Goal: Task Accomplishment & Management: Complete application form

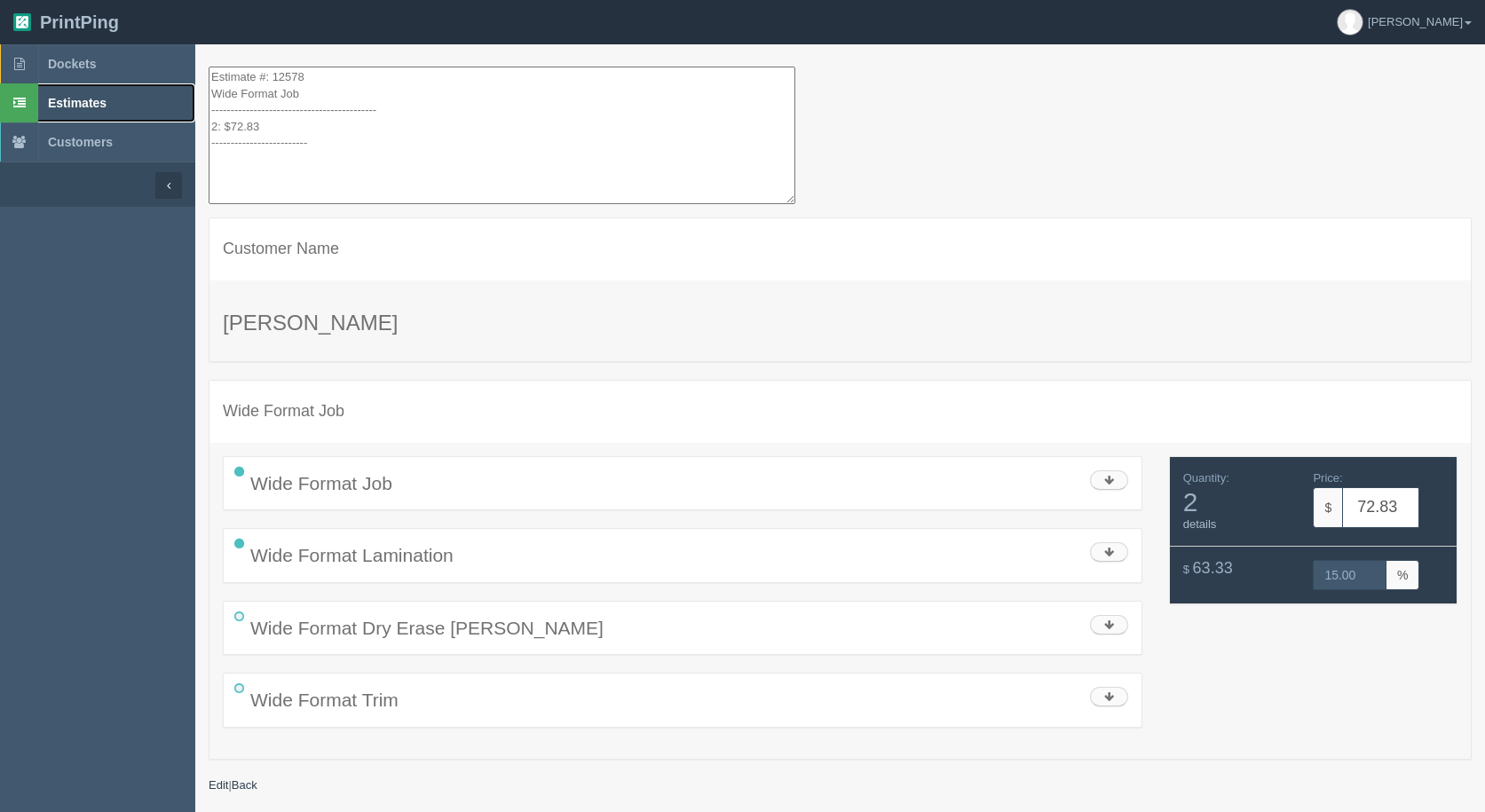
click at [51, 100] on span "Estimates" at bounding box center [78, 102] width 59 height 14
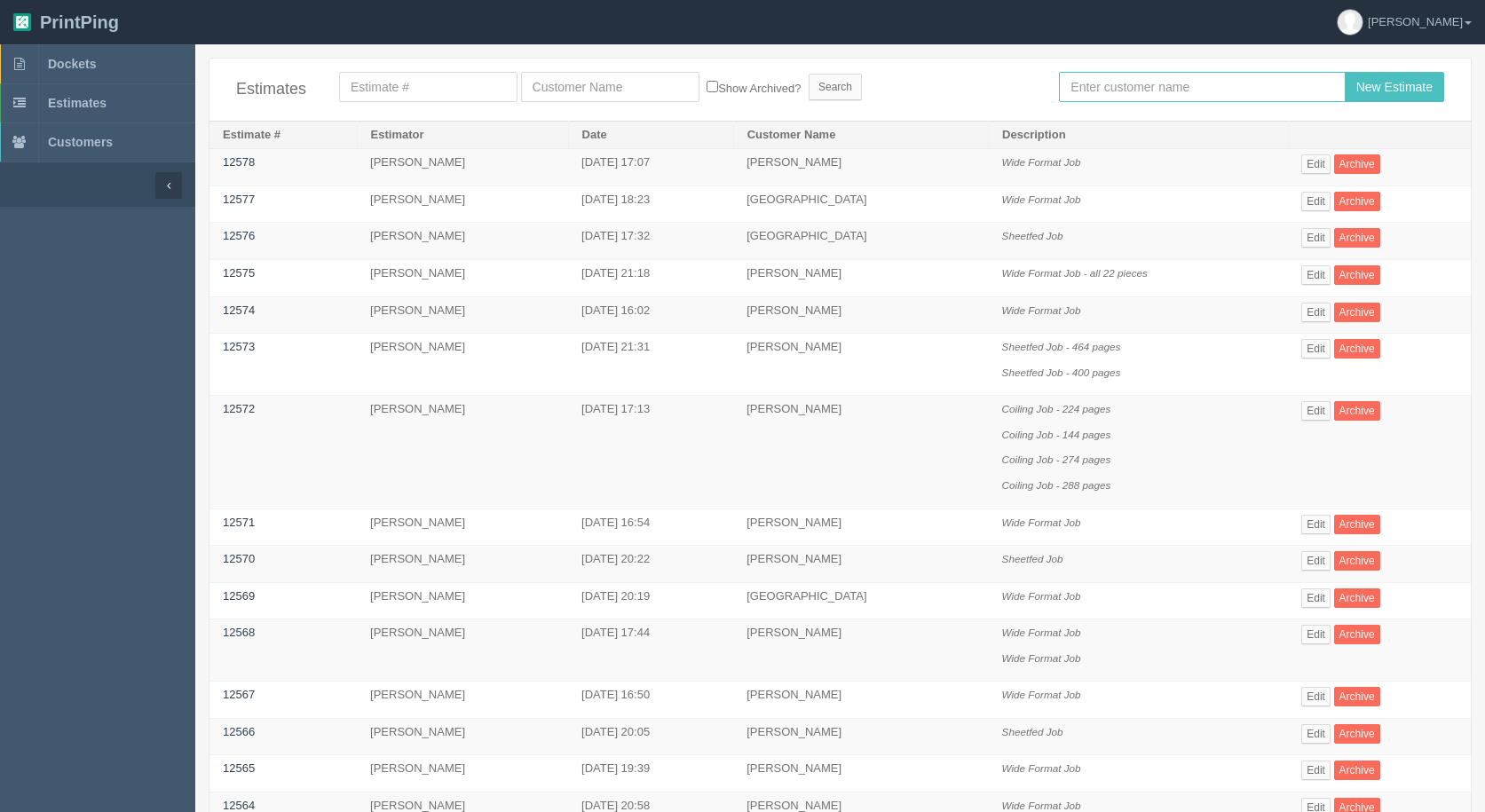
click at [1150, 94] on input "text" at bounding box center [1202, 87] width 286 height 30
type input "[PERSON_NAME]"
click at [1344, 72] on input "New Estimate" at bounding box center [1394, 87] width 99 height 30
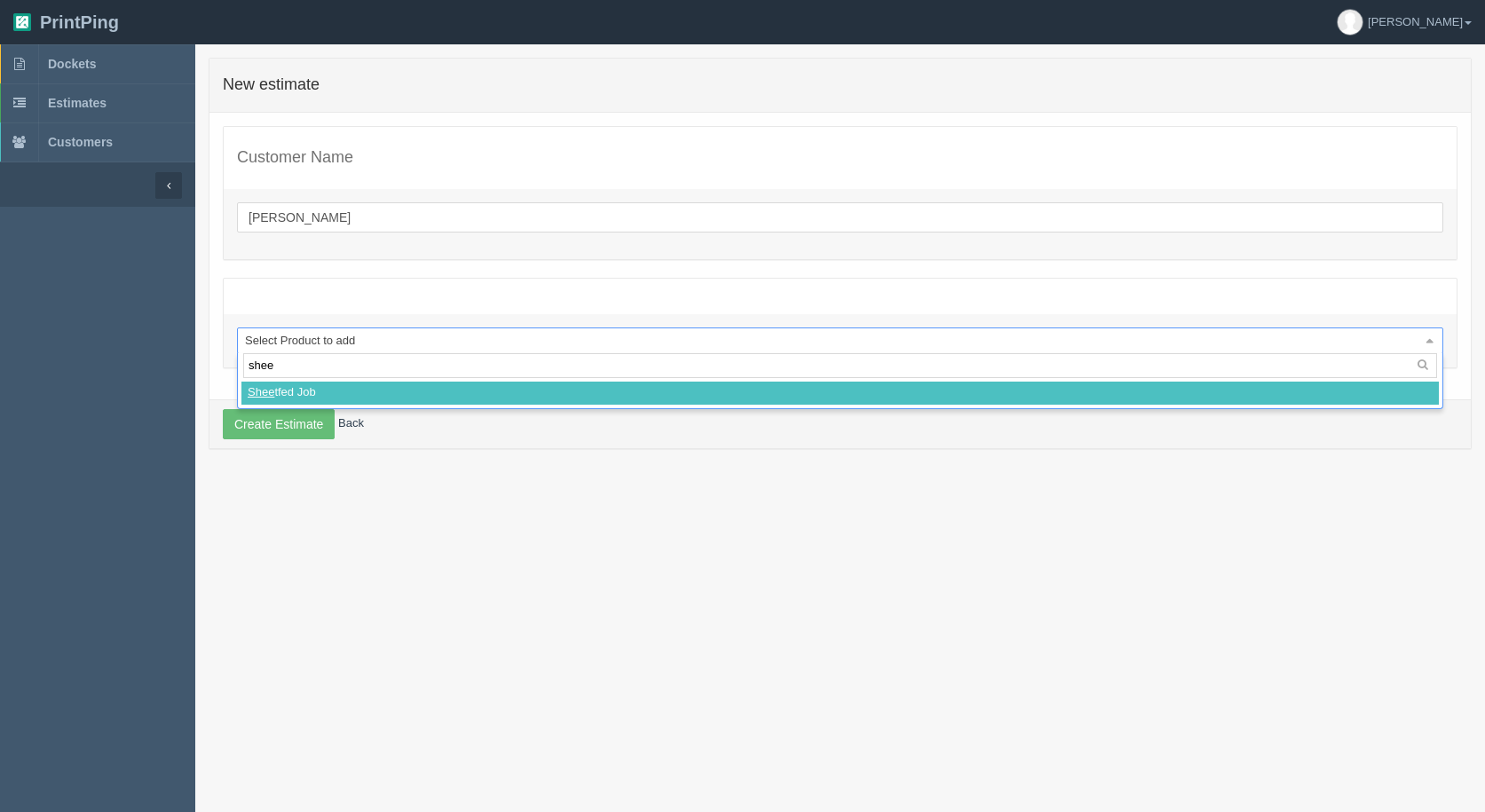
type input "sheet"
select select
select select "0"
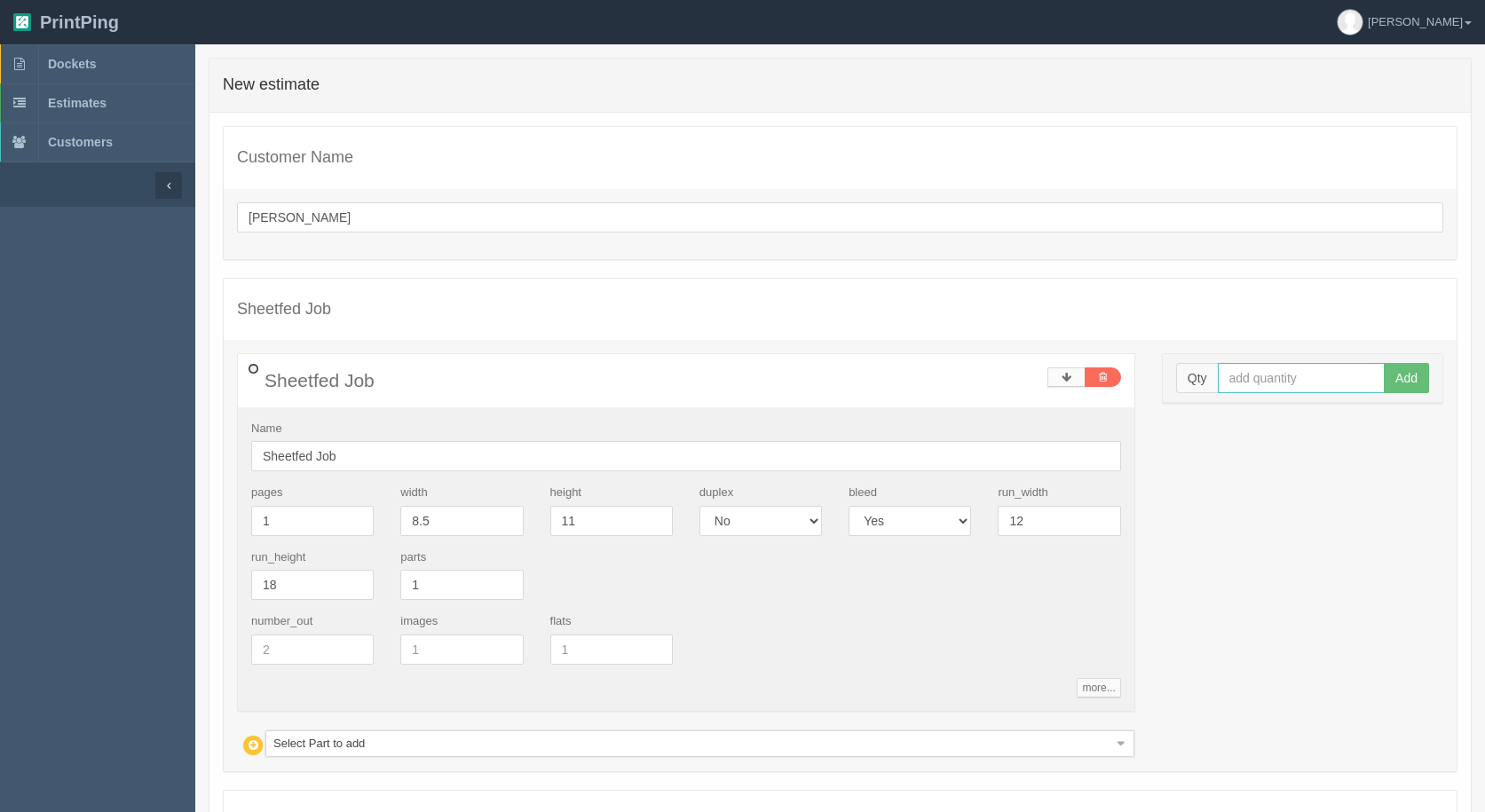
click at [1279, 377] on input "text" at bounding box center [1301, 377] width 168 height 30
type input "25"
click at [1384, 363] on button "Add" at bounding box center [1406, 377] width 45 height 30
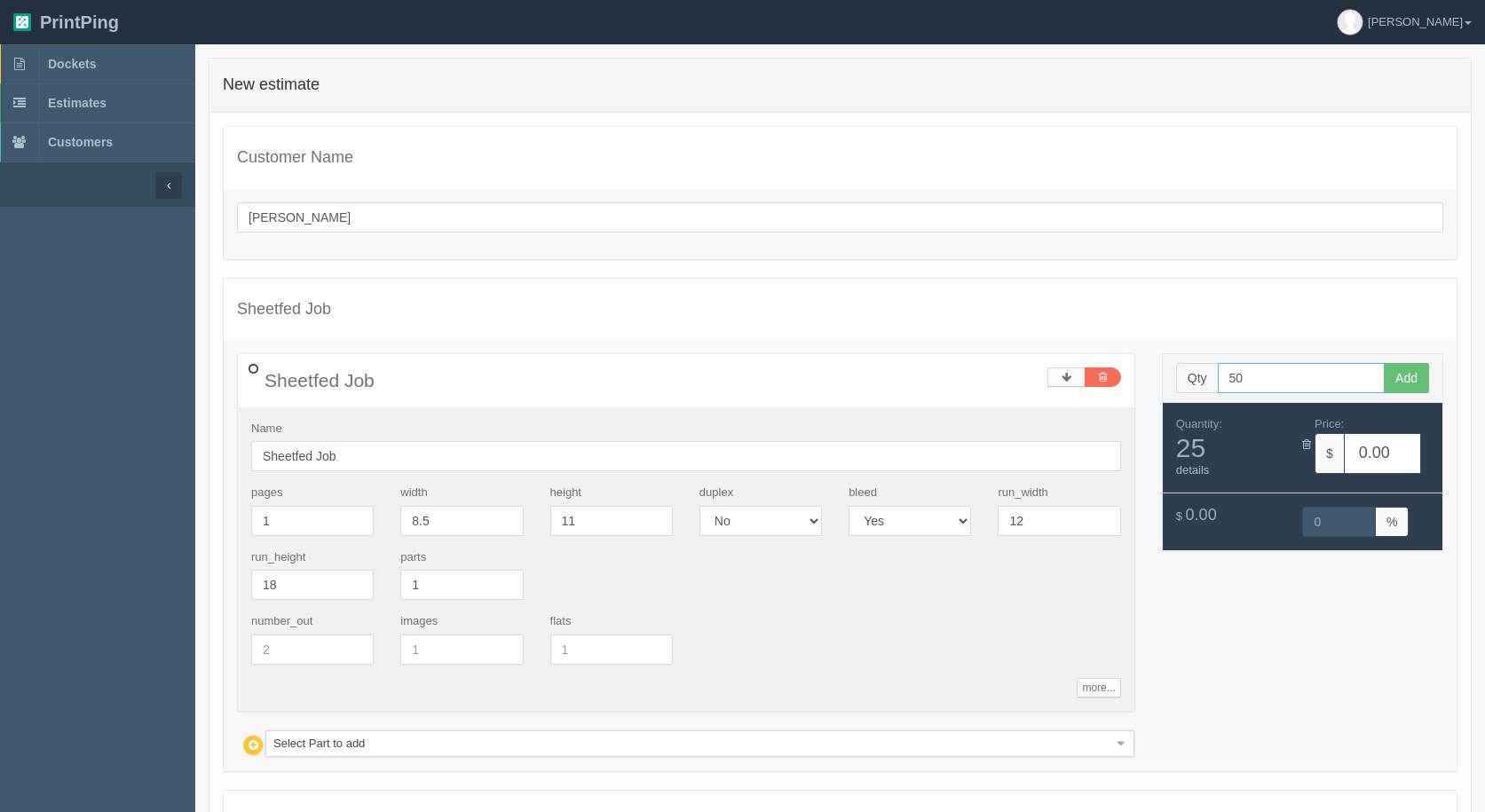
type input "50"
click at [1384, 363] on button "Add" at bounding box center [1406, 377] width 45 height 30
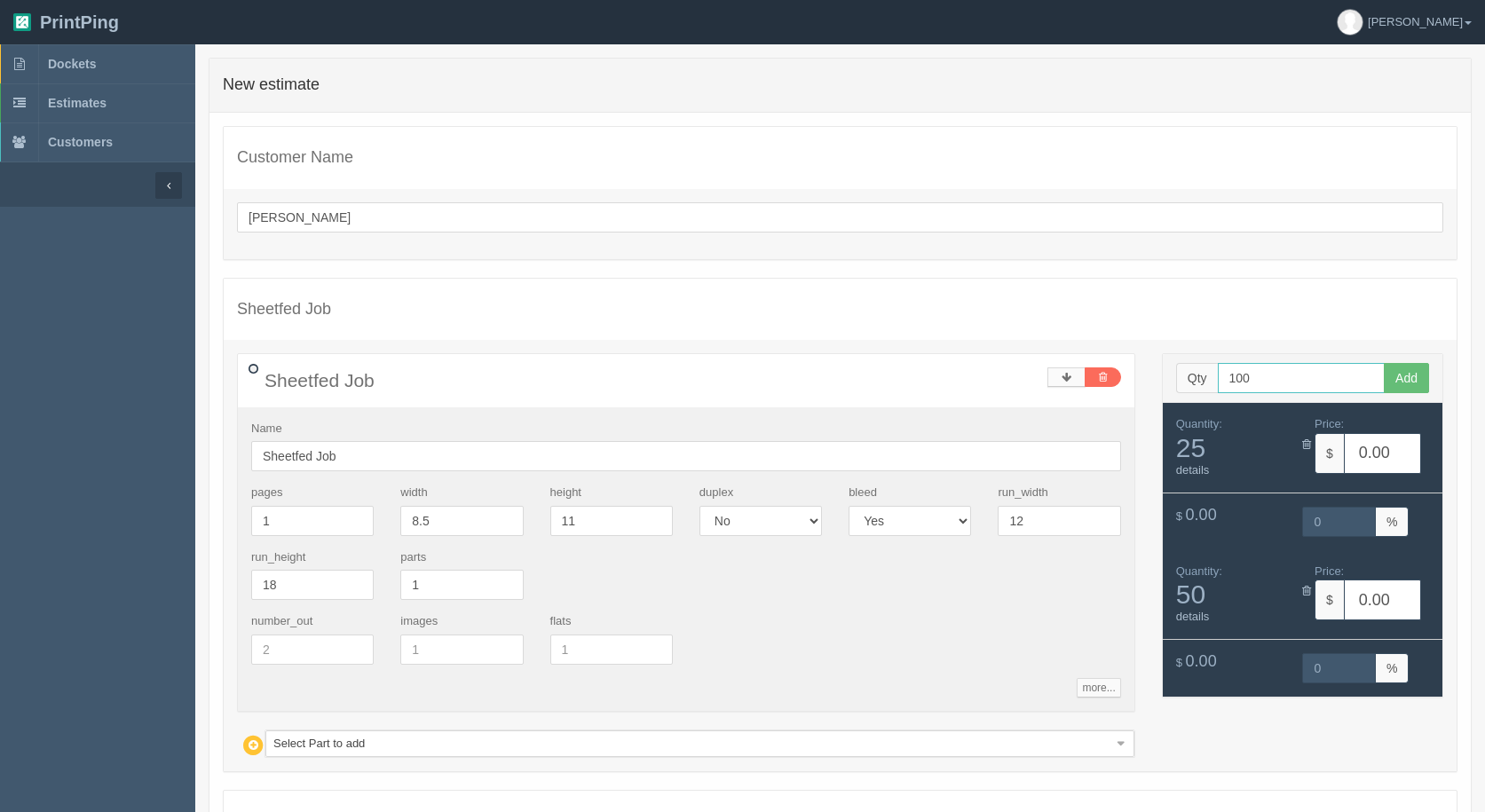
type input "100"
click at [1384, 363] on button "Add" at bounding box center [1406, 377] width 45 height 30
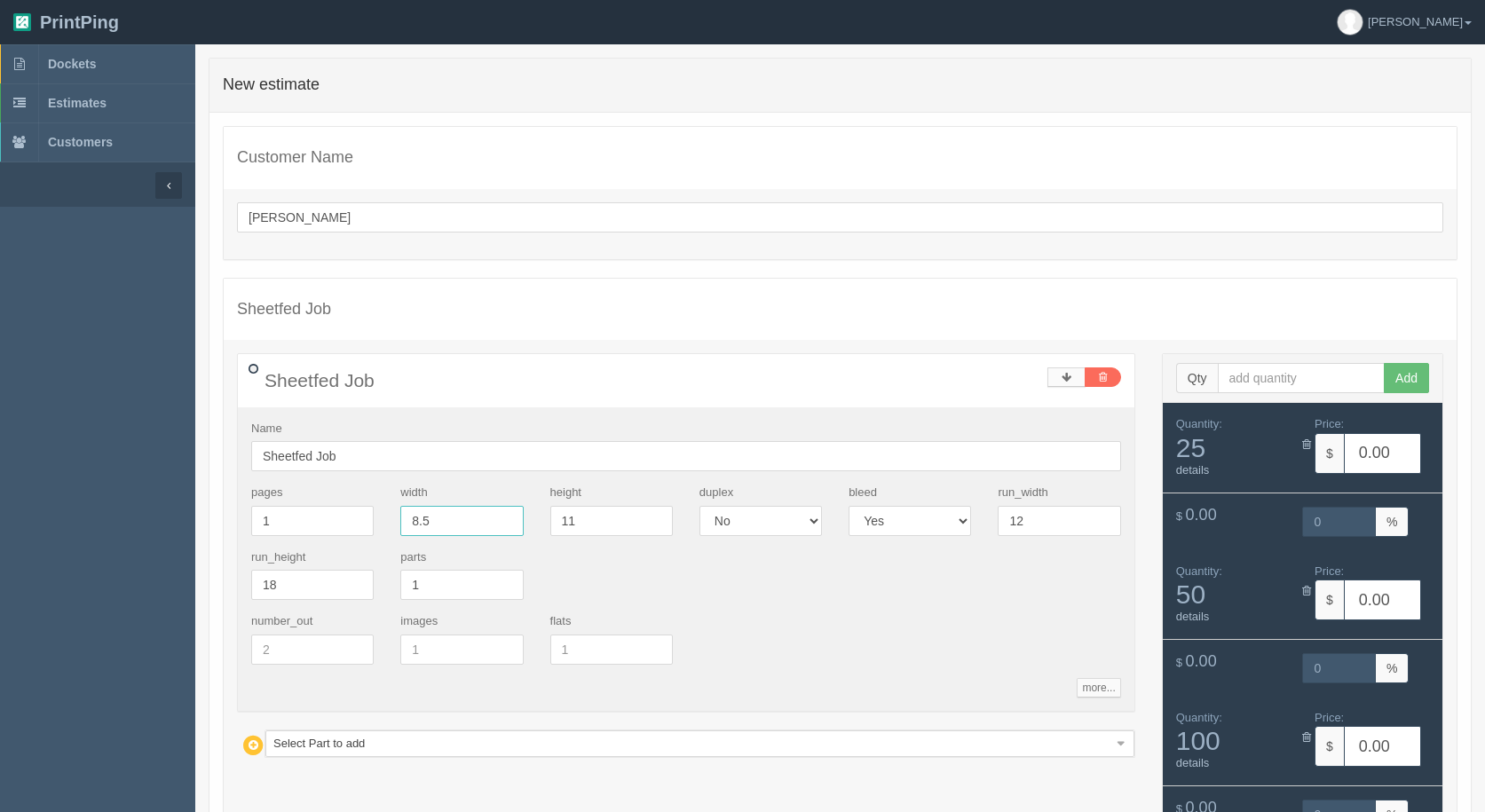
drag, startPoint x: 457, startPoint y: 525, endPoint x: 460, endPoint y: 462, distance: 63.1
click at [223, 480] on div "Sheetfed Job Sheetfed Job Name Sheetfed Job pages 1 width 8.5 height 11 duplex …" at bounding box center [840, 576] width 1234 height 598
type input "17"
type input "5"
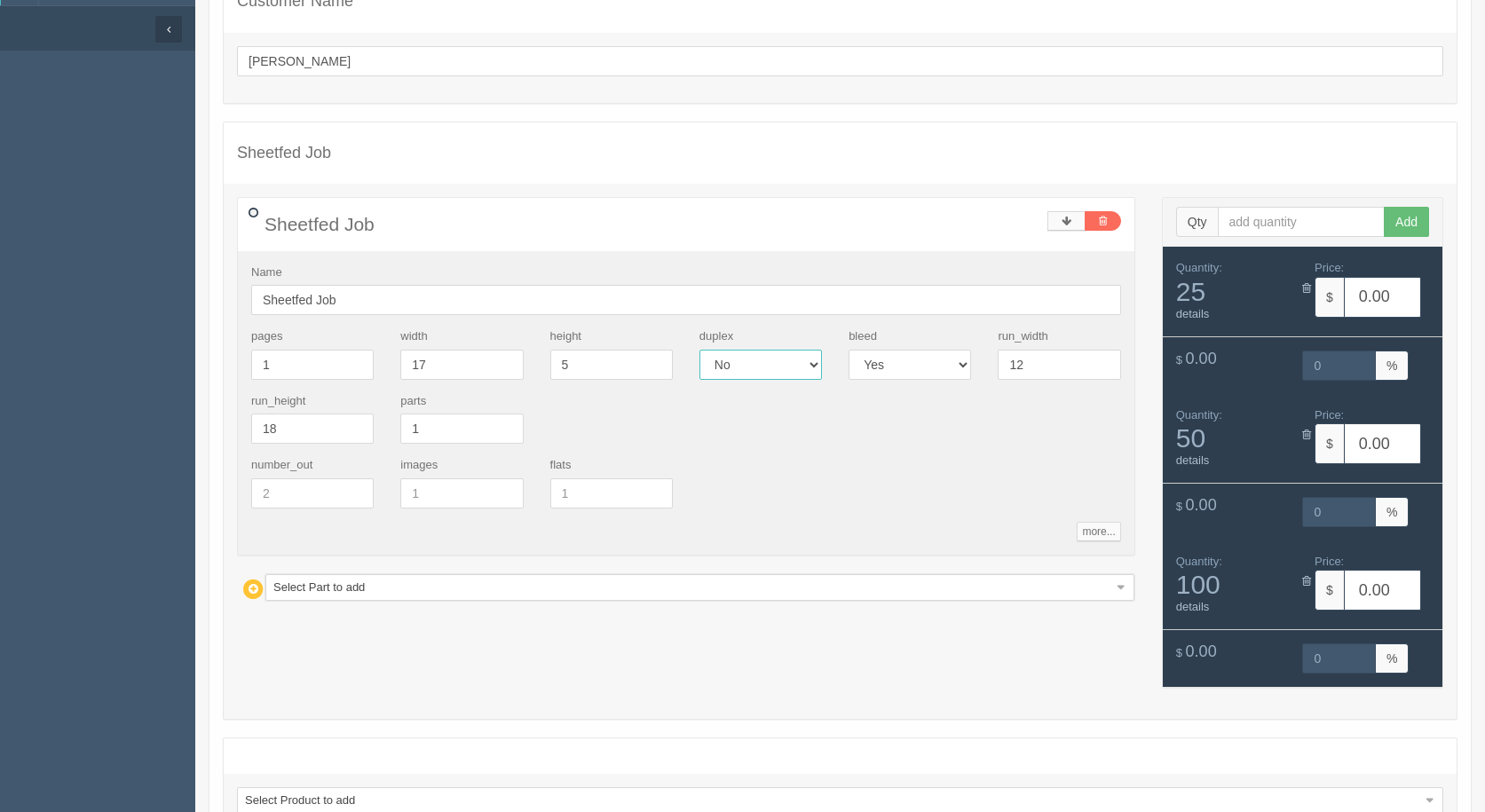
scroll to position [284, 0]
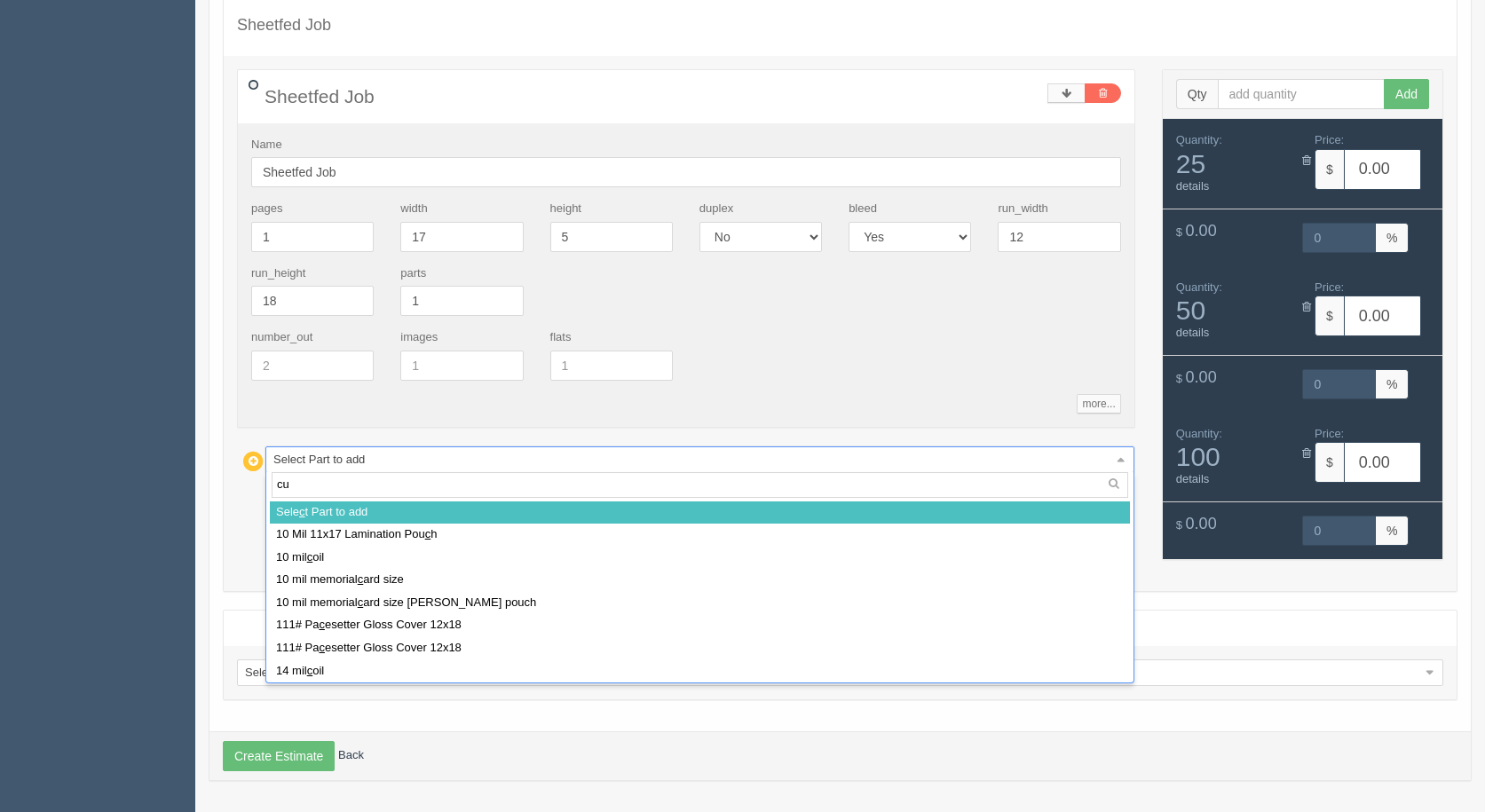
type input "cut"
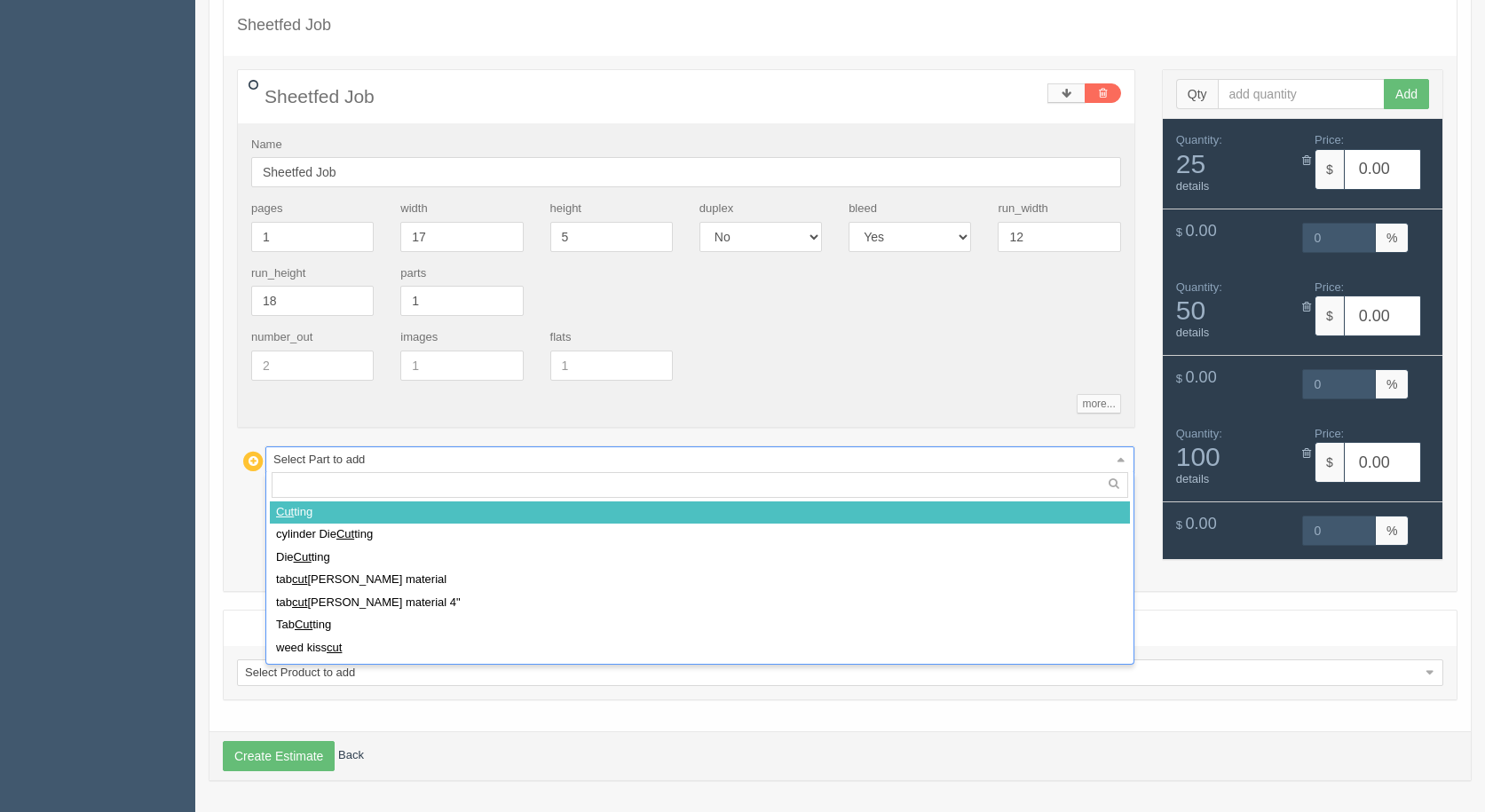
select select
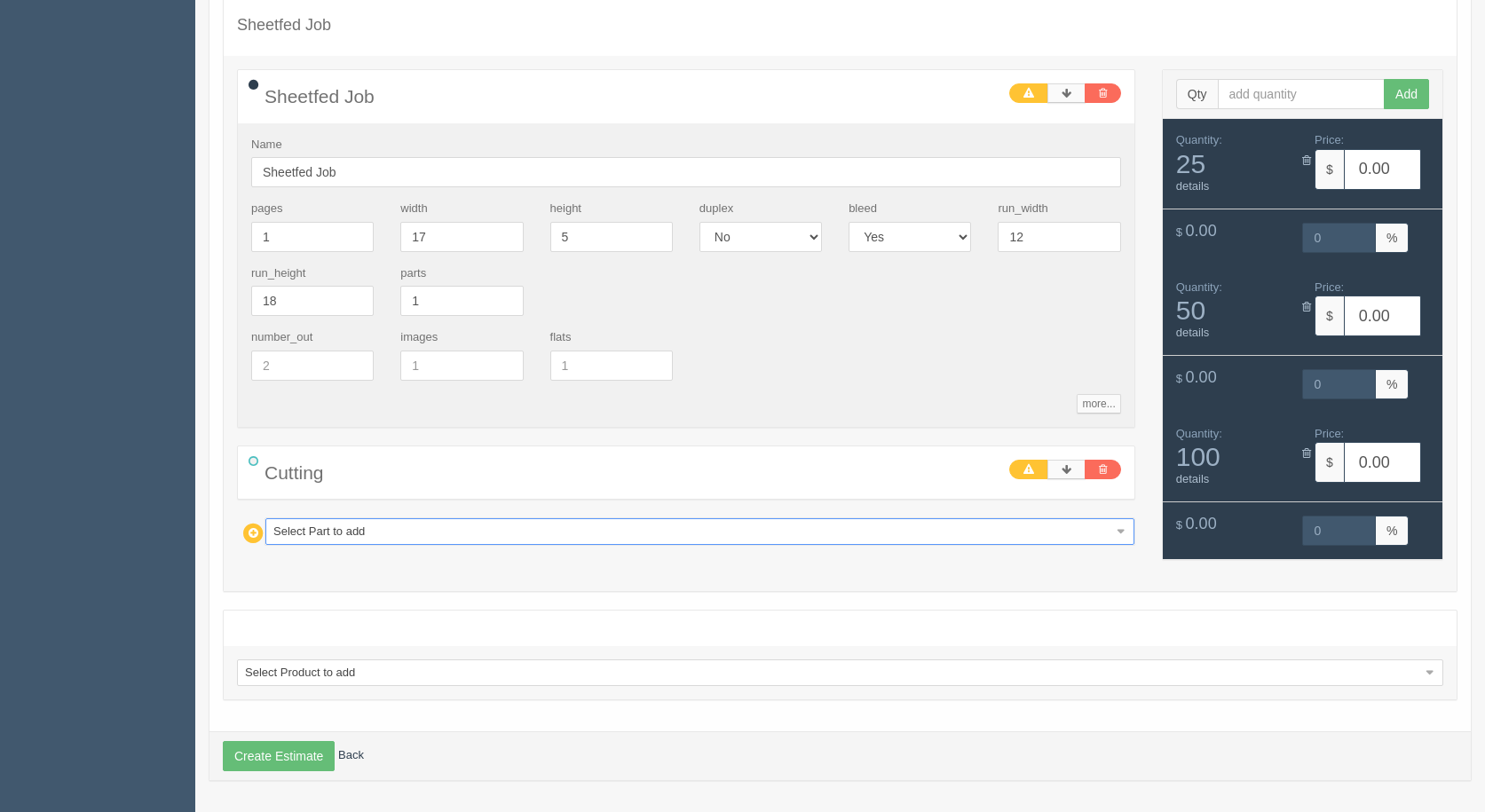
type input "1"
type input "11"
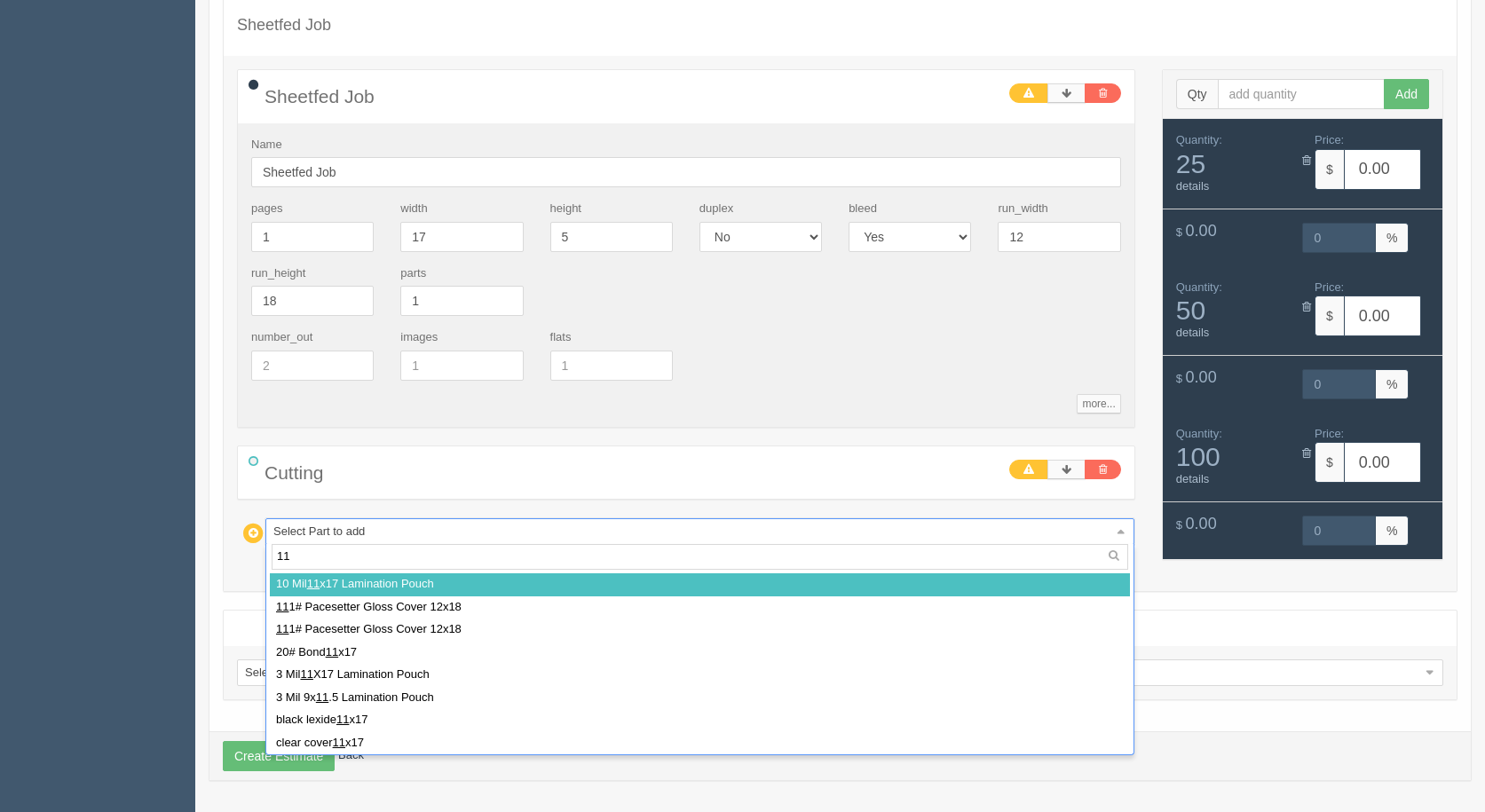
type input "111"
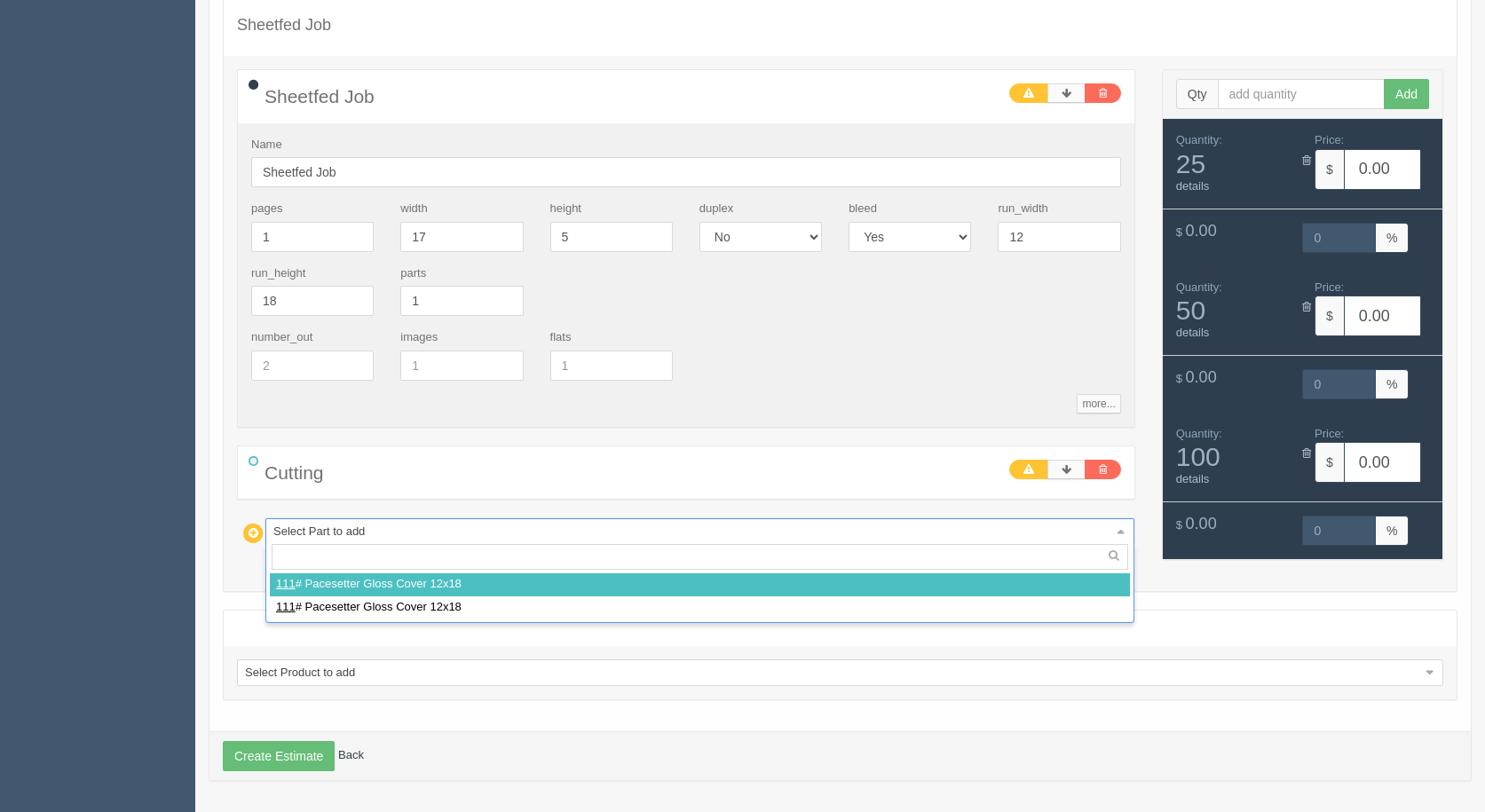
select select
type input "5.20"
type input "100.00"
type input "5.20"
type input "100.00"
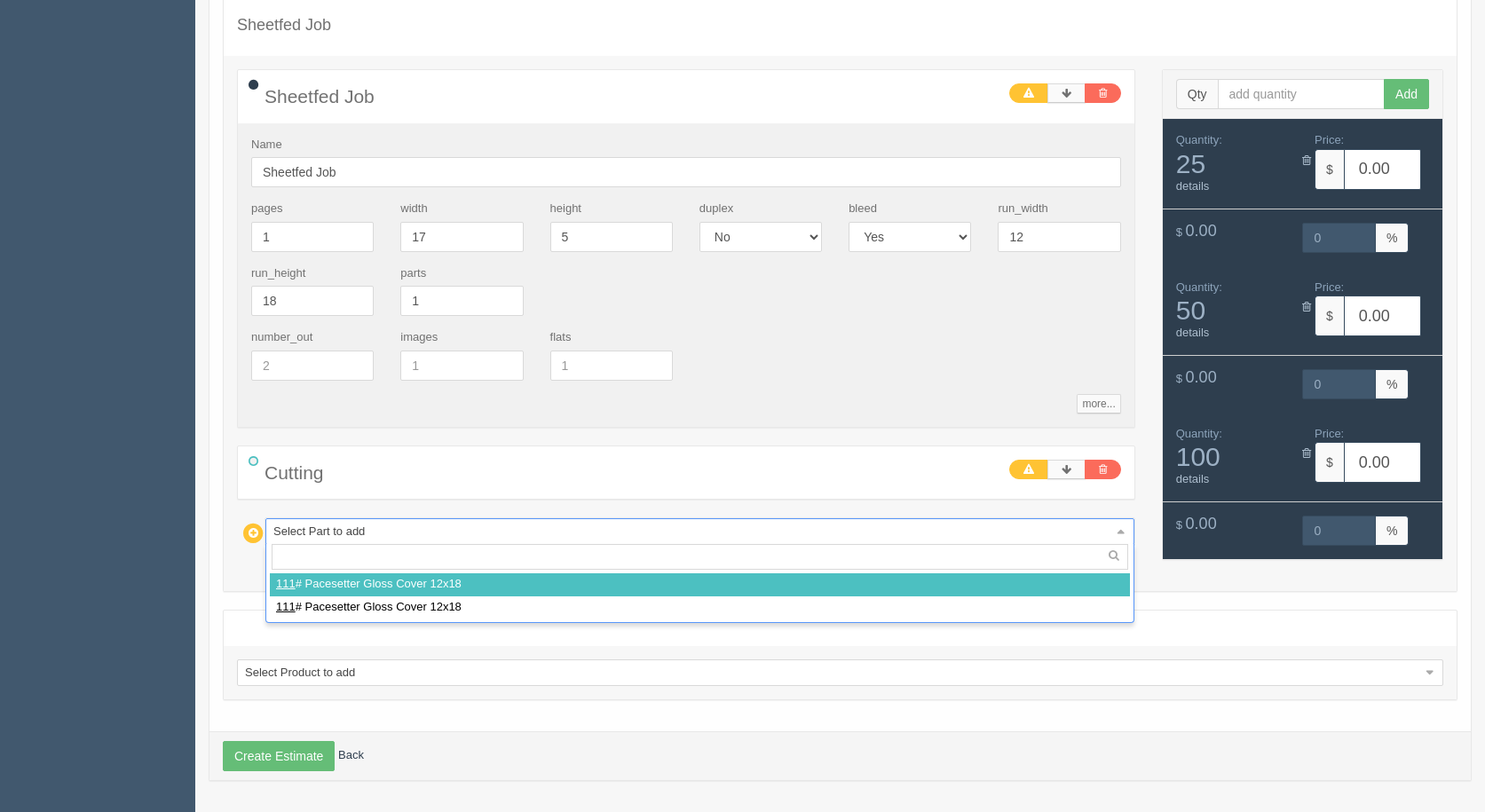
type input "5.20"
type input "100.00"
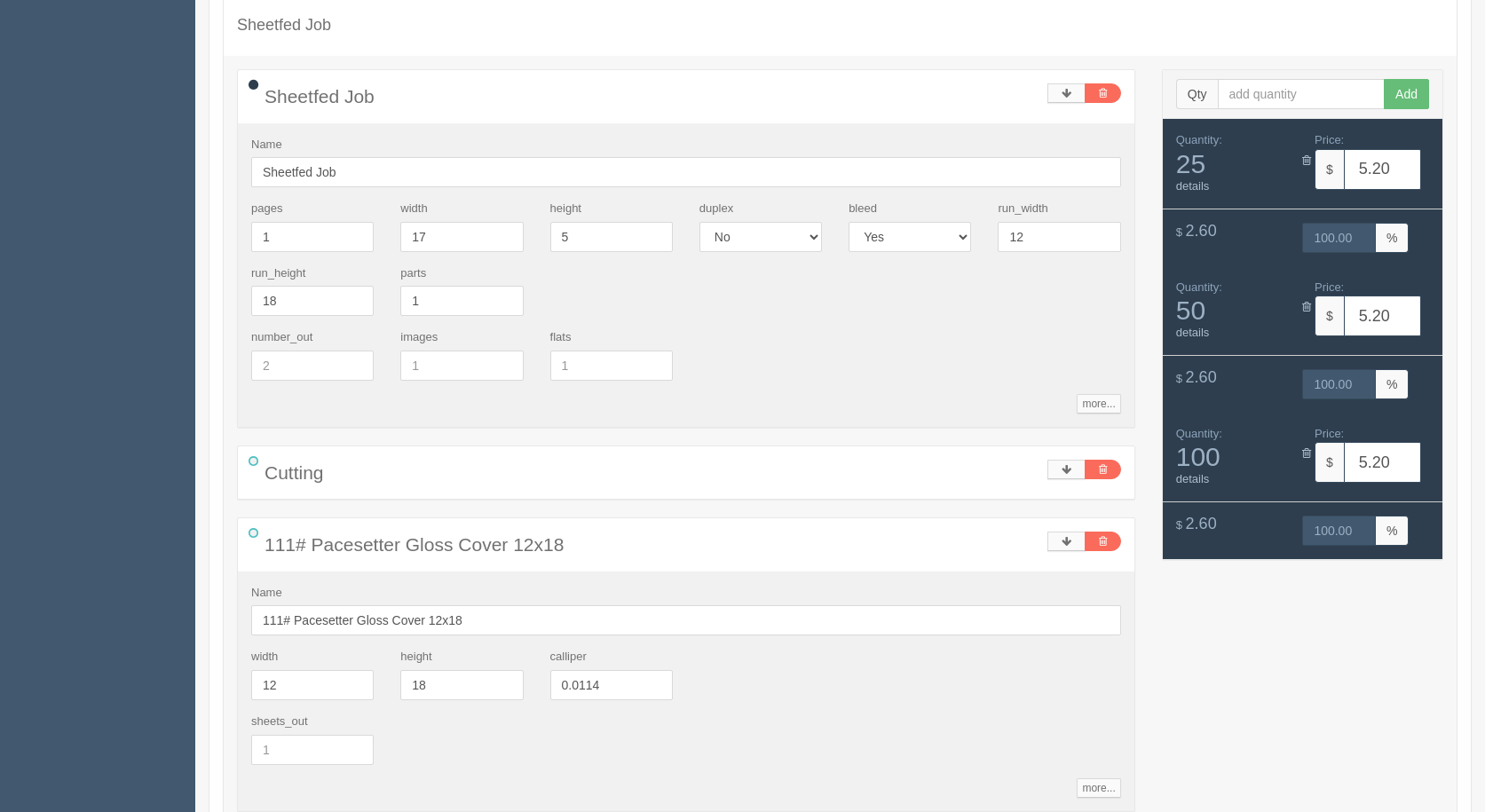
type input "s"
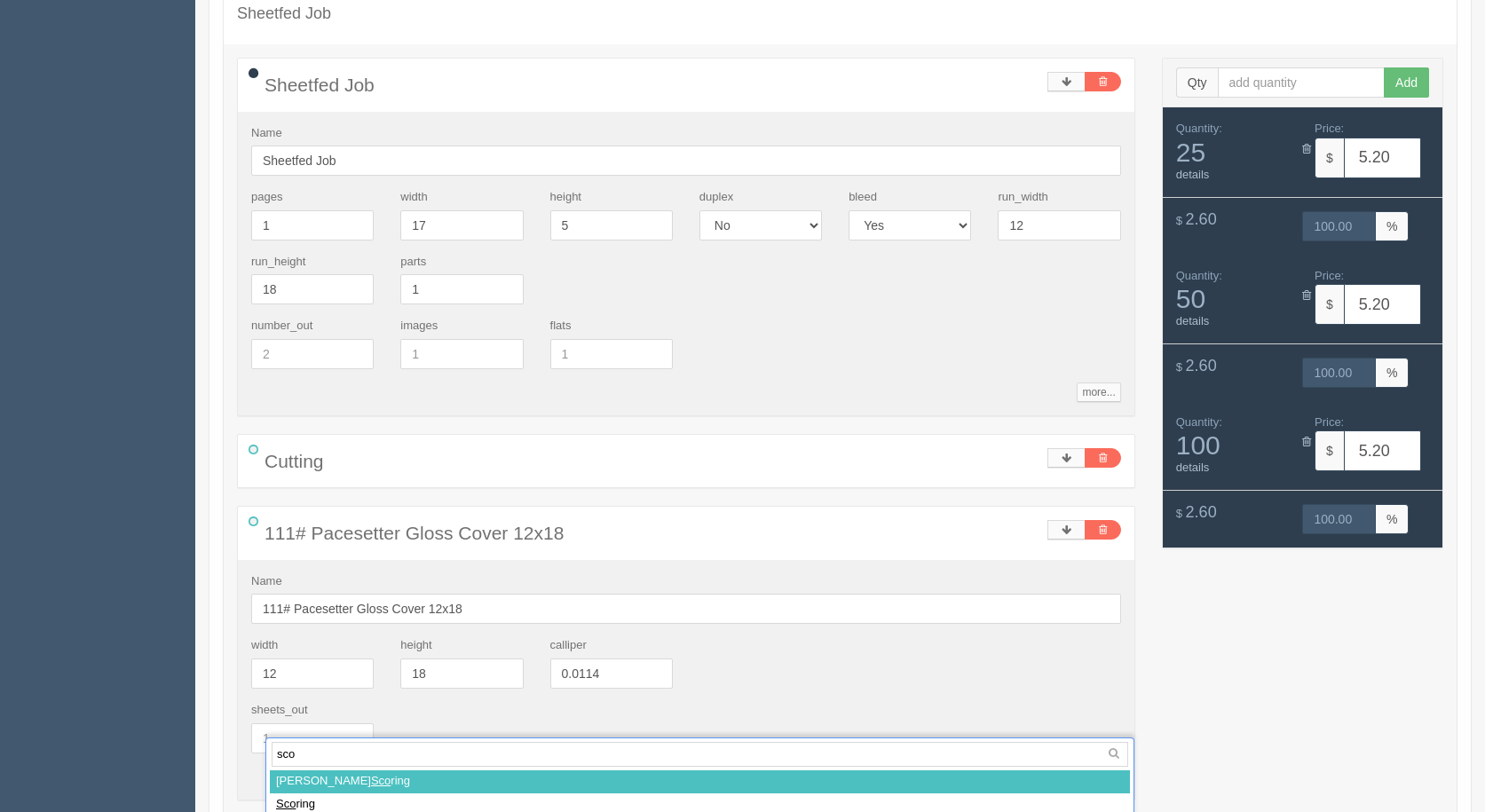
type input "scor"
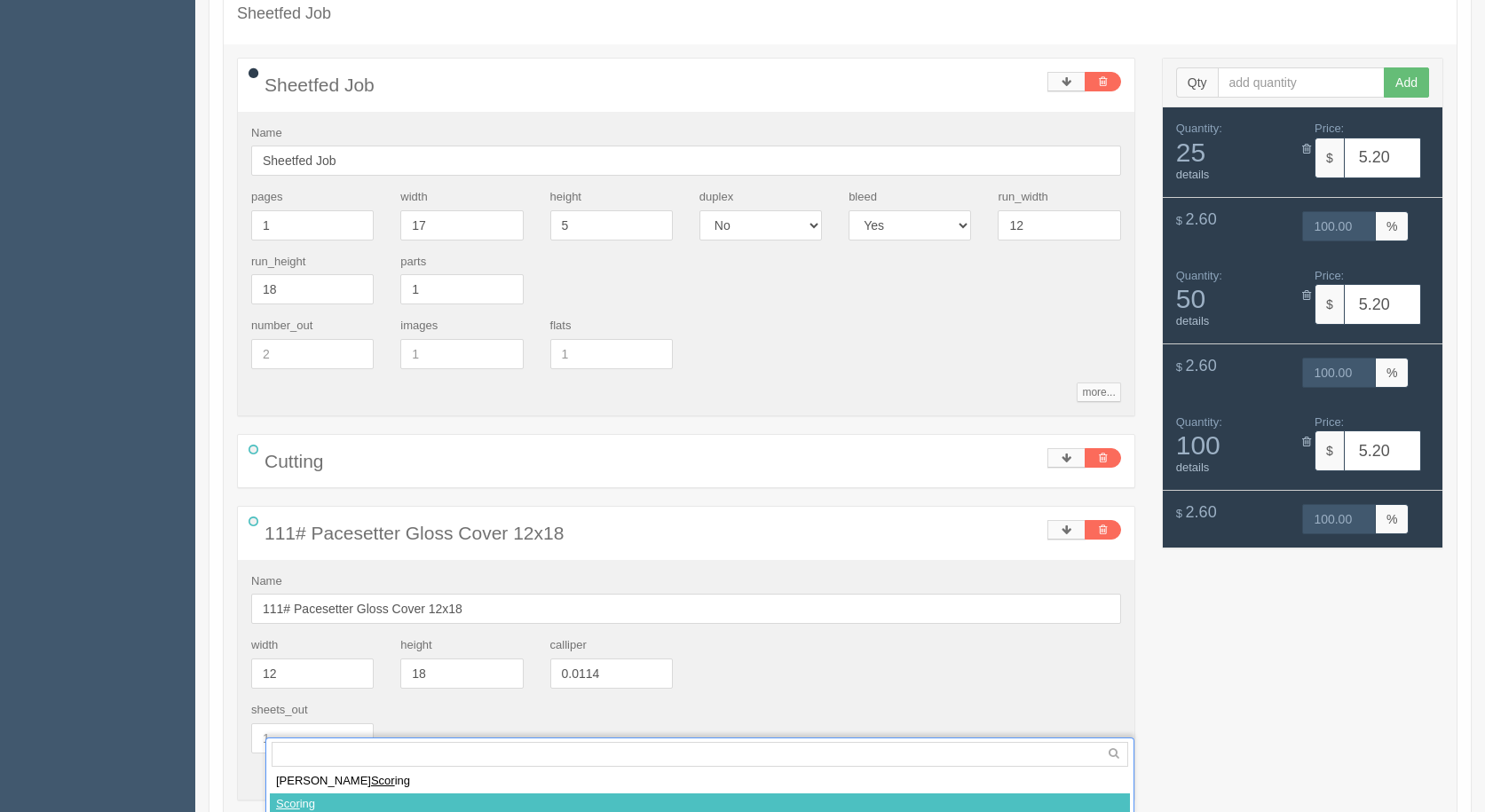
select select
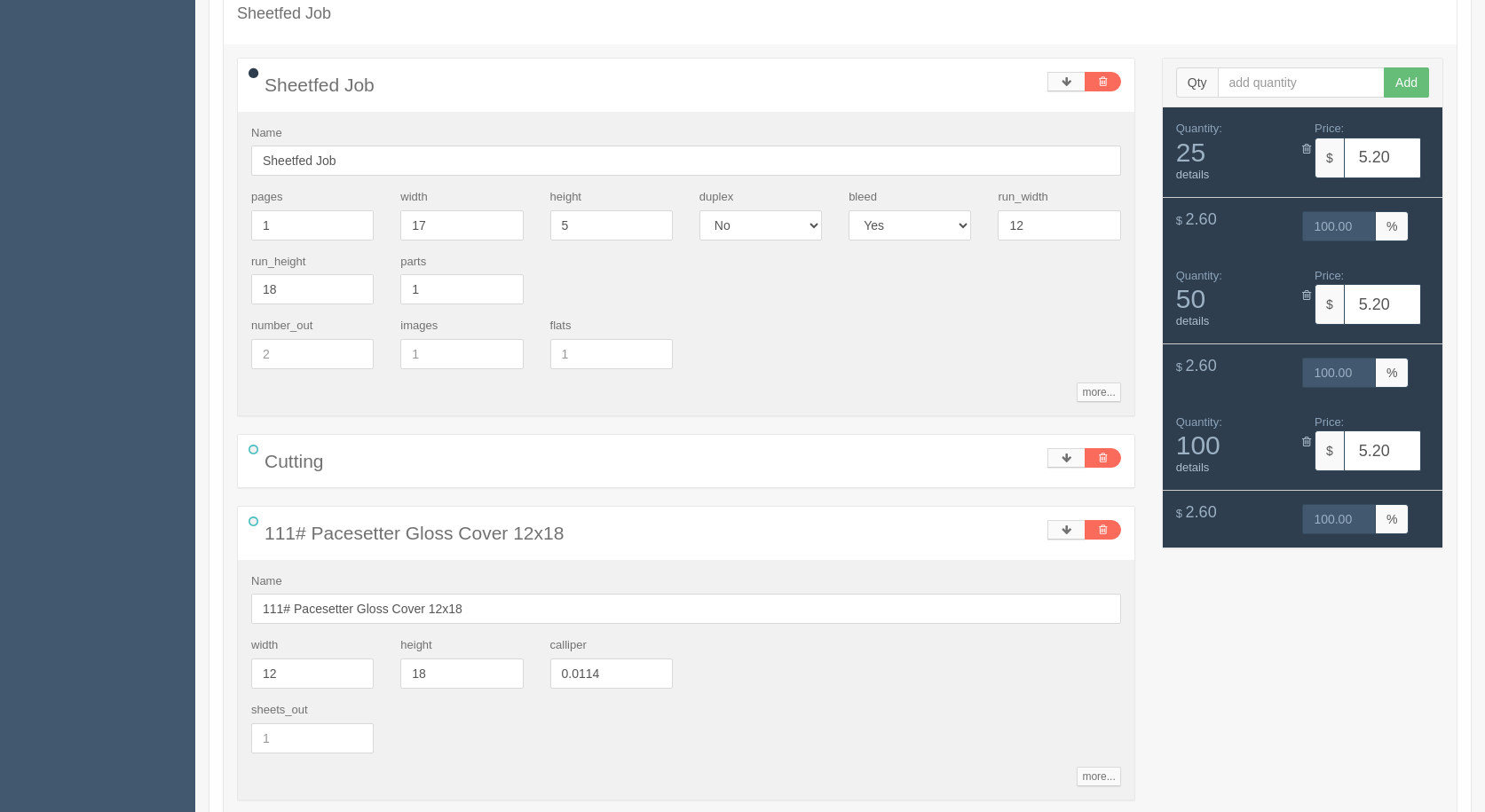
scroll to position [564, 0]
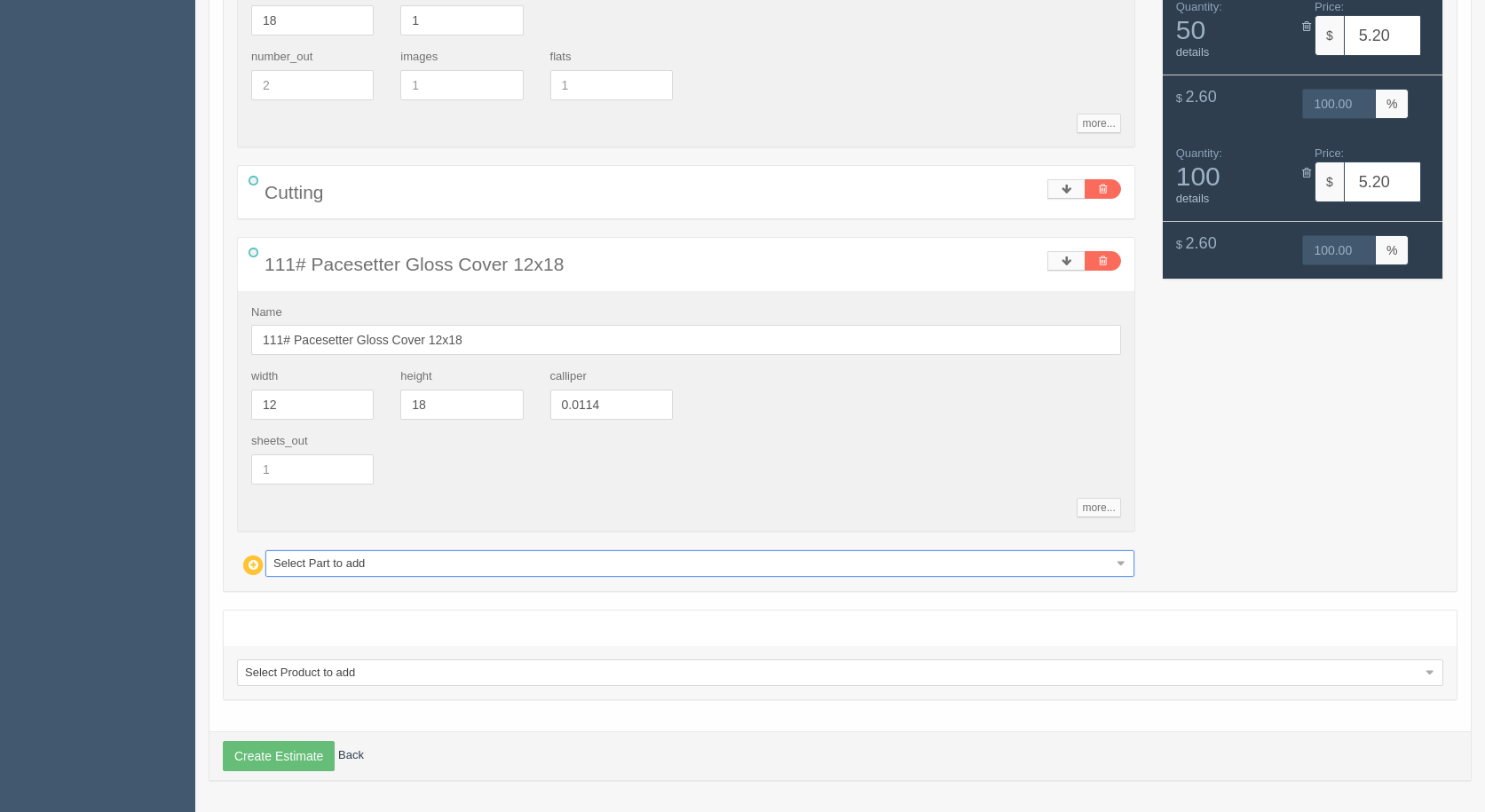
type input "10.60"
type input "45.40"
type input "11.01"
type input "43.73"
type input "11.84"
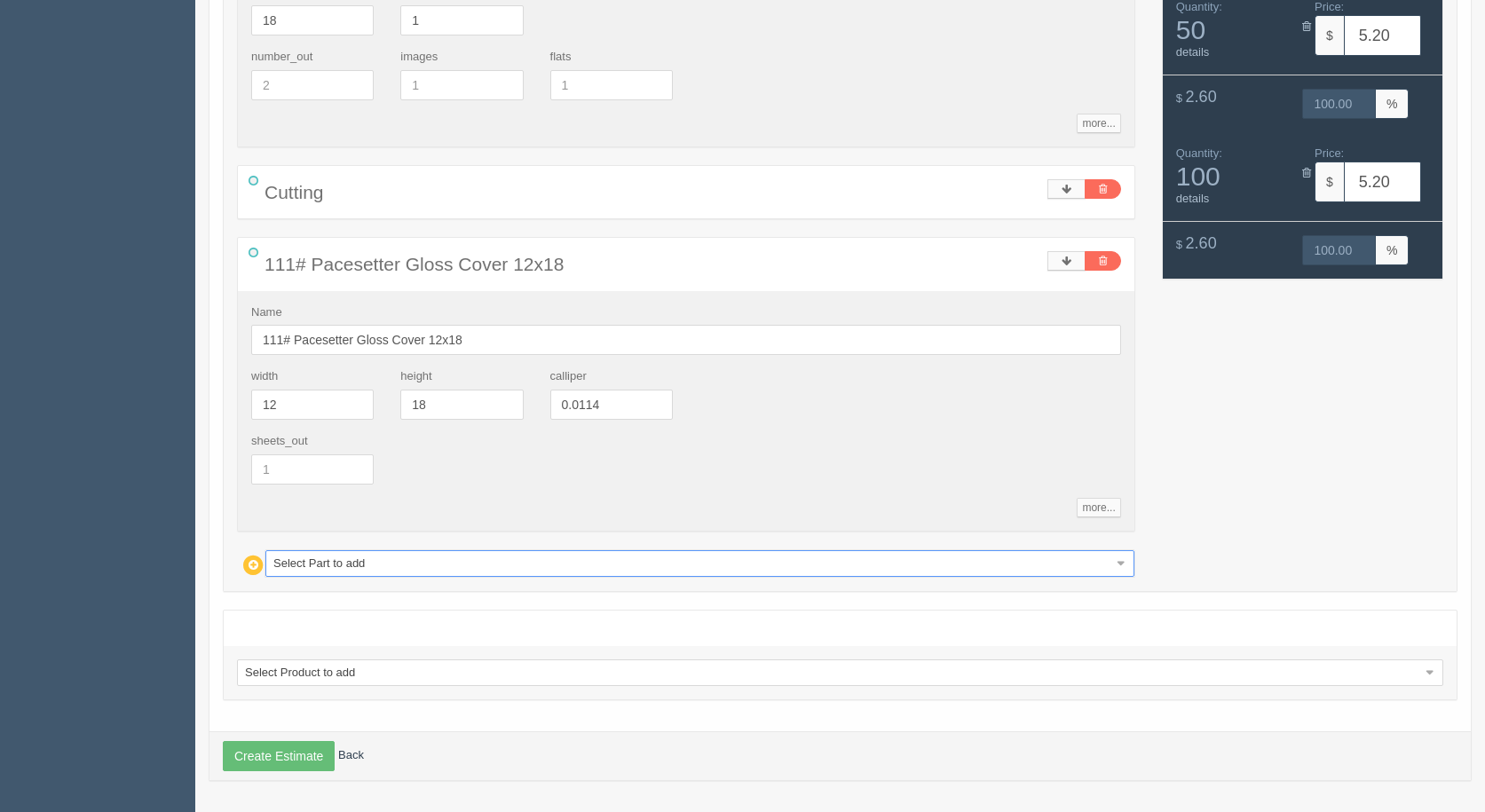
type input "41.29"
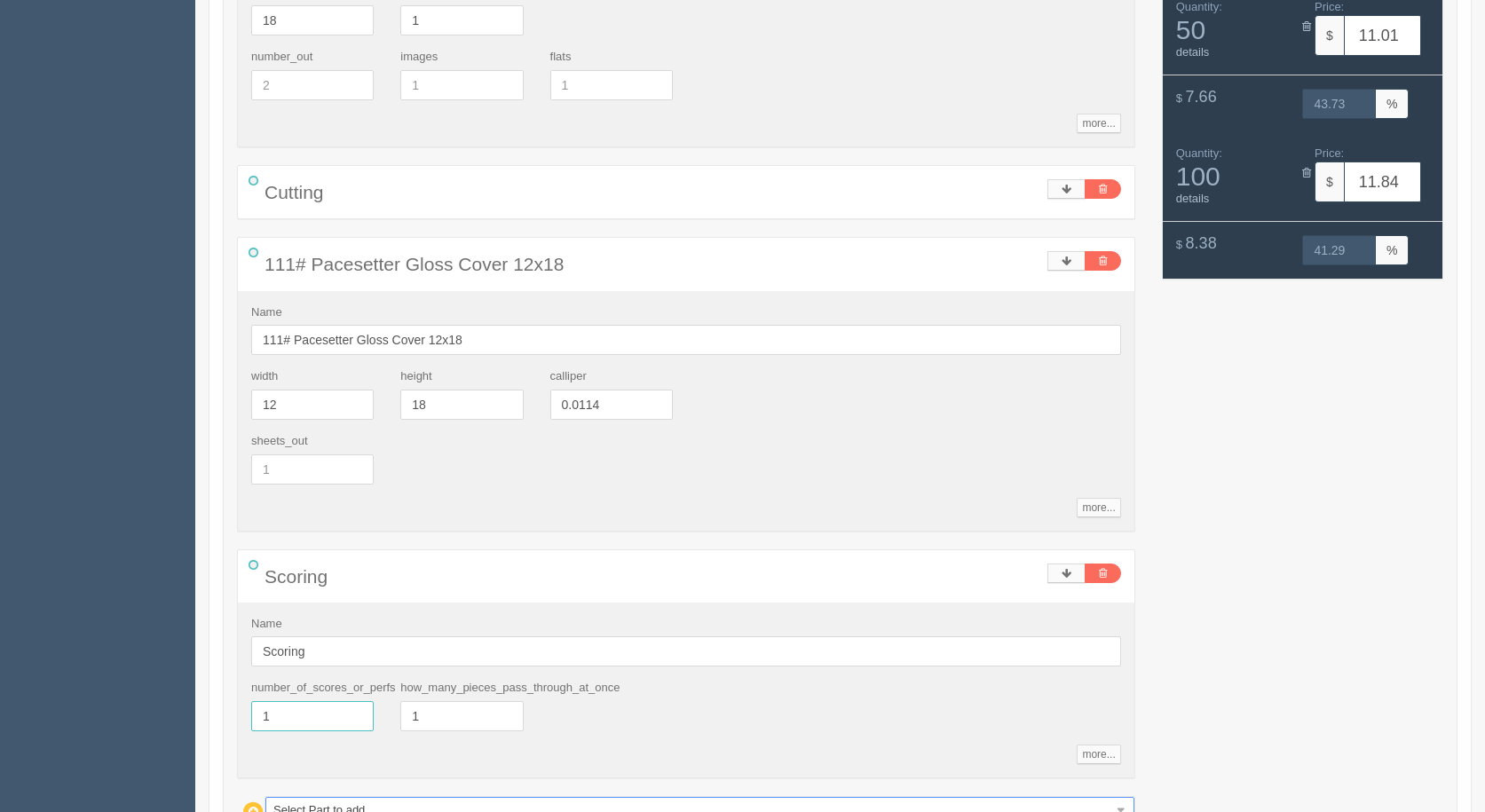
click at [135, 682] on section "Dockets Estimates Customers" at bounding box center [742, 269] width 1485 height 1579
type input "3"
type input "10.68"
type input "44.91"
type input "11.18"
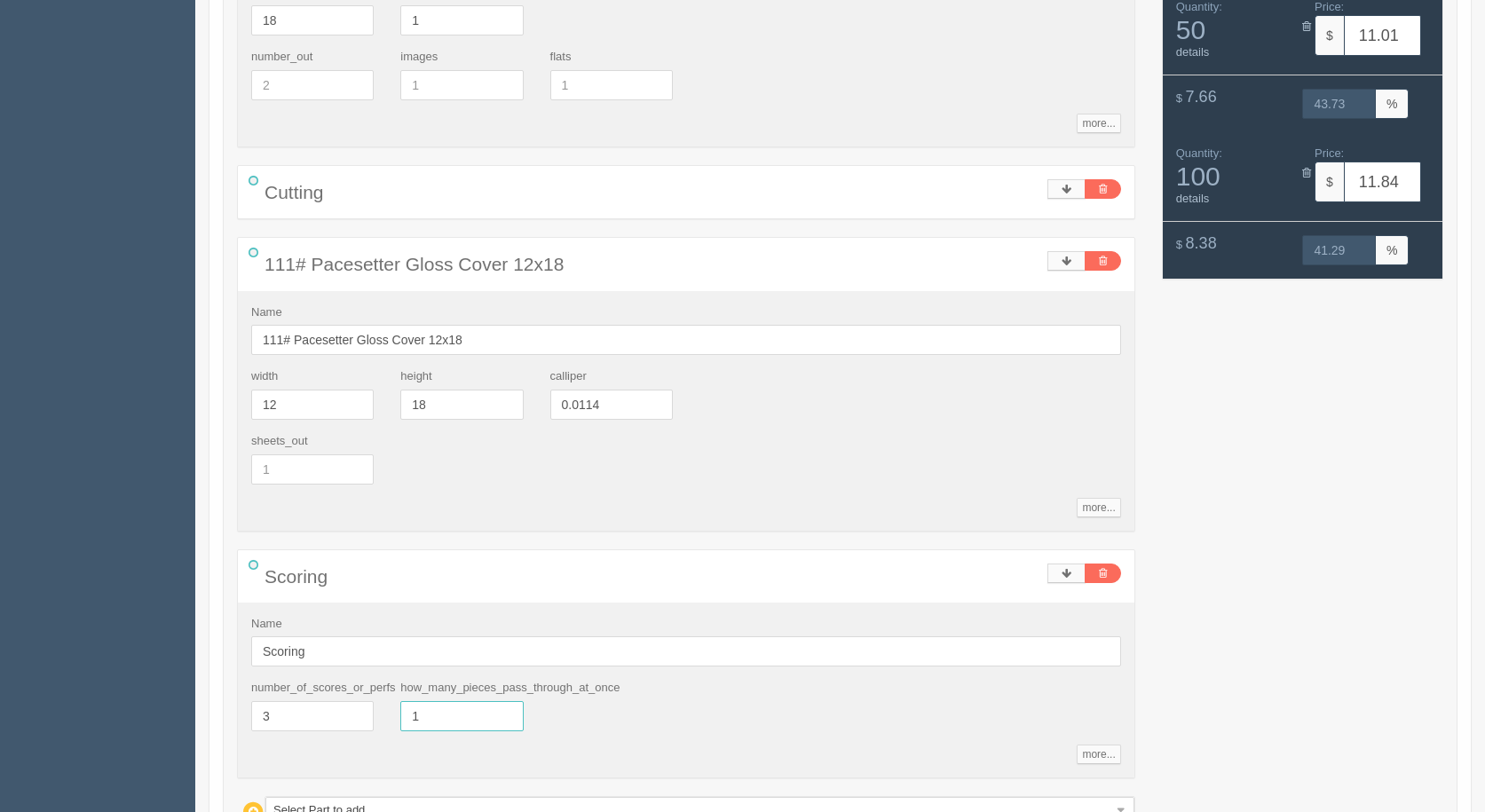
type input "43.33"
type input "12.18"
type input "40.48"
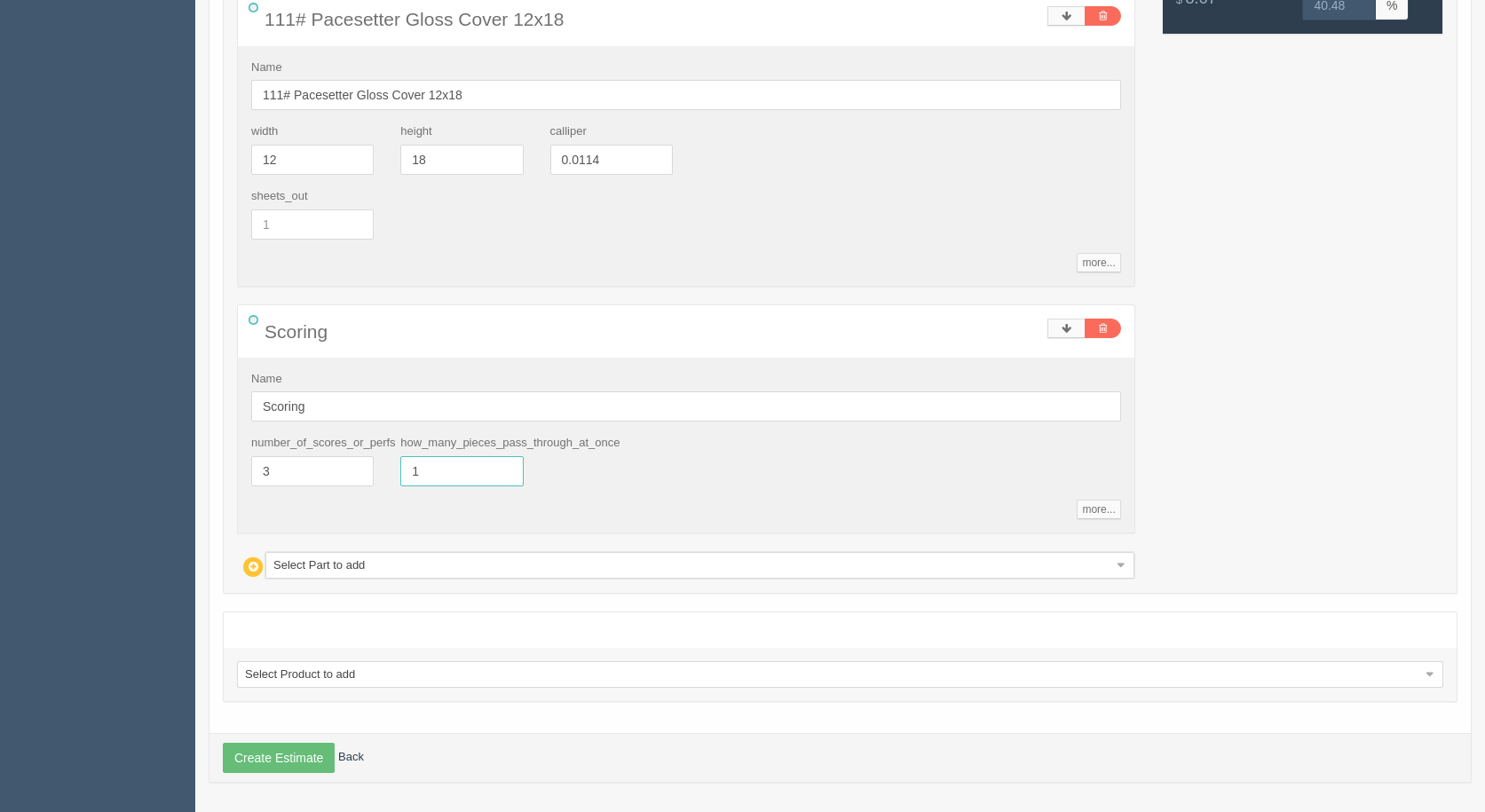
scroll to position [811, 0]
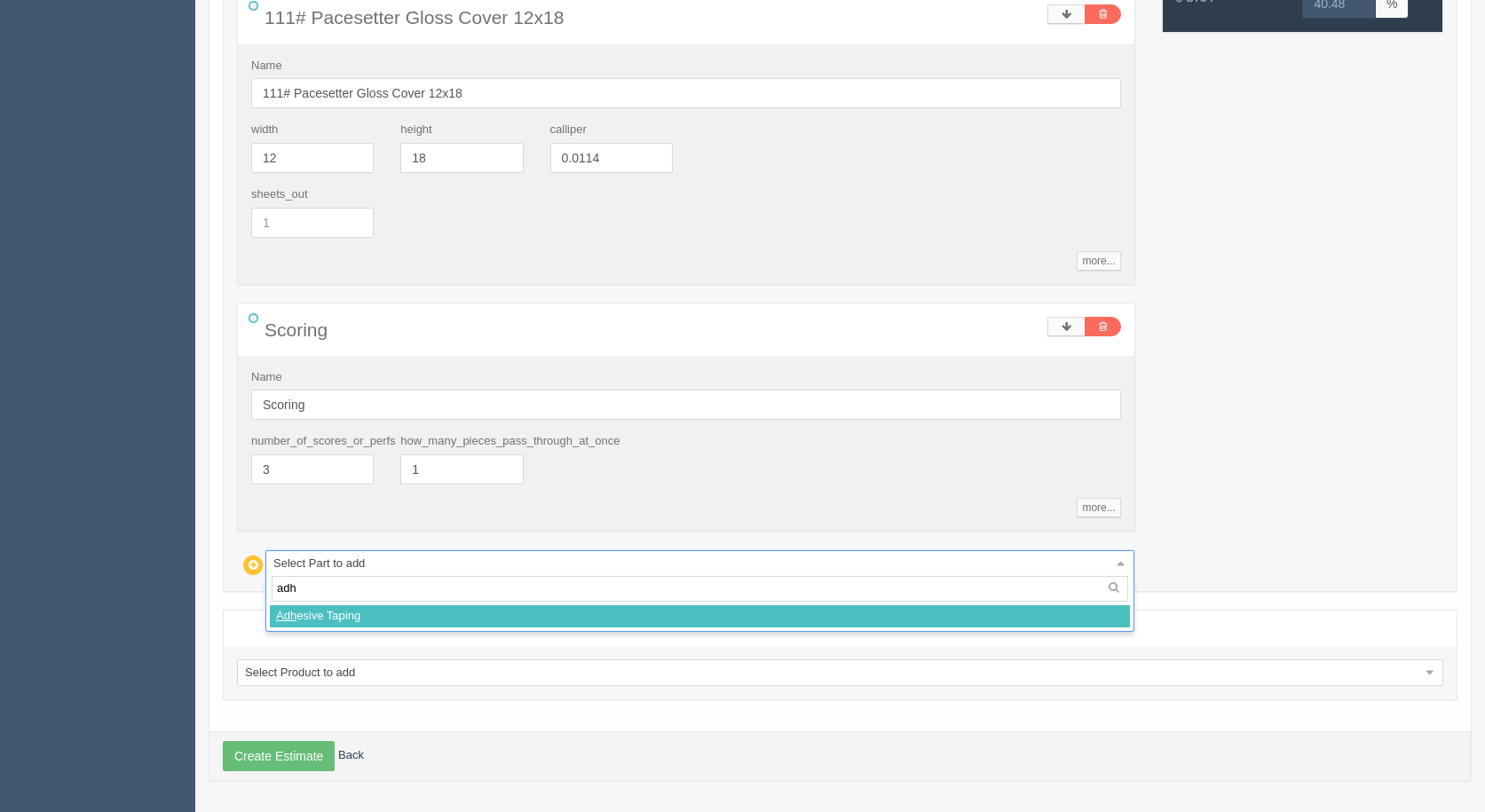
type input "adh"
select select
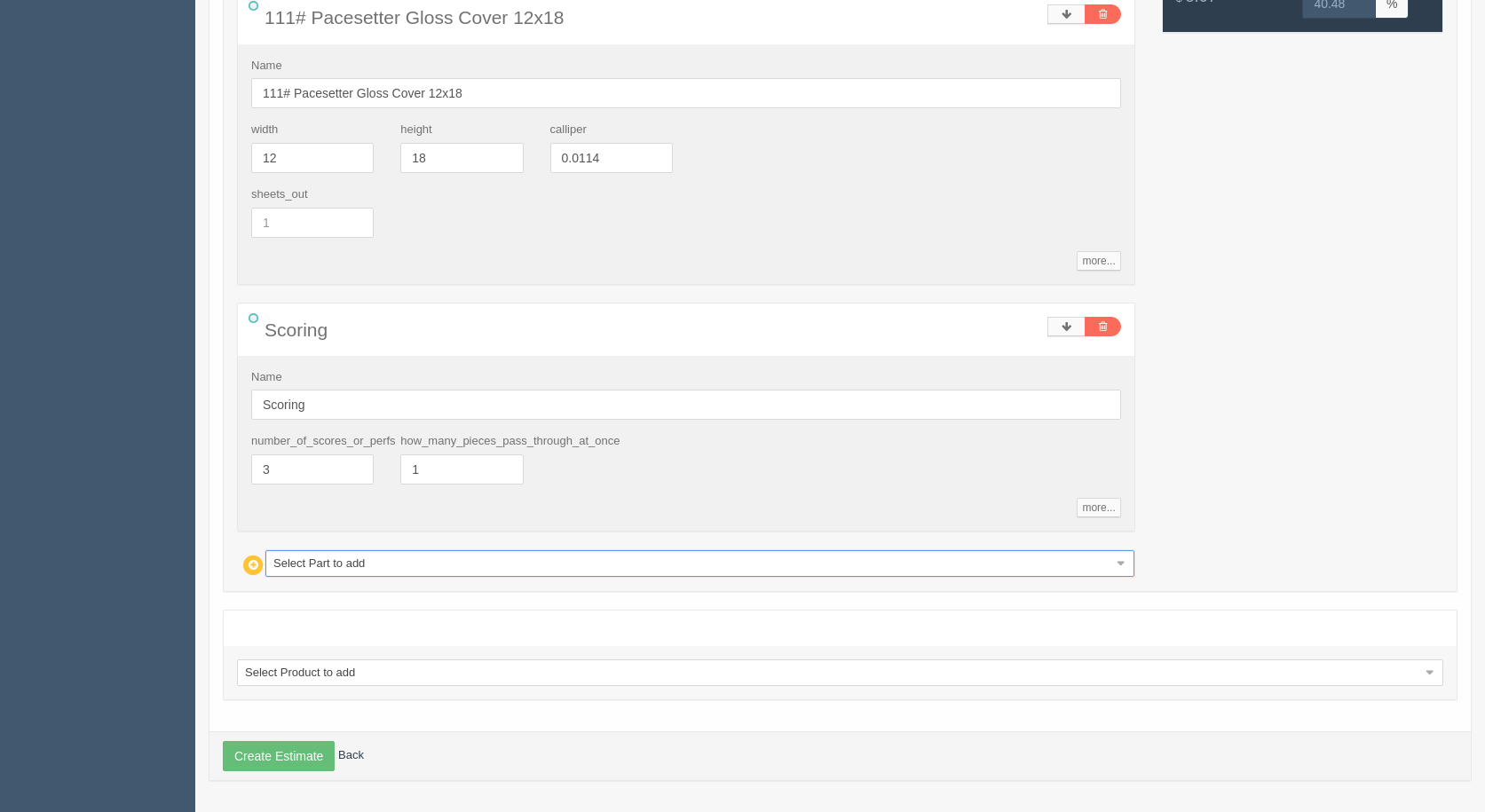
type input "12.76"
type input "39.15"
type input "15.33"
type input "34.36"
type input "20.48"
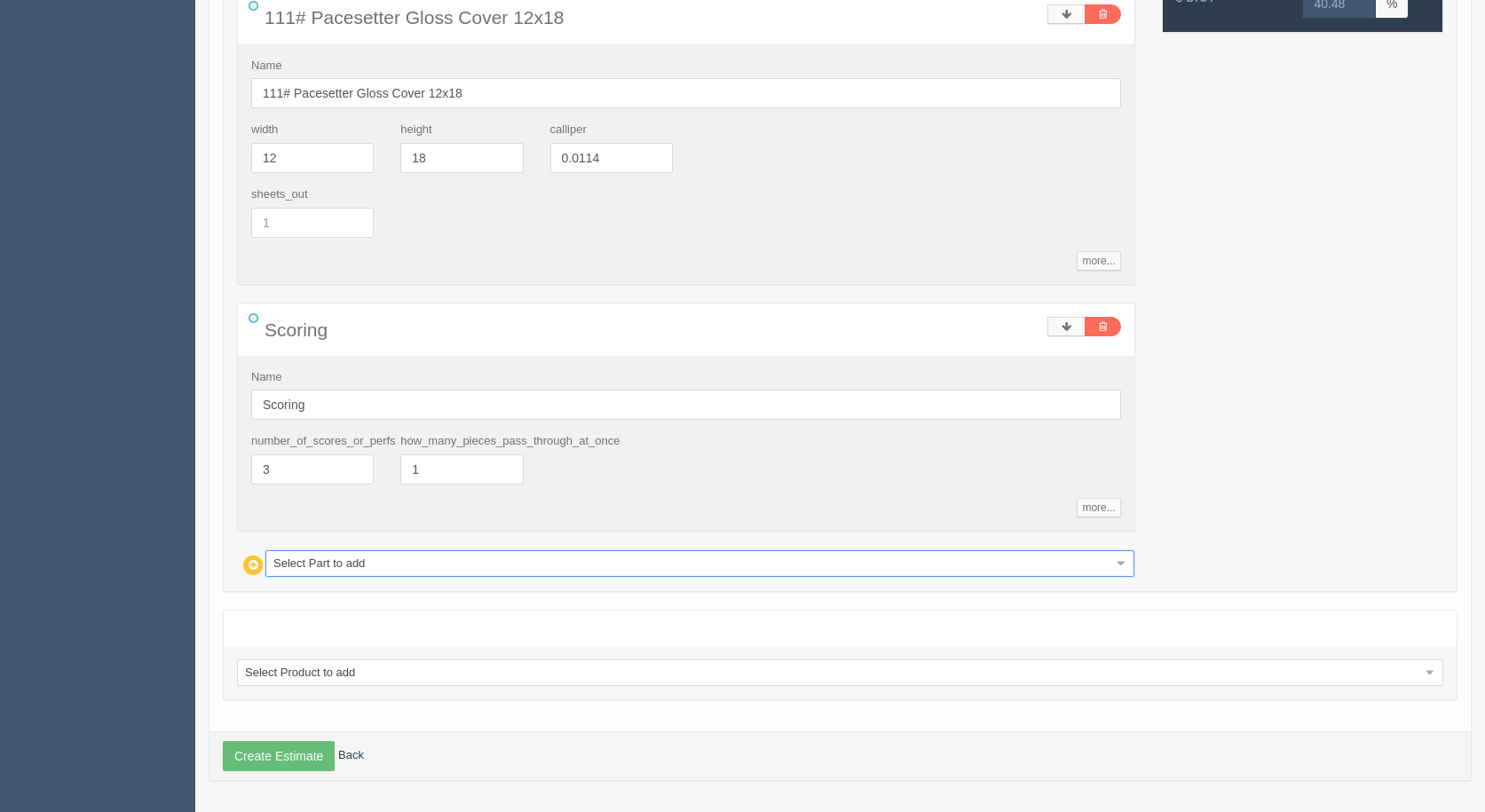
type input "28.89"
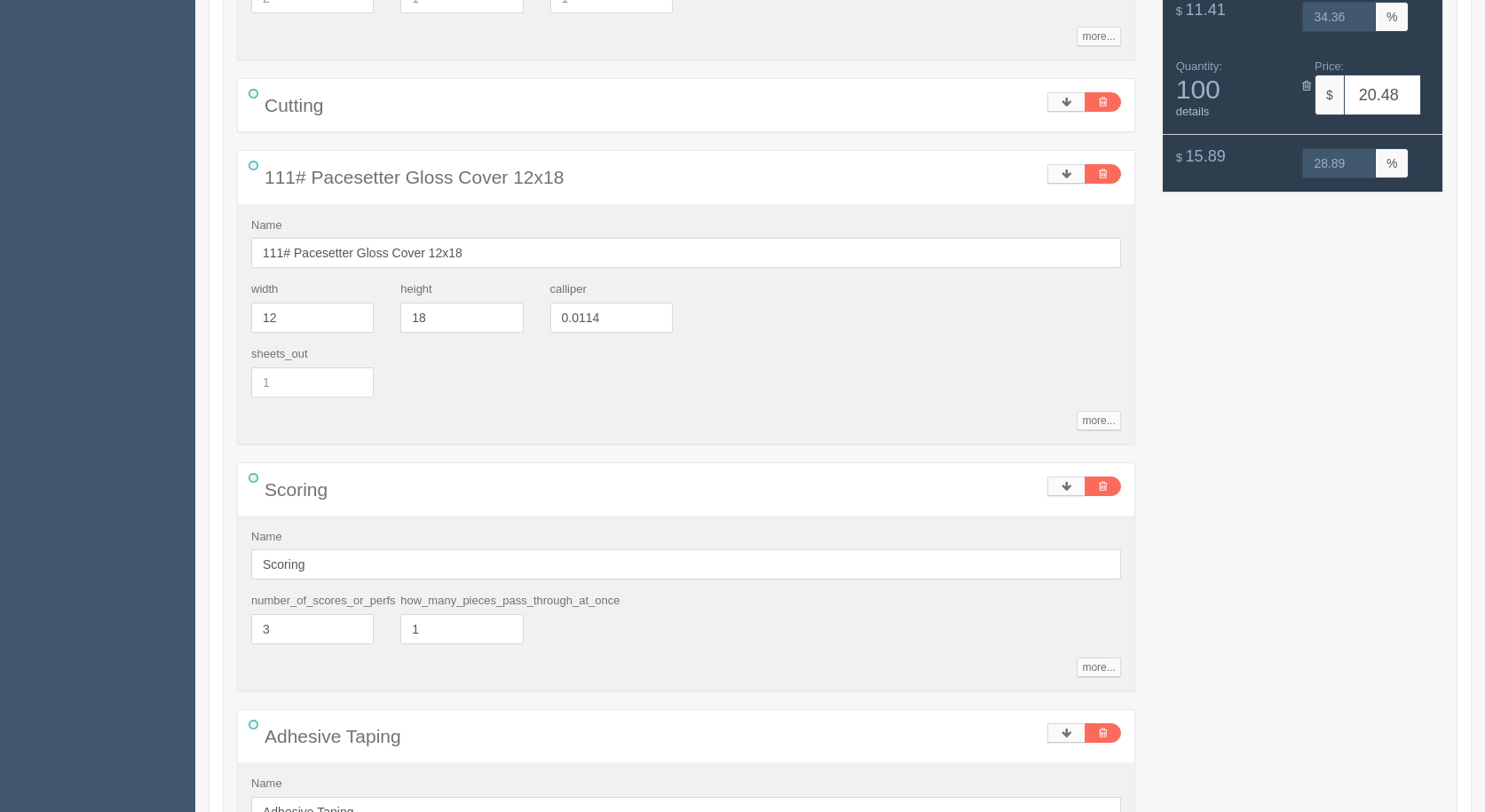
scroll to position [456, 0]
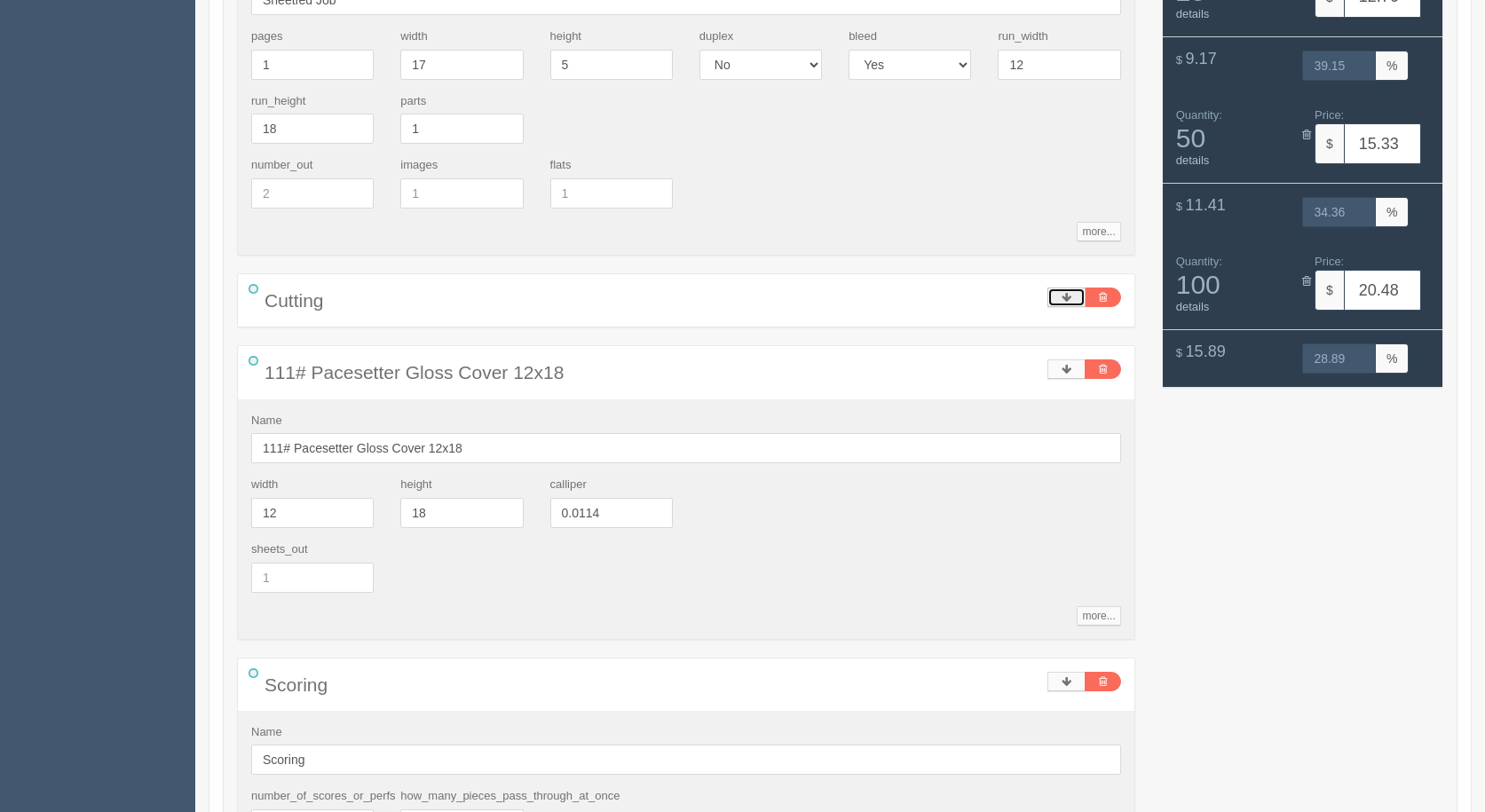
click at [1079, 298] on link at bounding box center [1066, 297] width 38 height 20
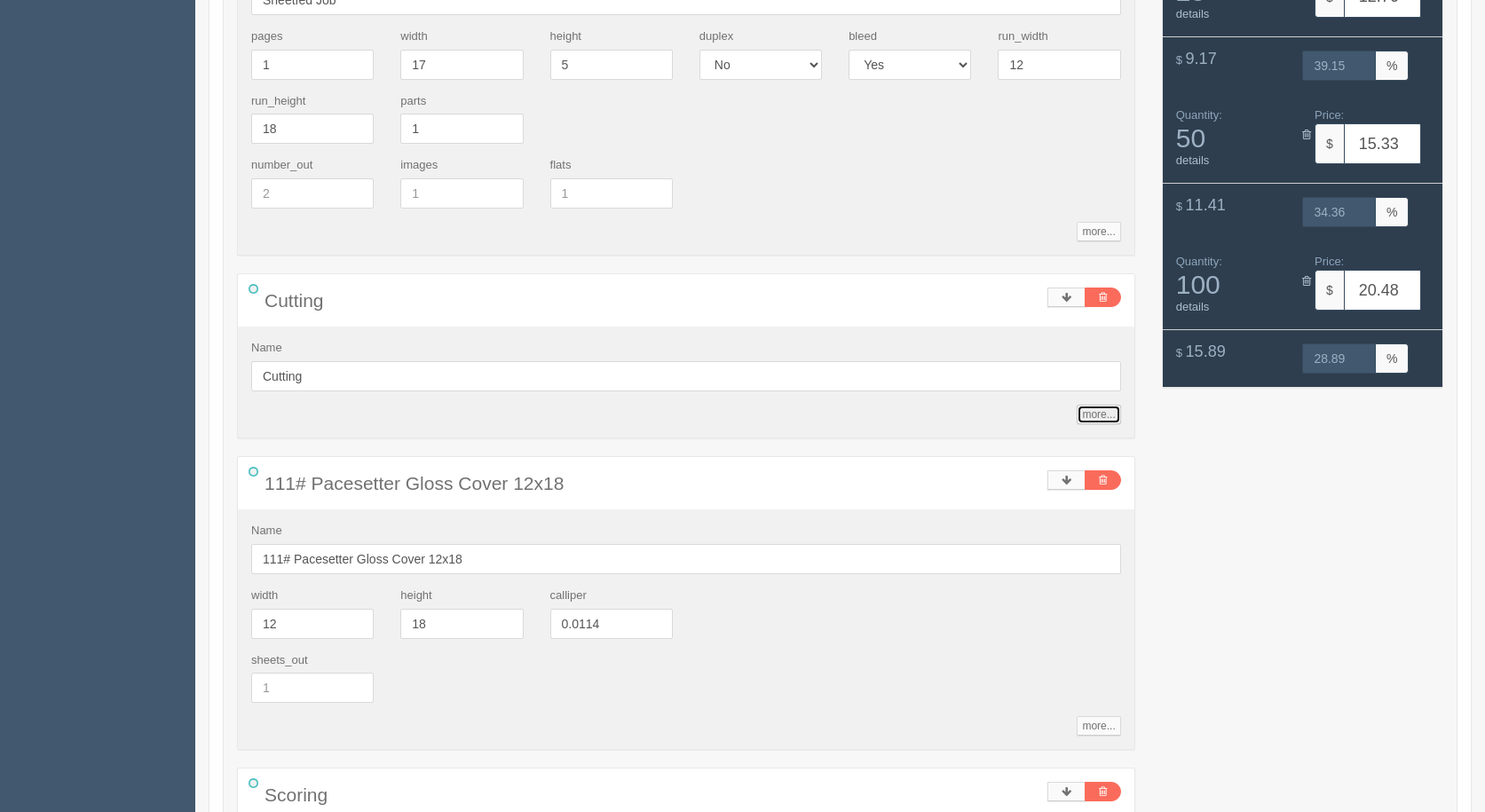
click at [1101, 418] on link "more..." at bounding box center [1099, 415] width 43 height 20
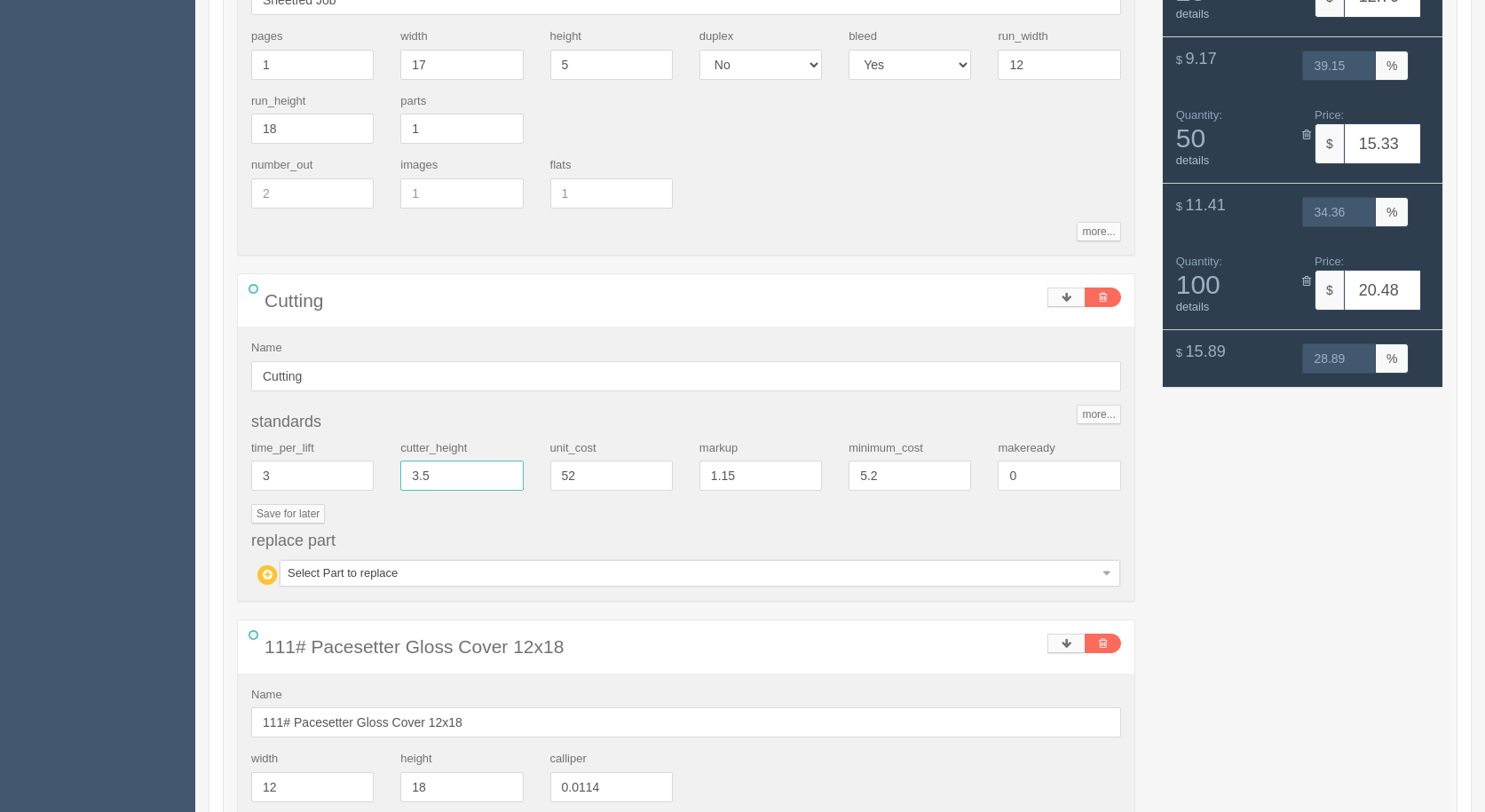
drag, startPoint x: 469, startPoint y: 474, endPoint x: 343, endPoint y: 465, distance: 126.3
click at [343, 465] on div "time_per_lift 3 cutter_height 3.5 unit_cost 52 markup 1.15 minimum_cost 5.2 mak…" at bounding box center [686, 473] width 897 height 65
type input ".2"
type input "16.11"
type input "14.99"
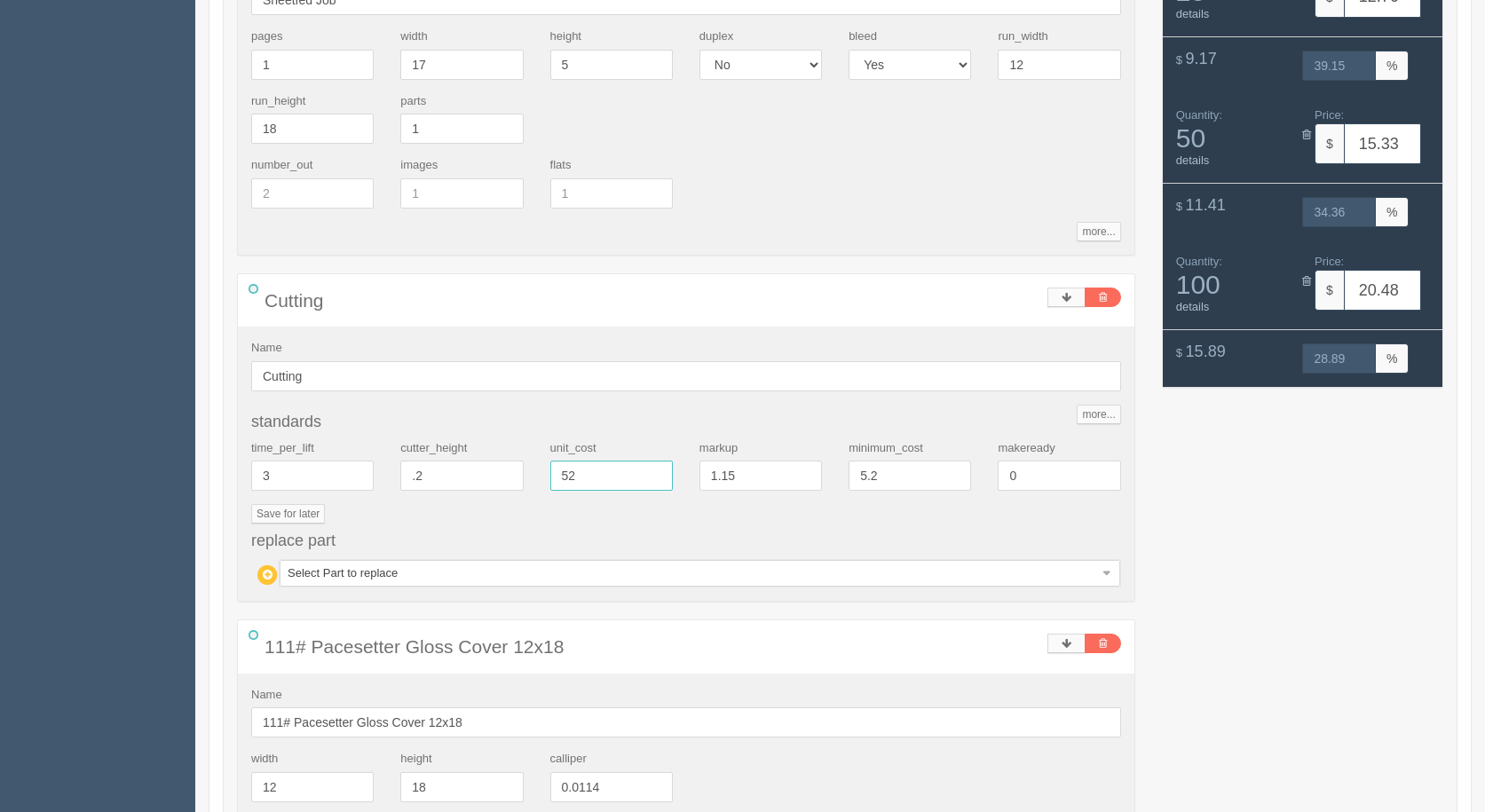
type input "24.25"
type input "14.98"
type input "0.2"
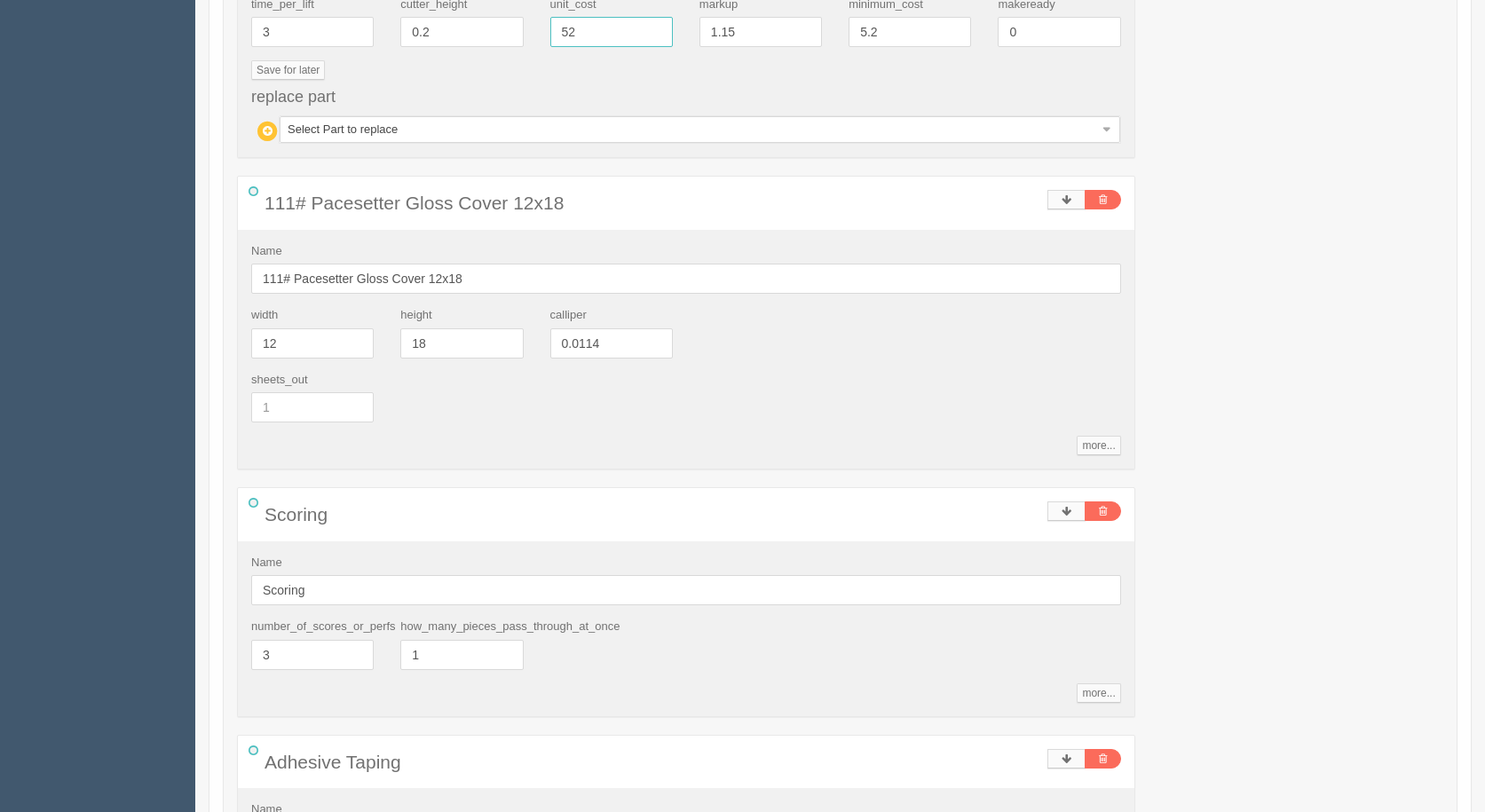
scroll to position [1332, 0]
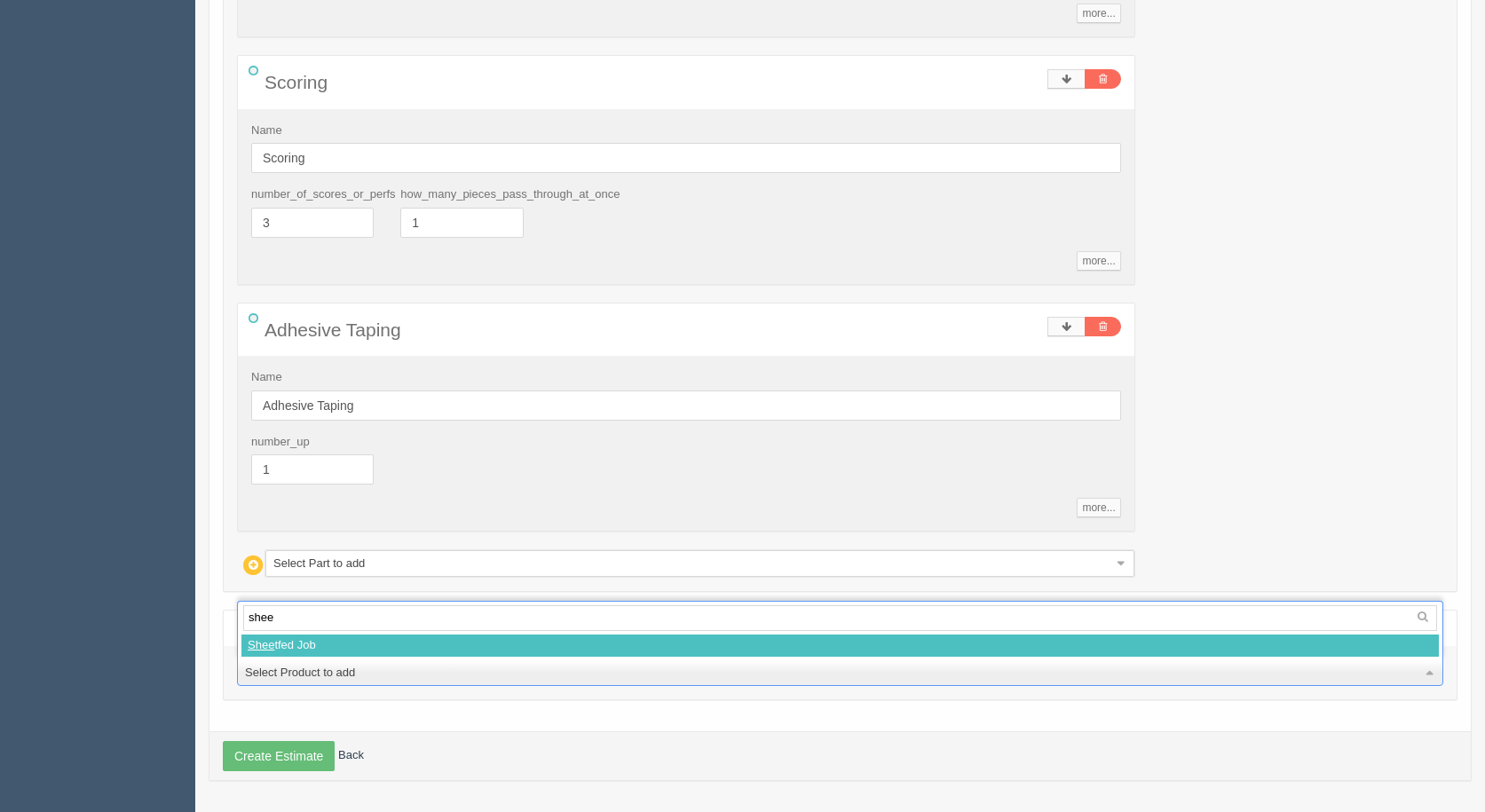
type input "sheet"
select select
select select "0"
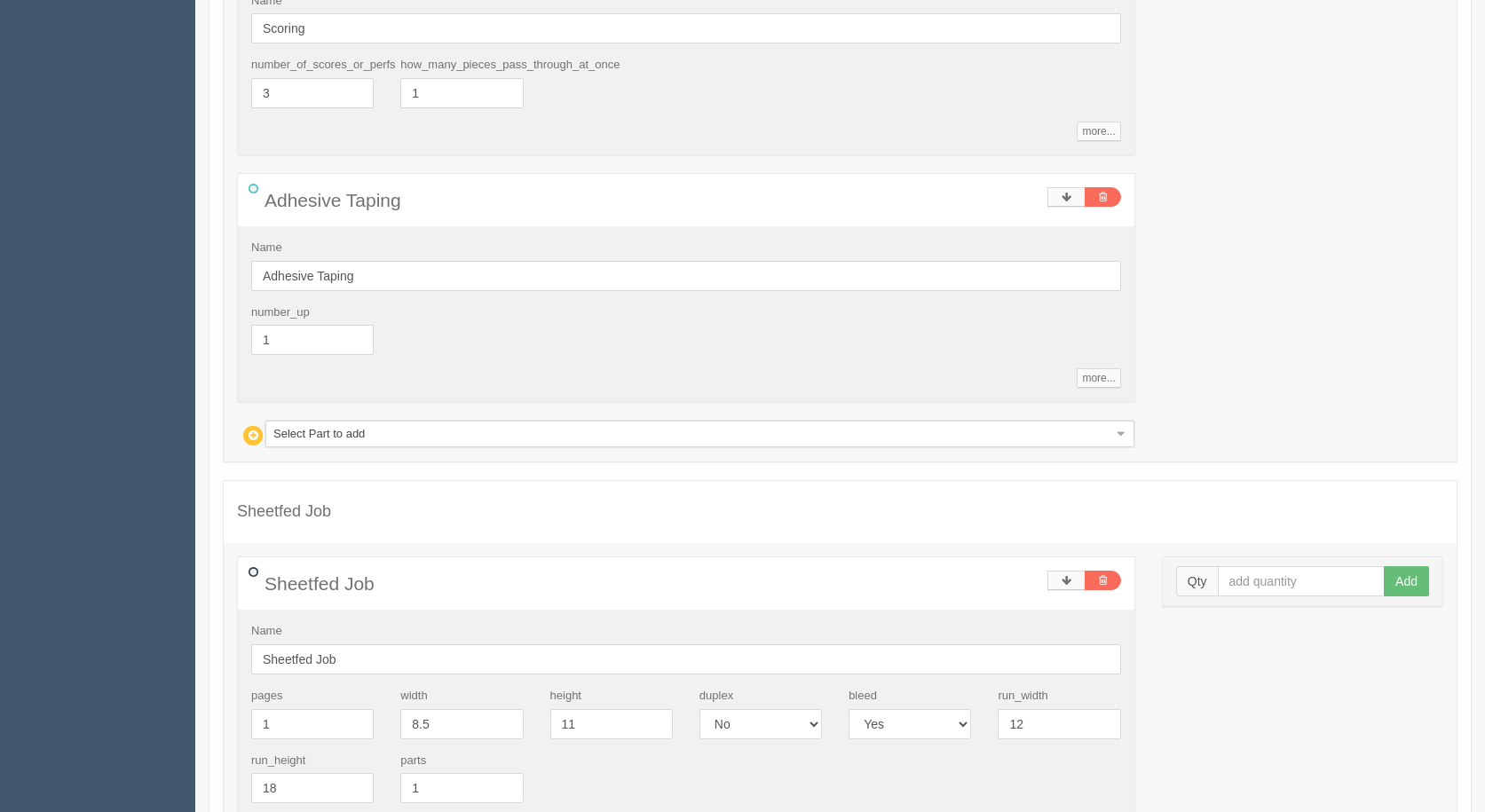
scroll to position [1844, 0]
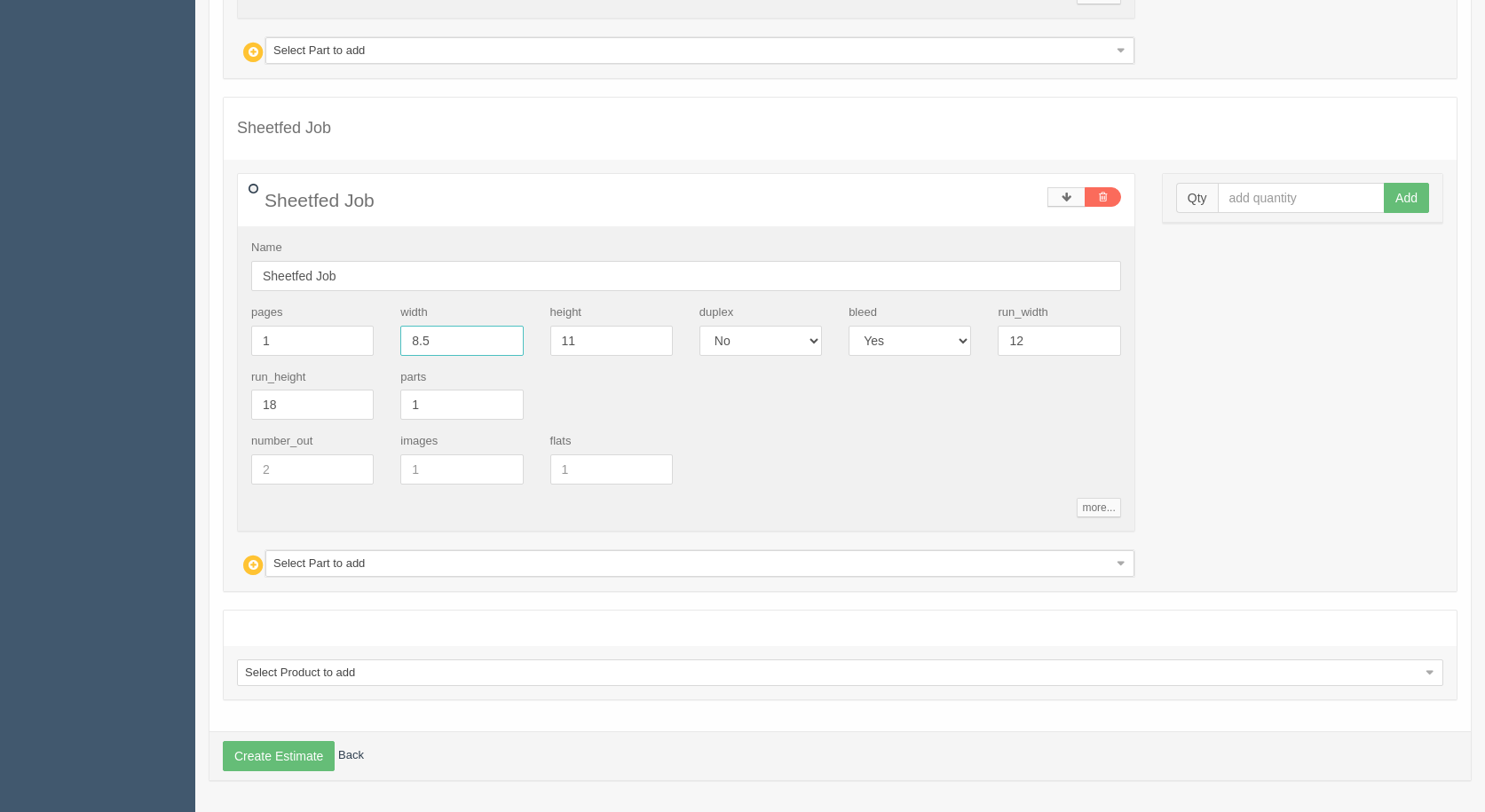
drag, startPoint x: 447, startPoint y: 346, endPoint x: 338, endPoint y: 318, distance: 112.5
click at [338, 318] on div "pages 1 width 8.5 height 11 duplex Yes No bleed Yes No run_width 12 run_height …" at bounding box center [686, 369] width 897 height 129
type input "17"
type input "4"
click at [1287, 204] on input "text" at bounding box center [1301, 198] width 168 height 30
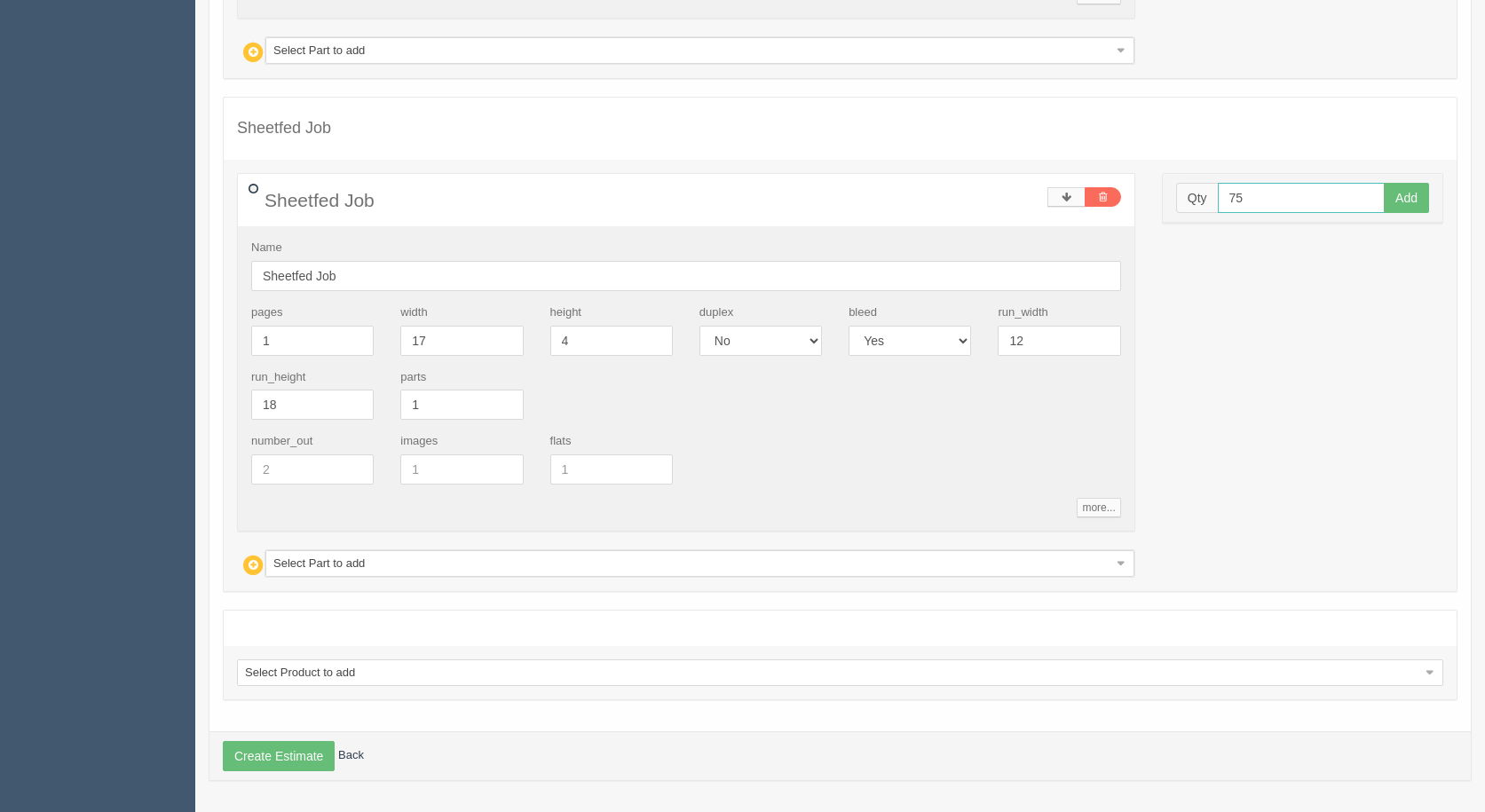
type input "75"
click at [1384, 183] on button "Add" at bounding box center [1406, 198] width 45 height 30
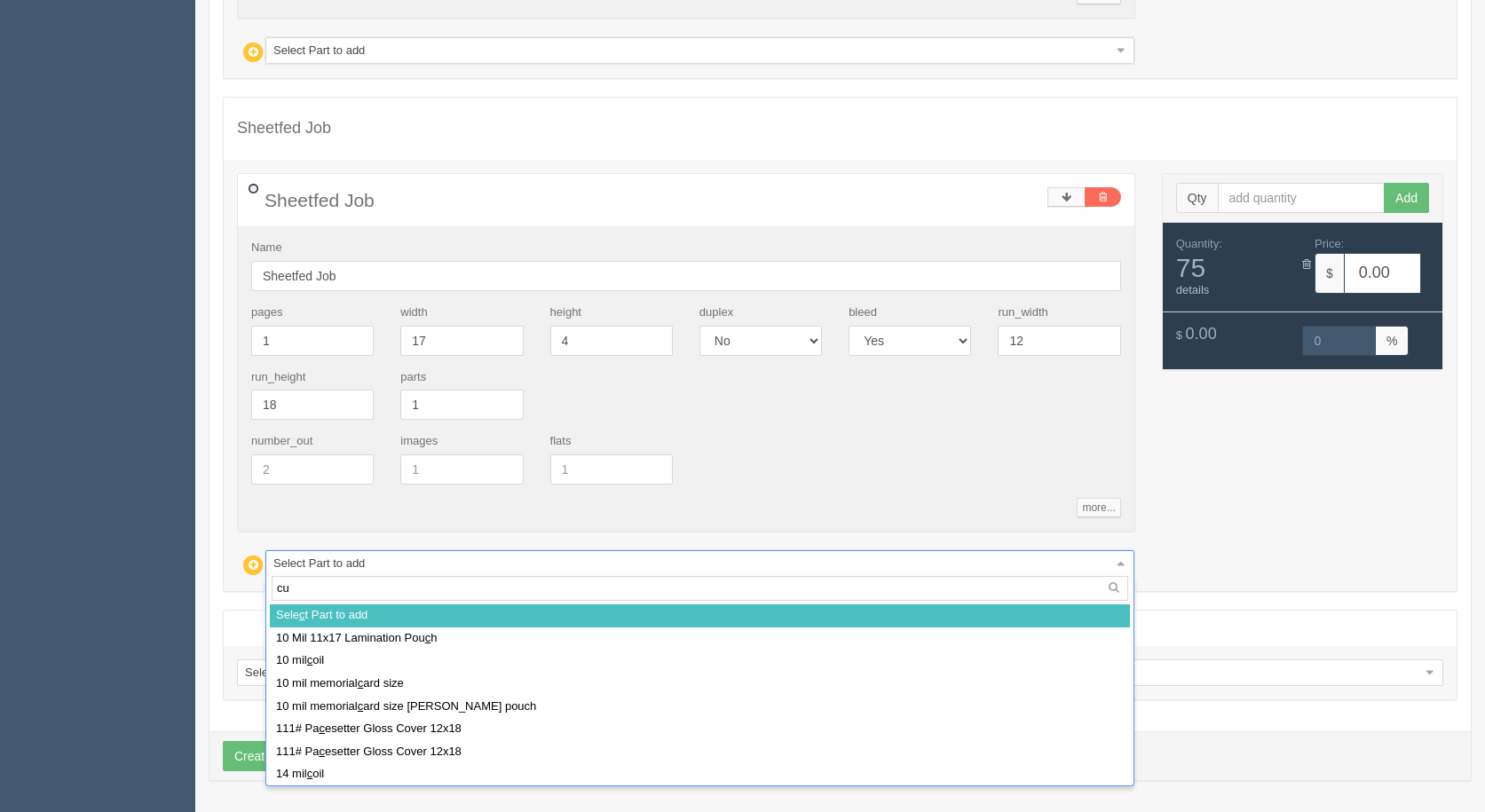
type input "cut"
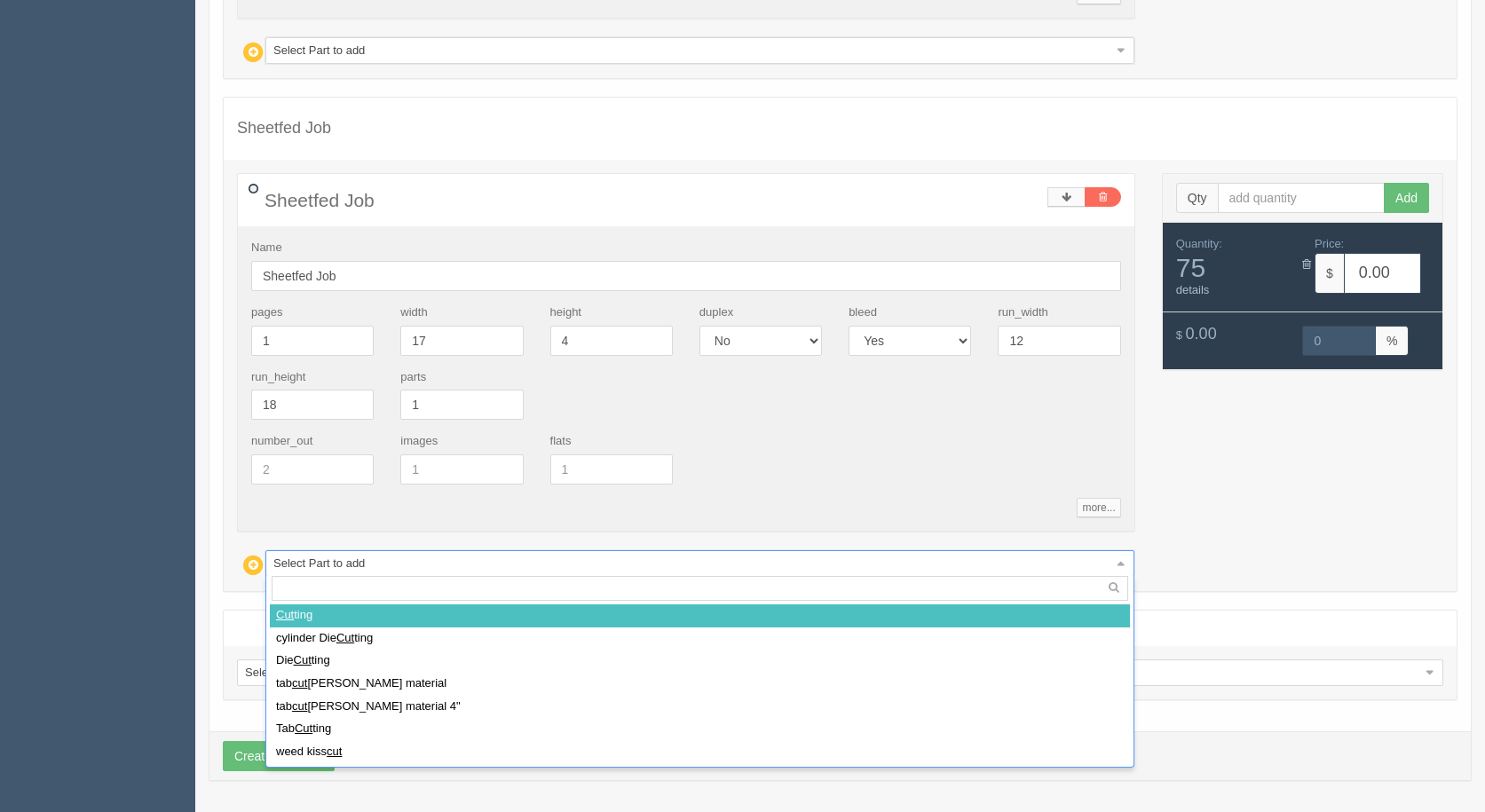
select select
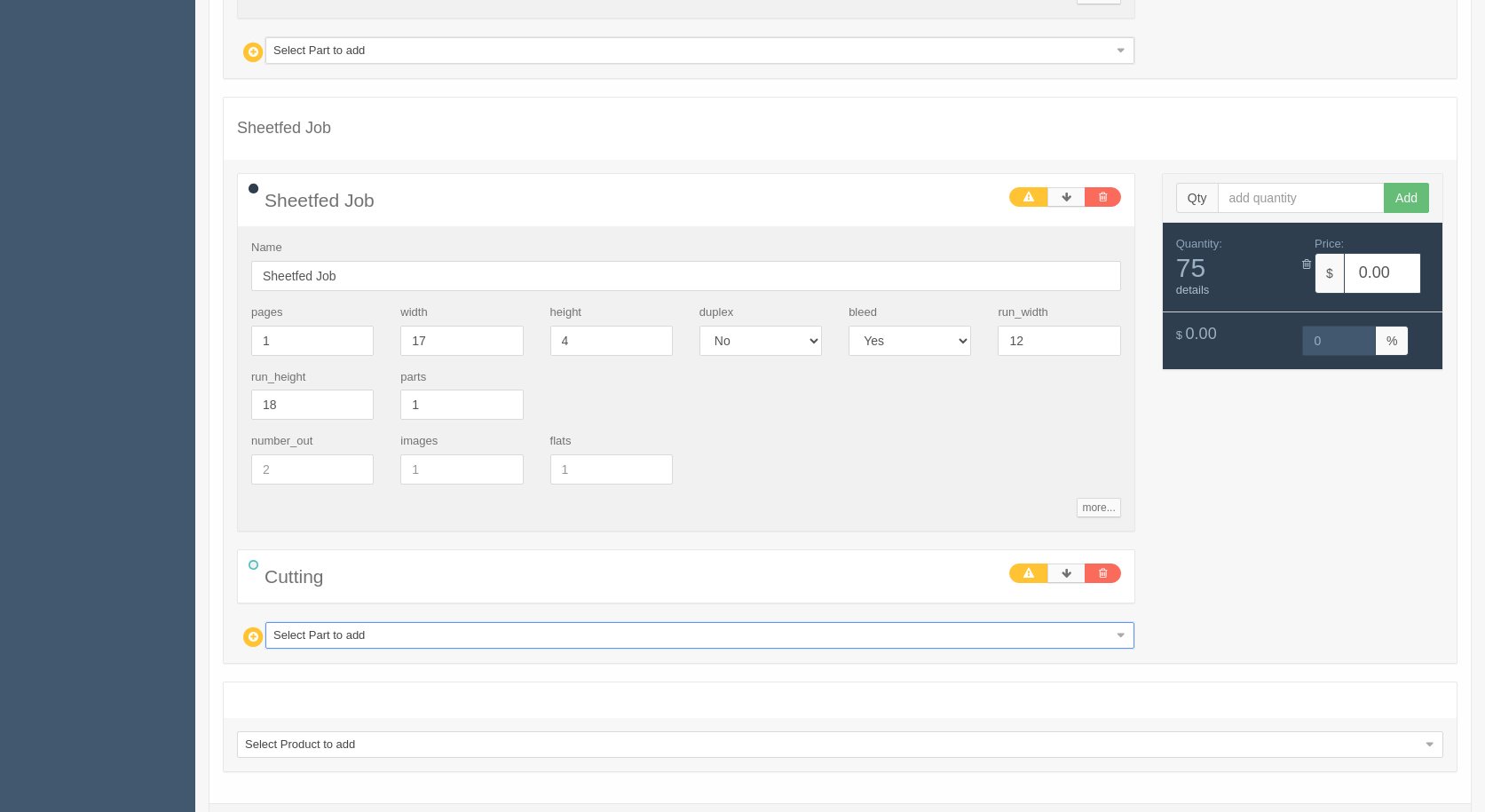
type input "1"
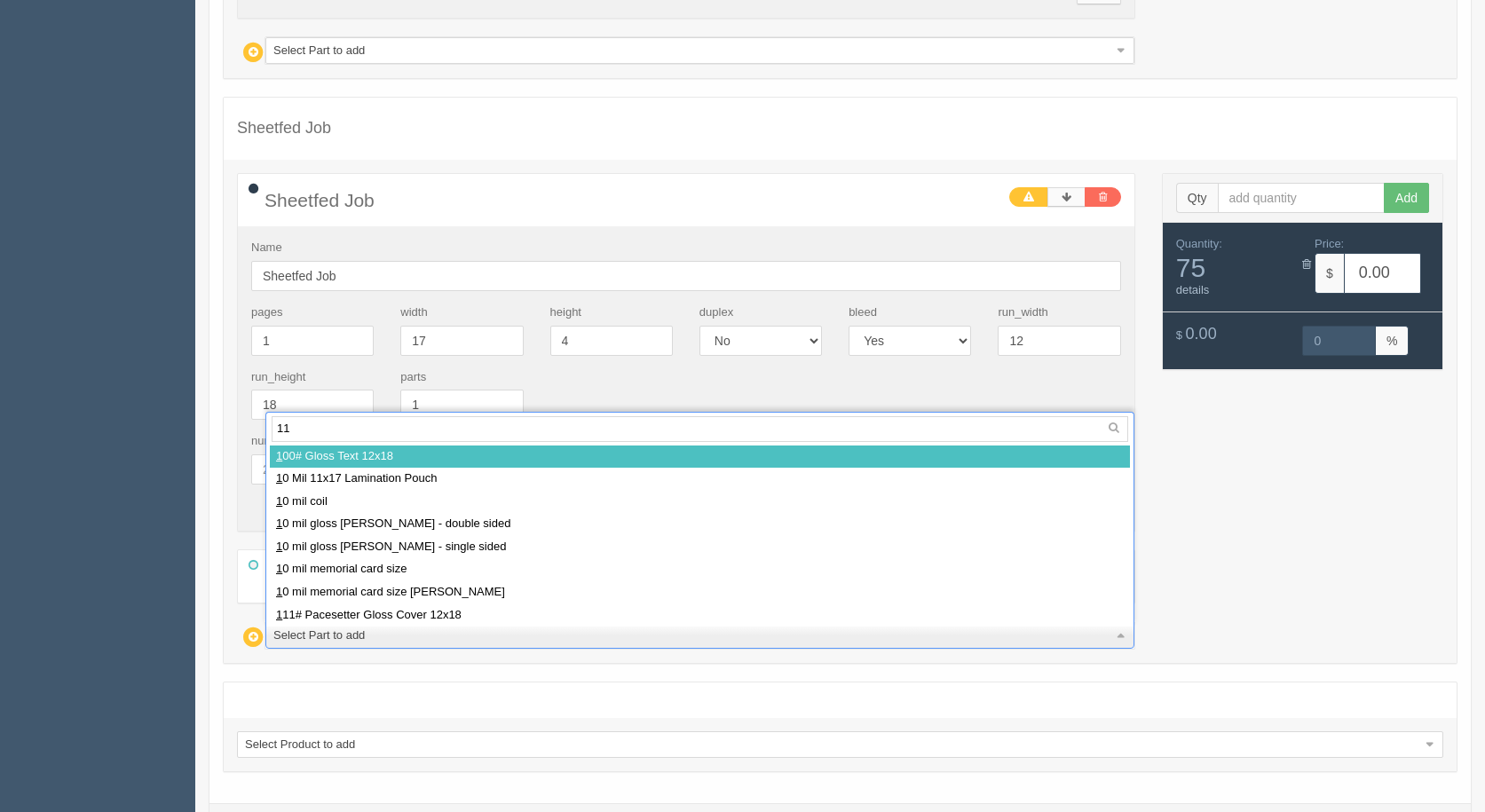
type input "111"
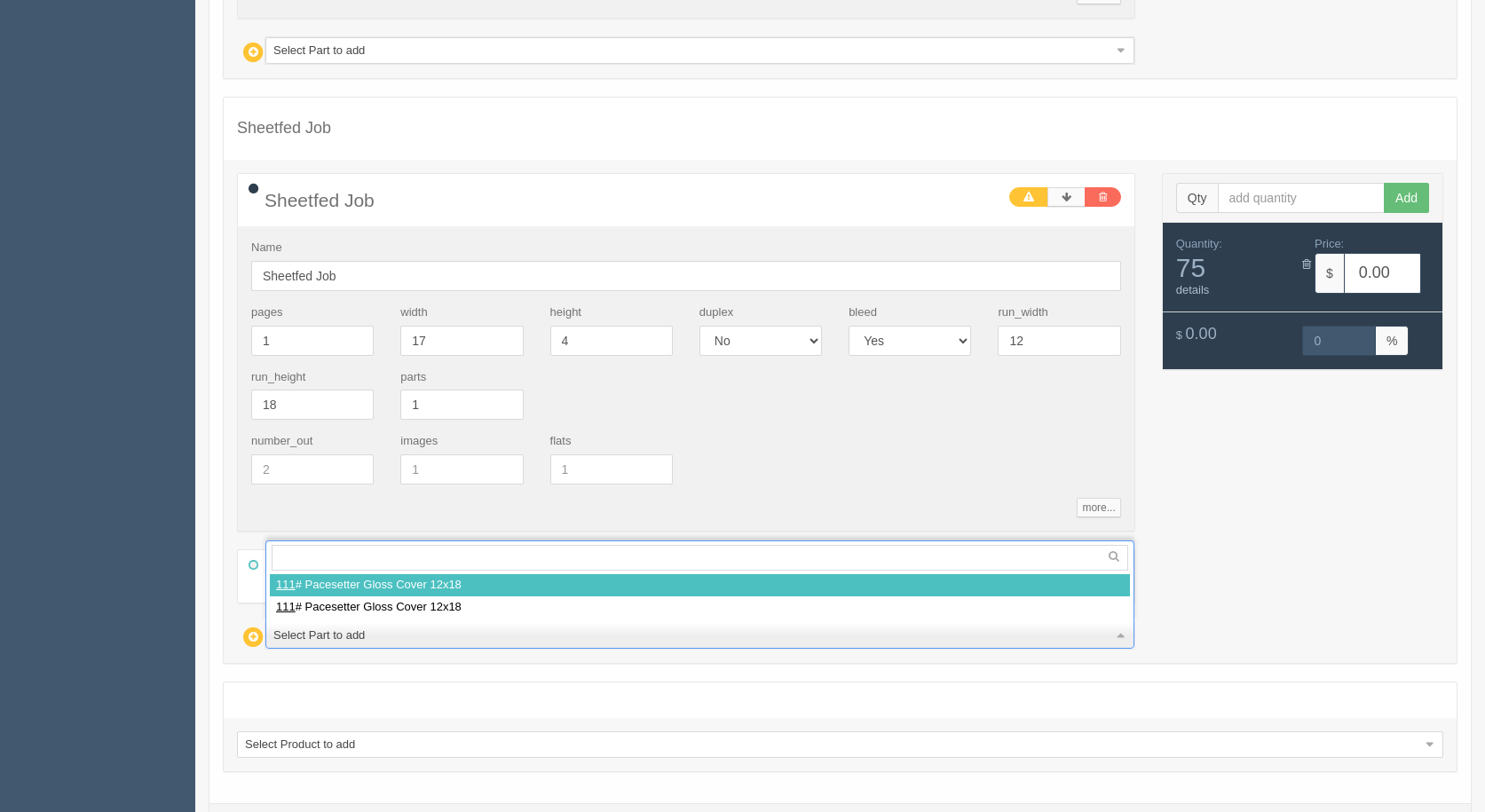
select select
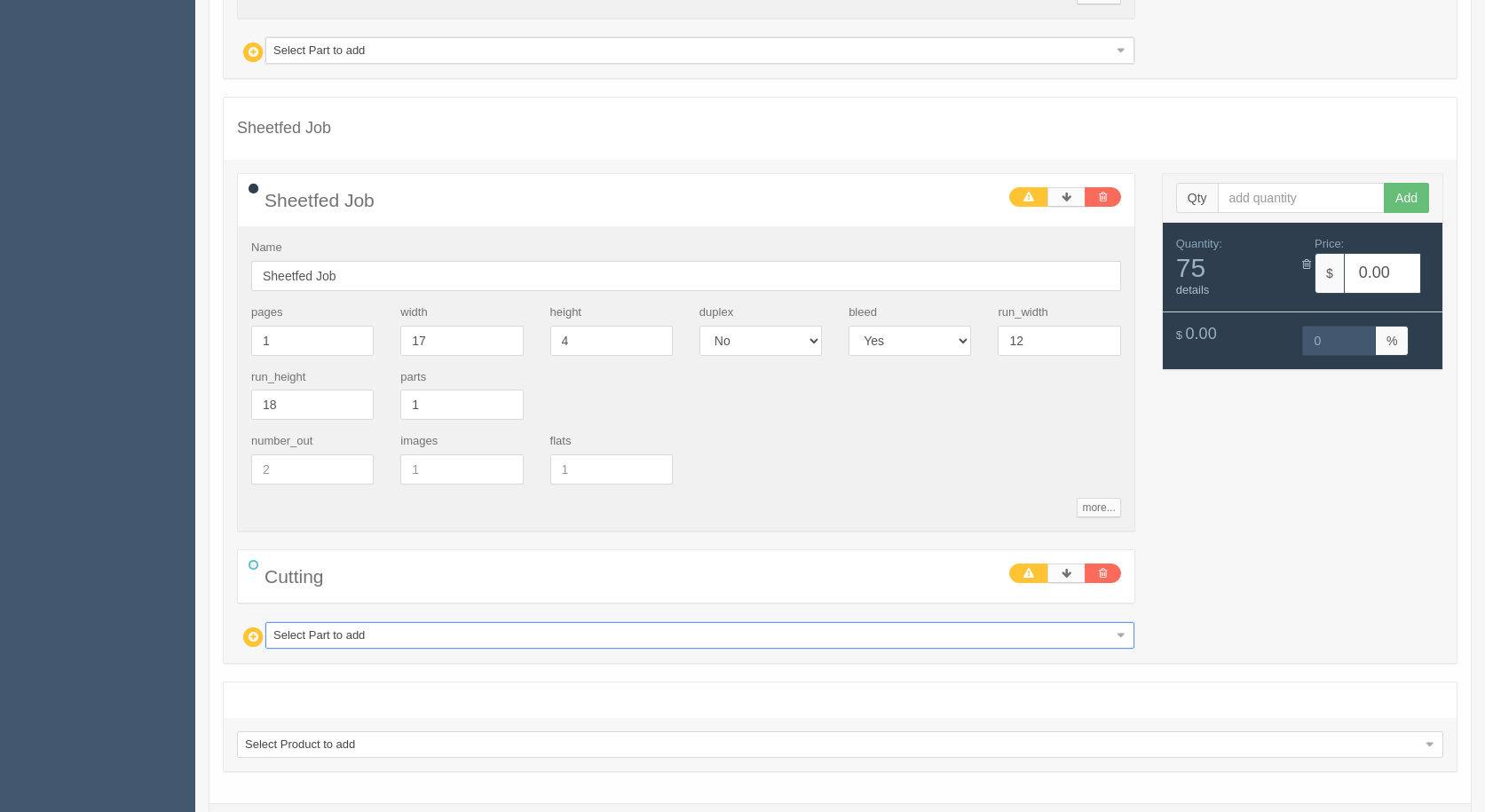
type input "5.20"
type input "100.00"
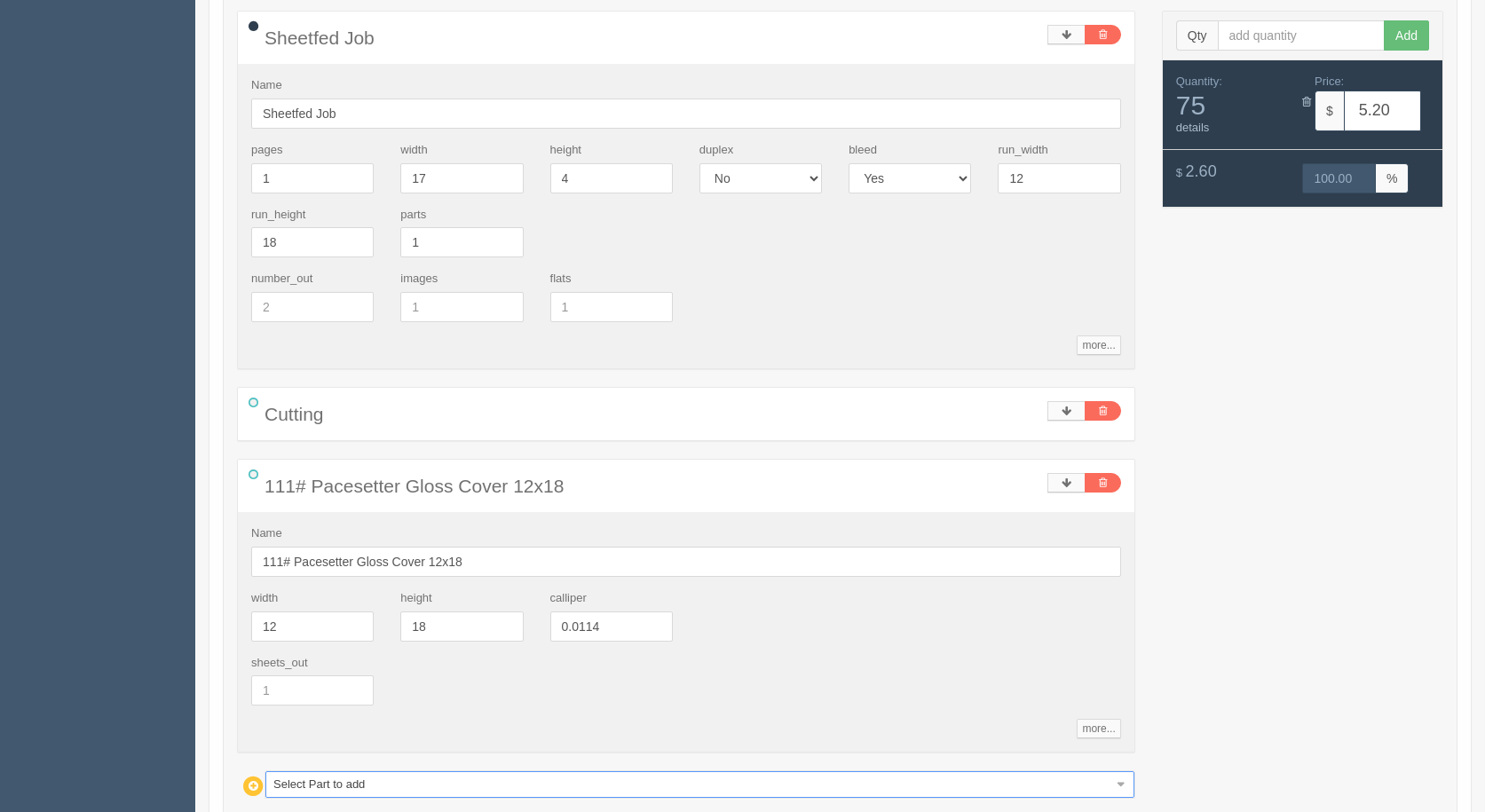
scroll to position [2228, 0]
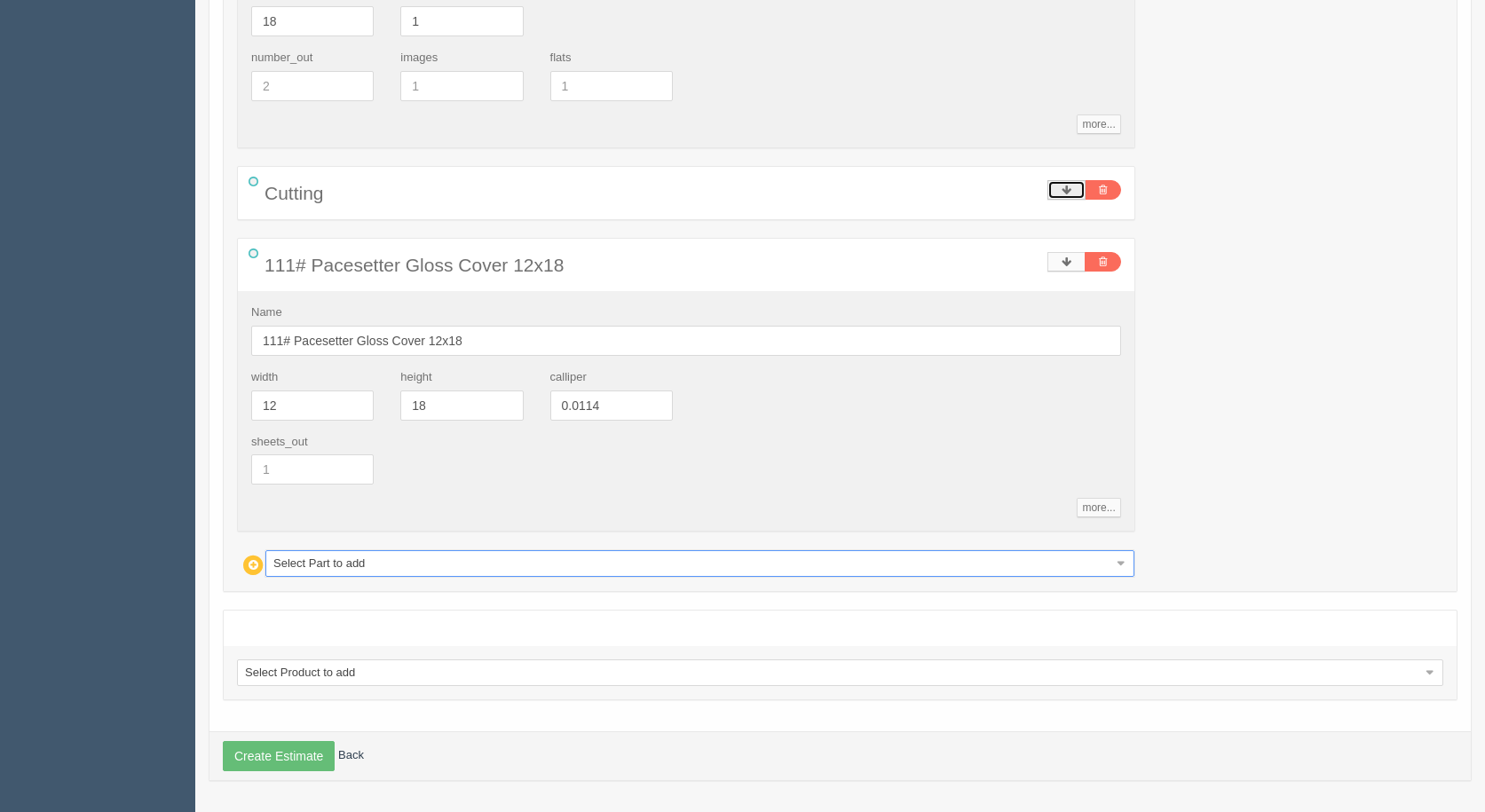
click at [1047, 187] on link at bounding box center [1066, 190] width 38 height 20
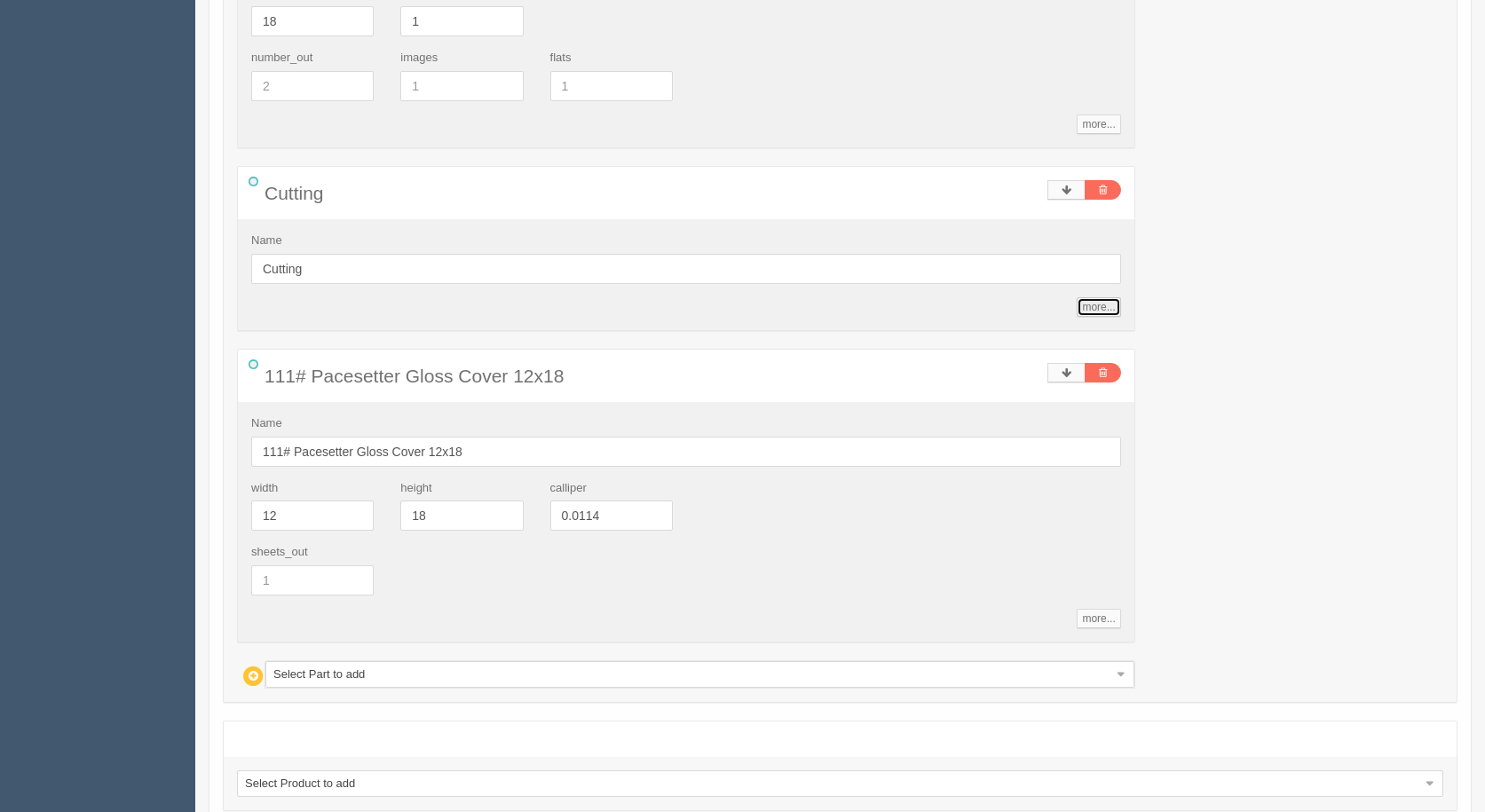
drag, startPoint x: 1100, startPoint y: 305, endPoint x: 1056, endPoint y: 316, distance: 45.4
click at [1098, 305] on link "more..." at bounding box center [1099, 307] width 43 height 20
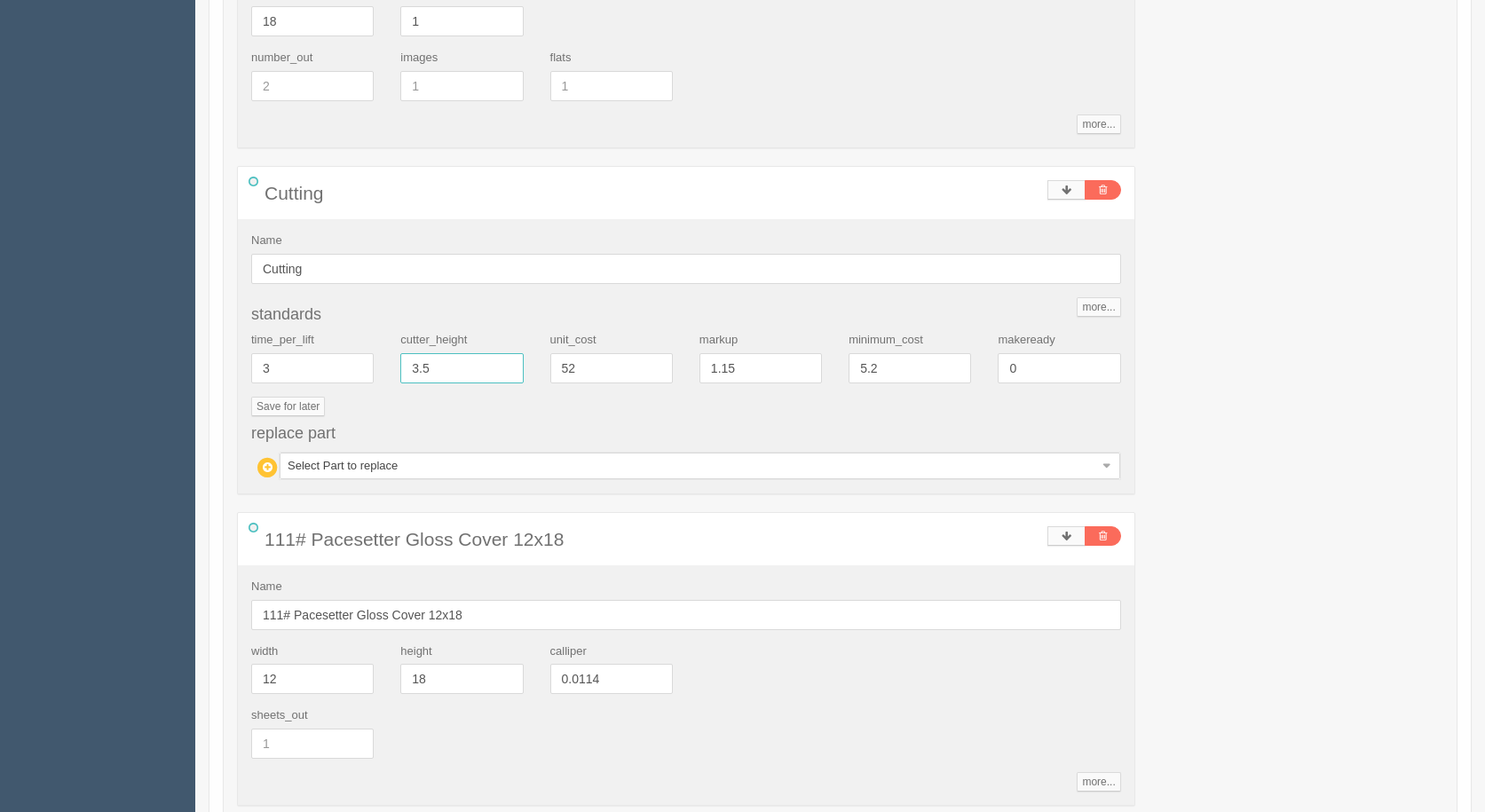
drag, startPoint x: 450, startPoint y: 377, endPoint x: 240, endPoint y: 355, distance: 211.1
click at [250, 355] on div "time_per_lift 3 cutter_height 3.5 unit_cost 52 markup 1.15 minimum_cost 5.2 mak…" at bounding box center [686, 365] width 897 height 65
type input ".2"
type input "8.97"
type input "15.00"
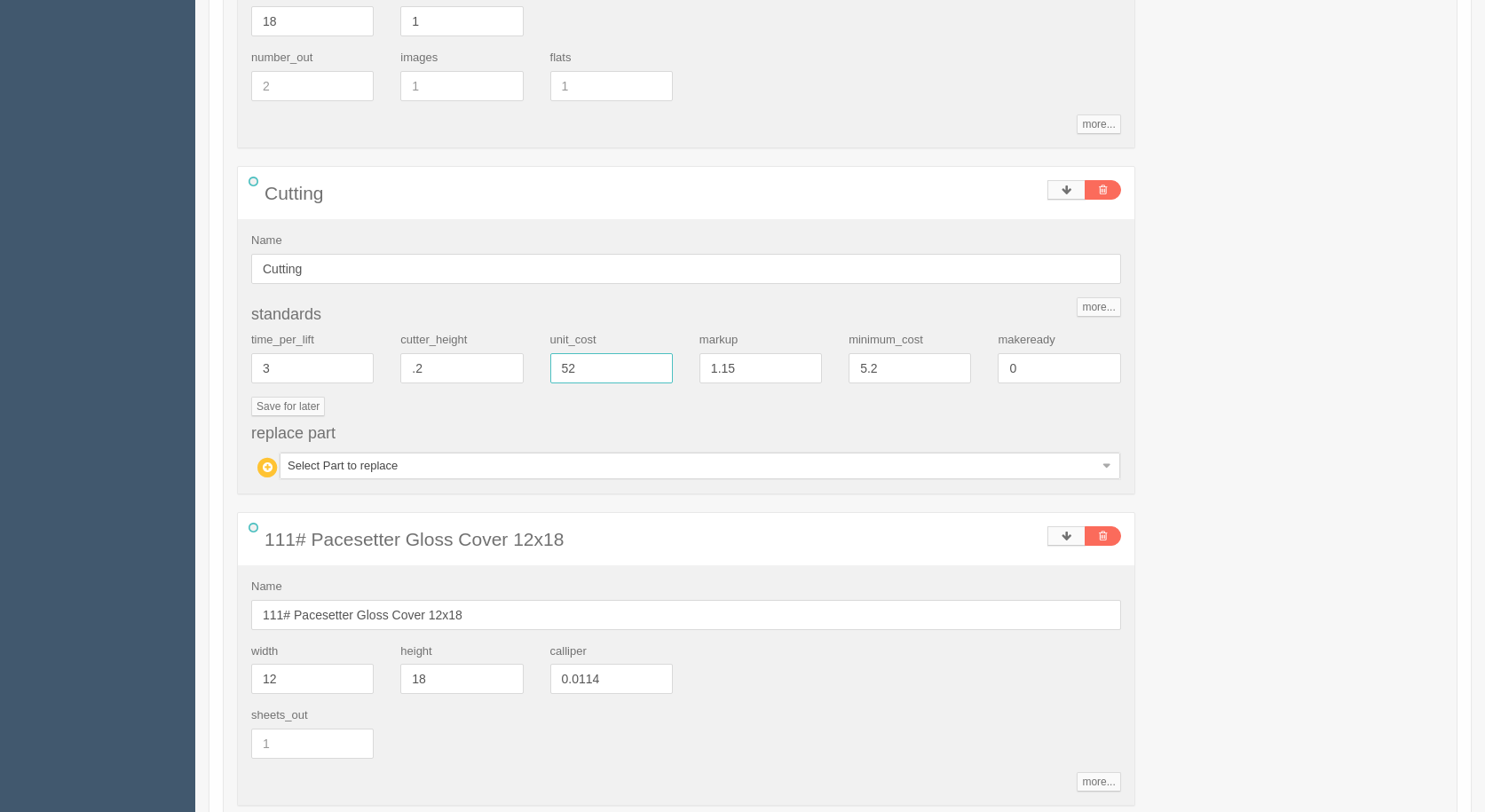
type input "0.2"
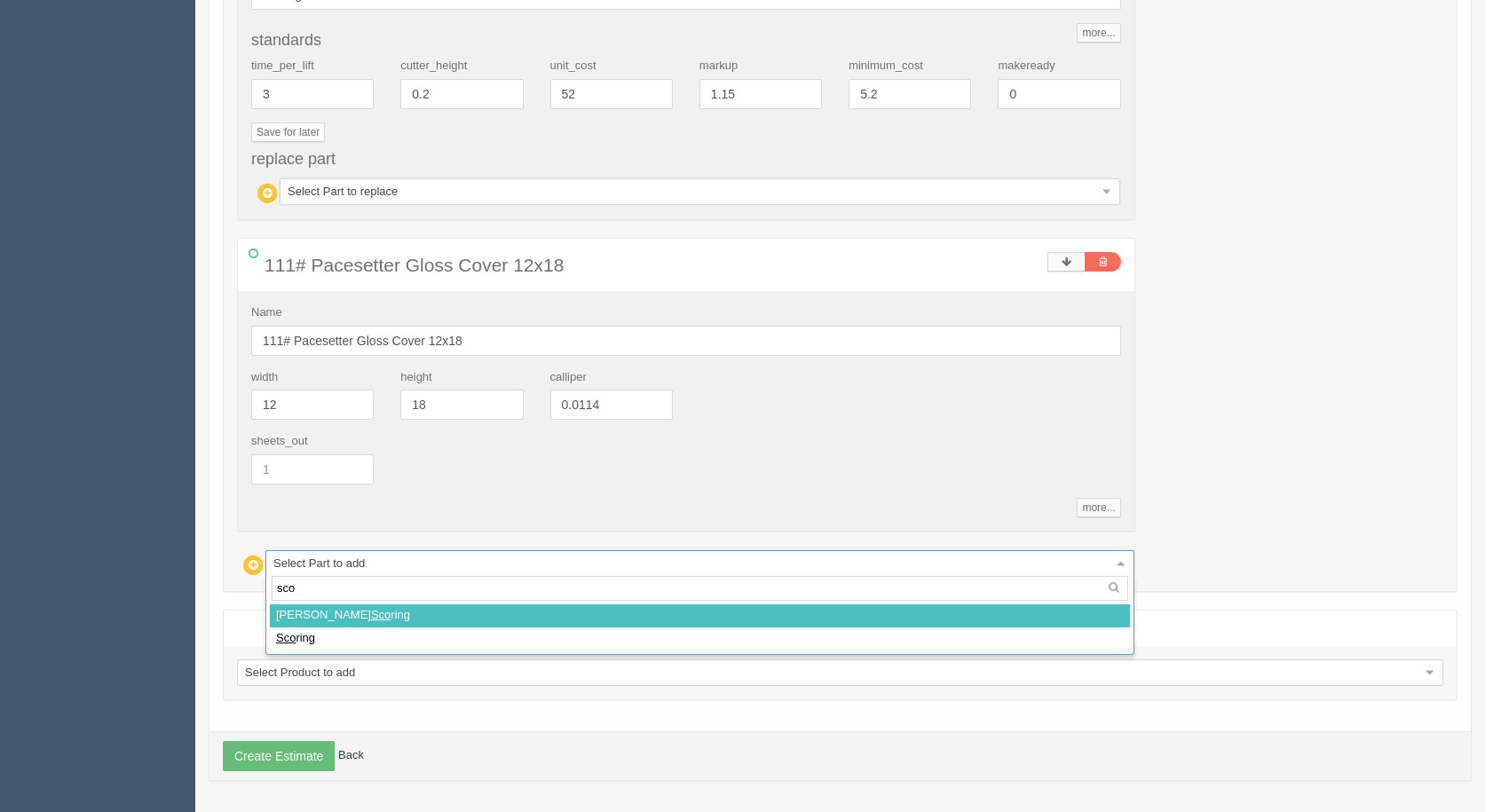
type input "scor"
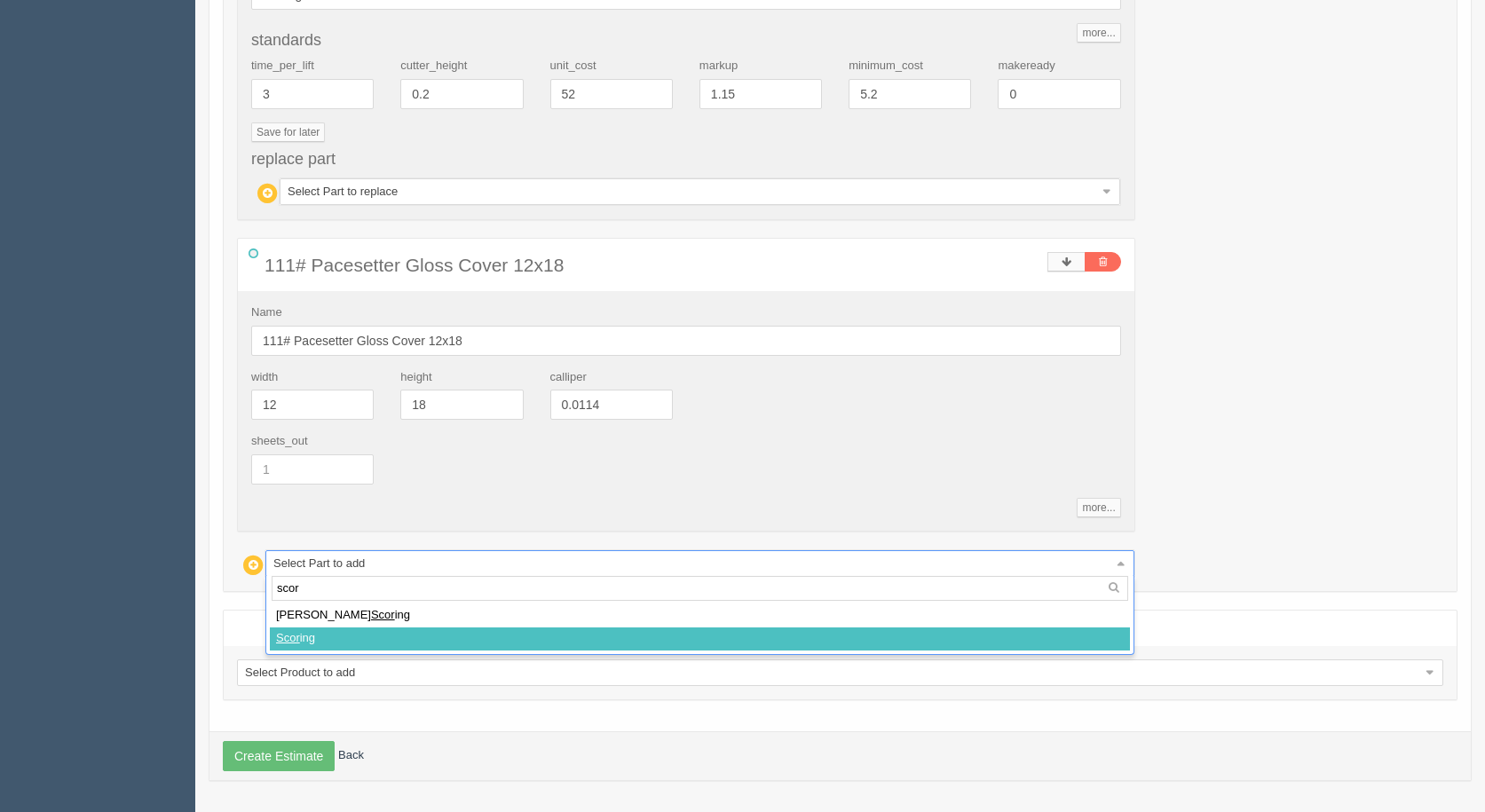
select select
type input "15.20"
type input "14.98"
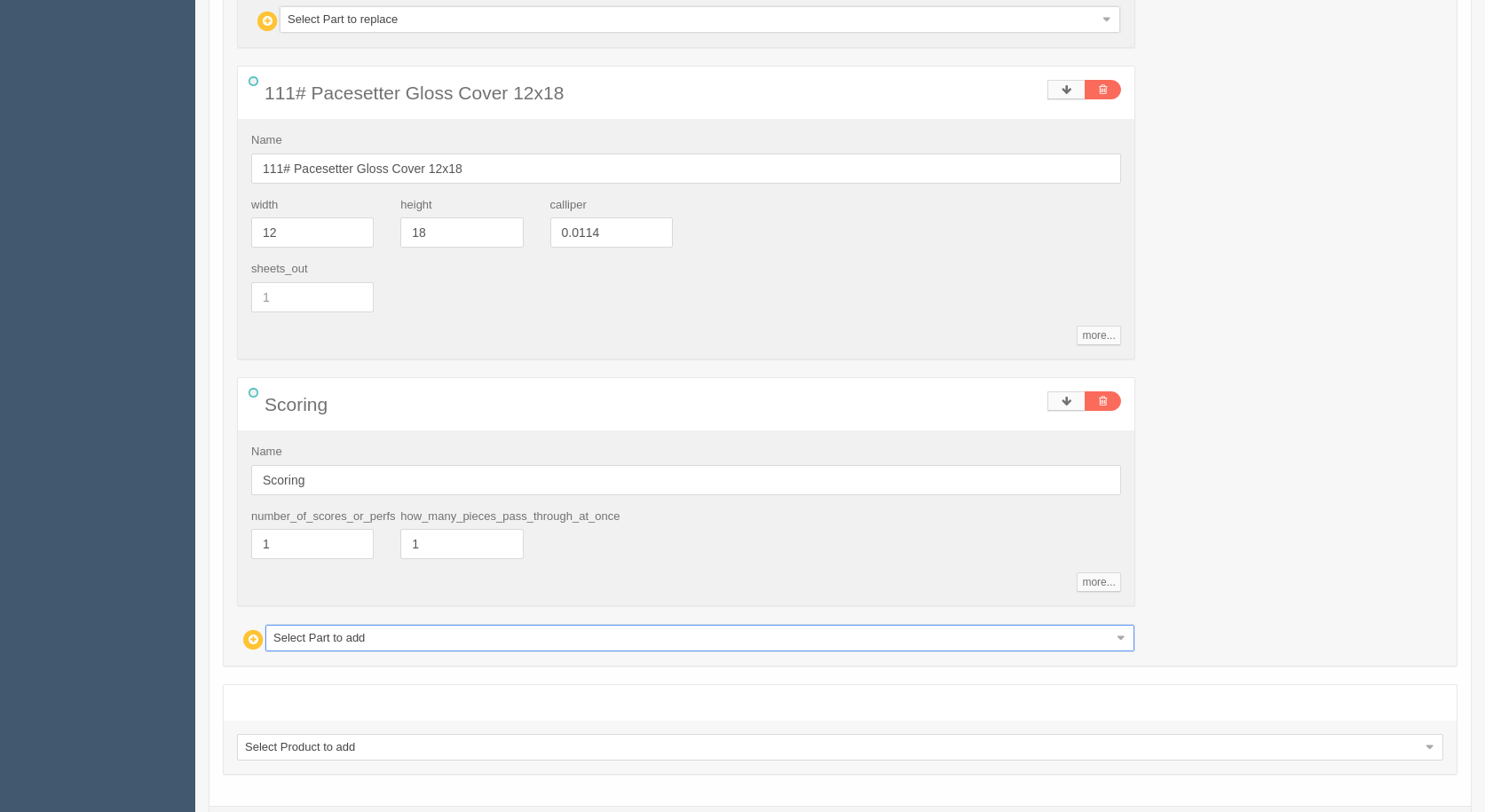
scroll to position [2679, 0]
drag, startPoint x: 286, startPoint y: 540, endPoint x: 147, endPoint y: 486, distance: 149.1
type input "3"
type input "15.45"
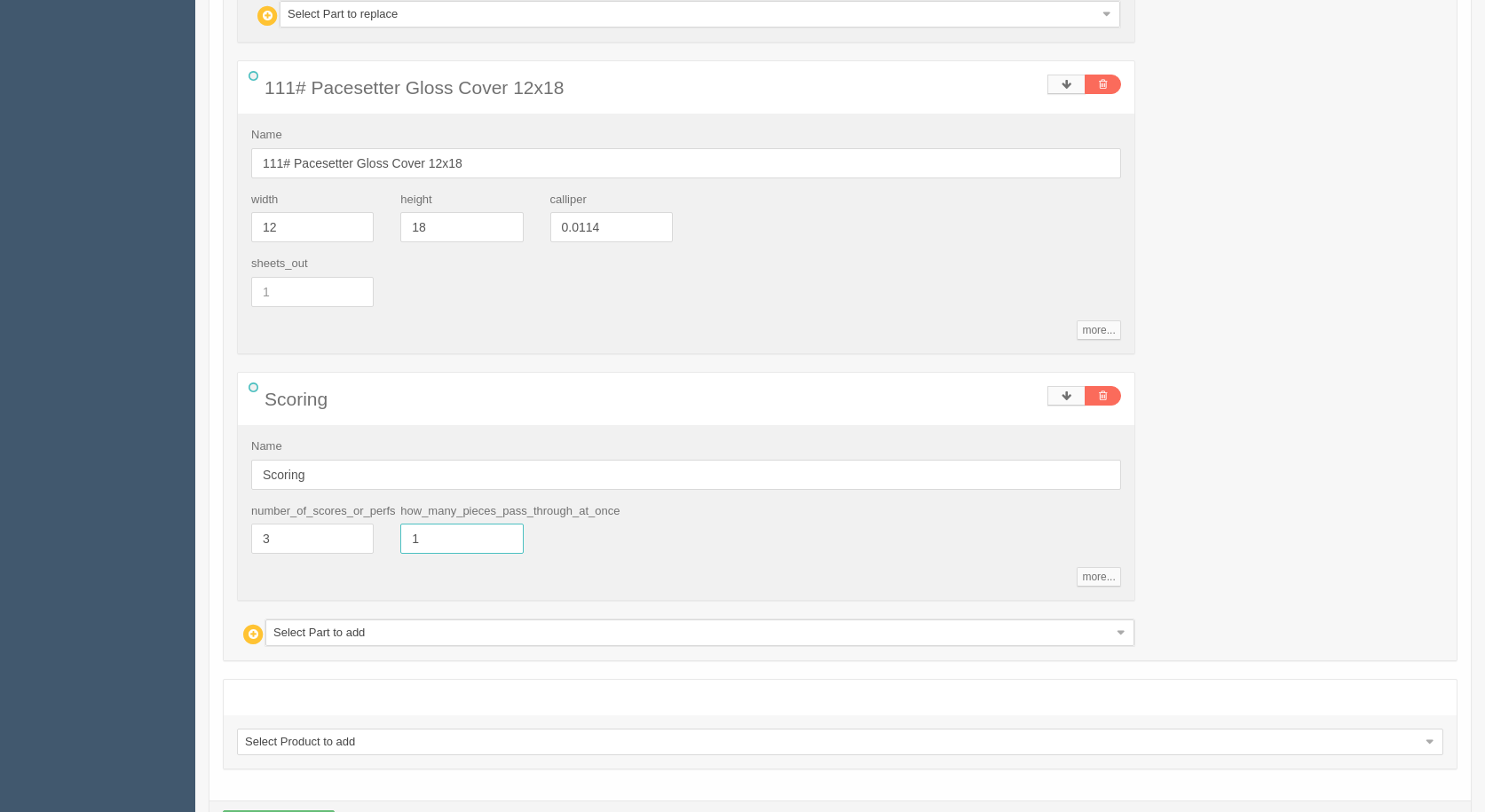
type input "15.04"
drag, startPoint x: 290, startPoint y: 631, endPoint x: 273, endPoint y: 633, distance: 17.1
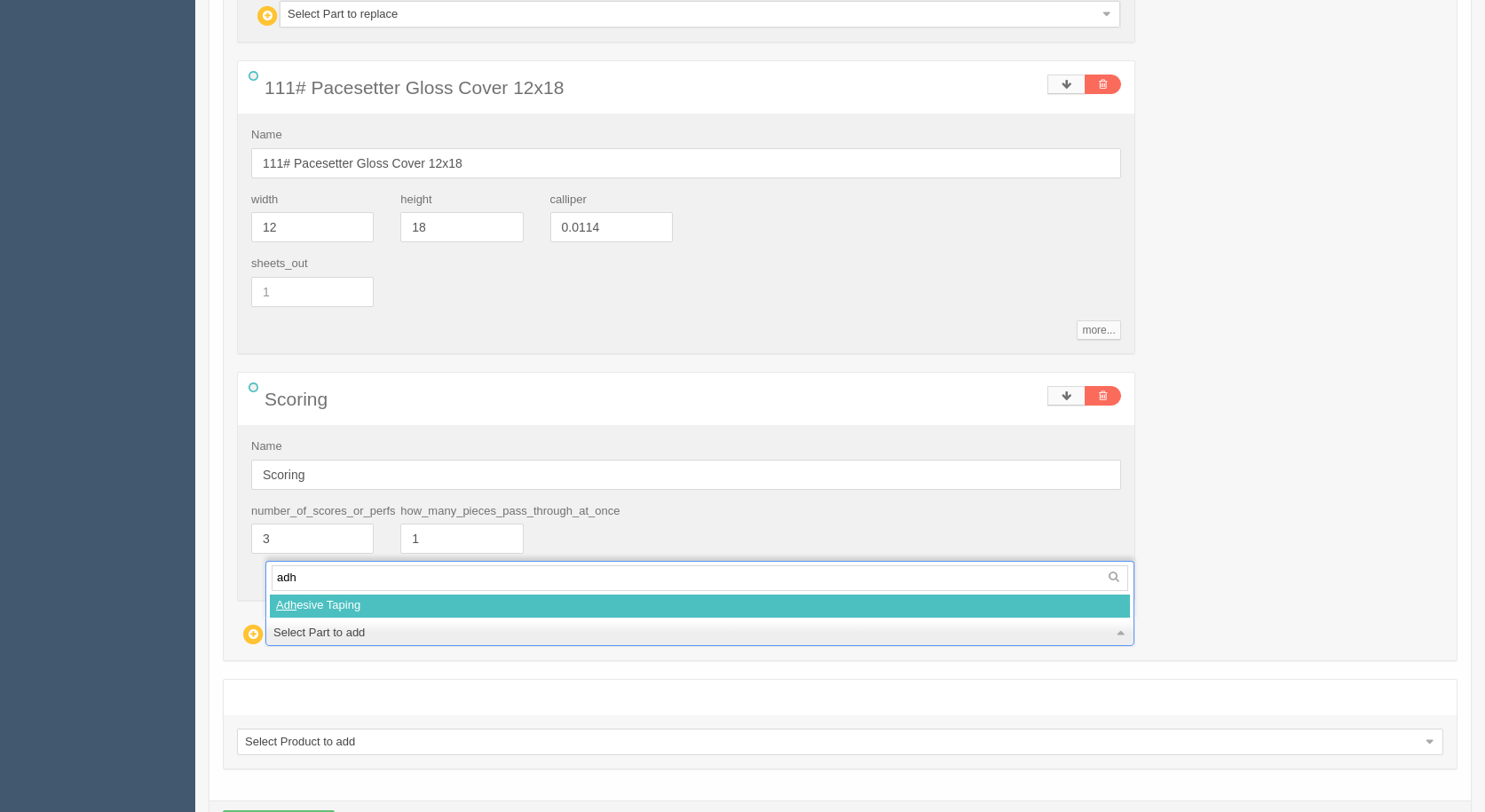
type input "adh"
select select
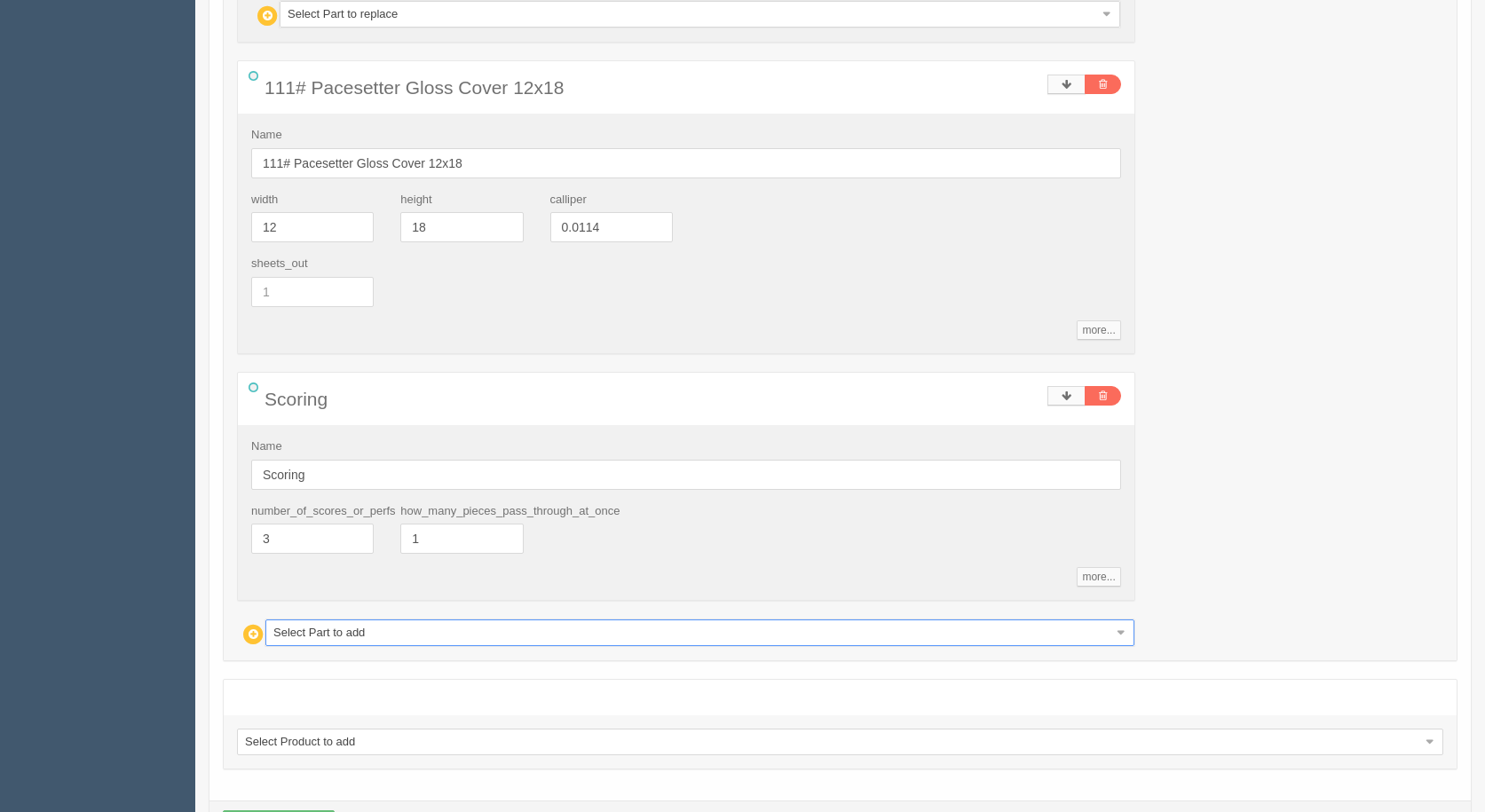
type input "21.68"
type input "15.01"
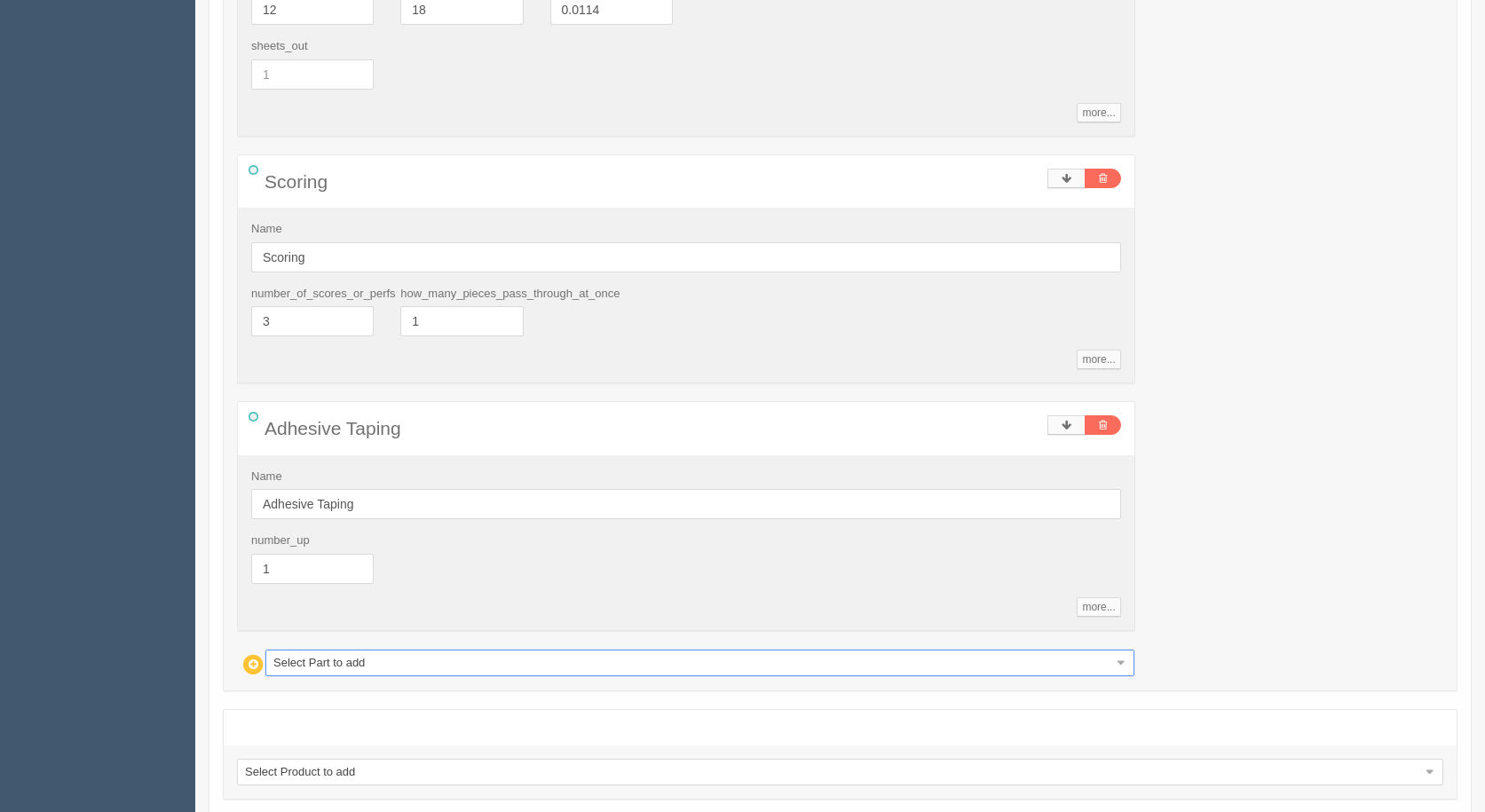
scroll to position [2996, 0]
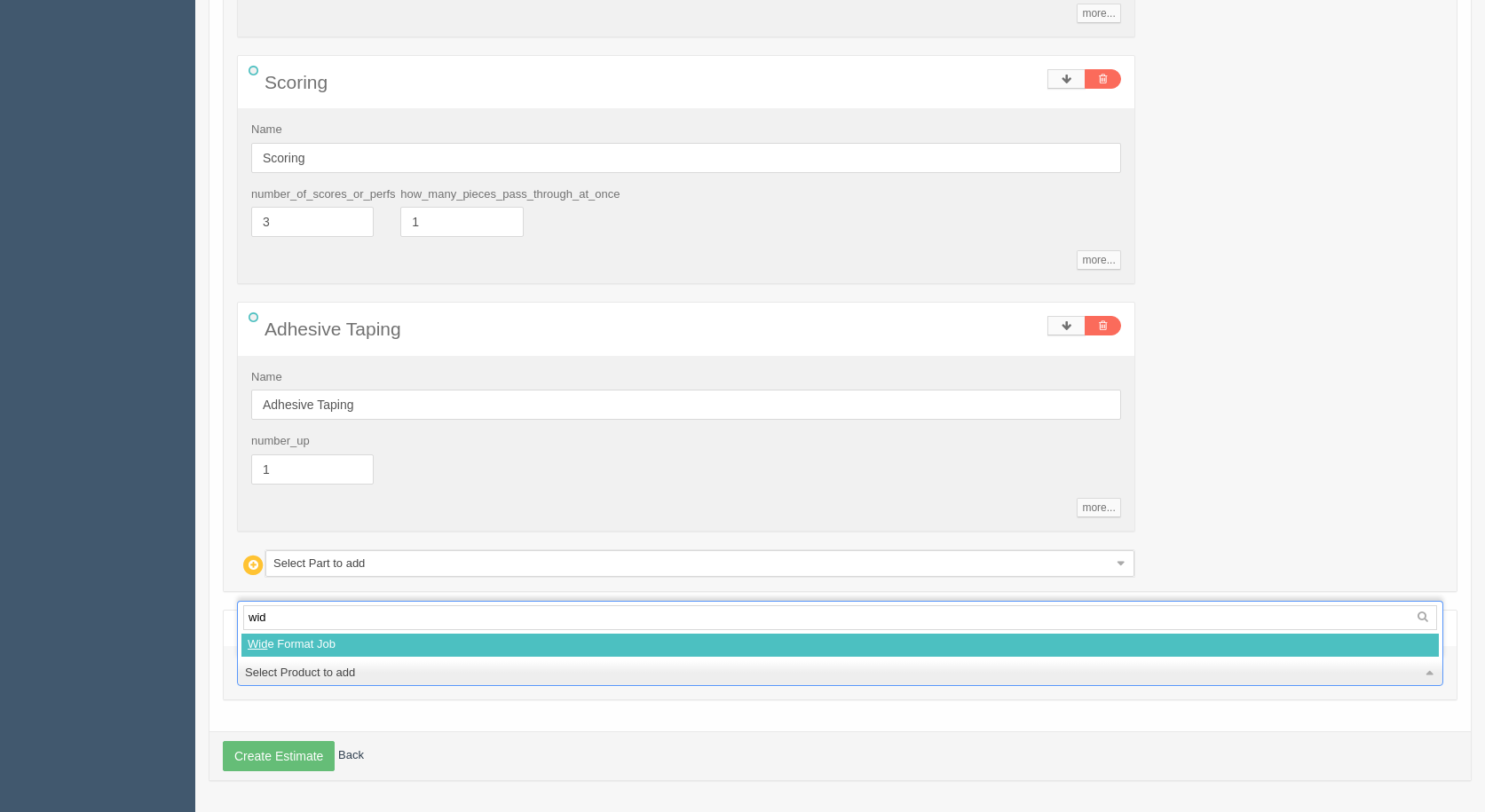
type input "wide"
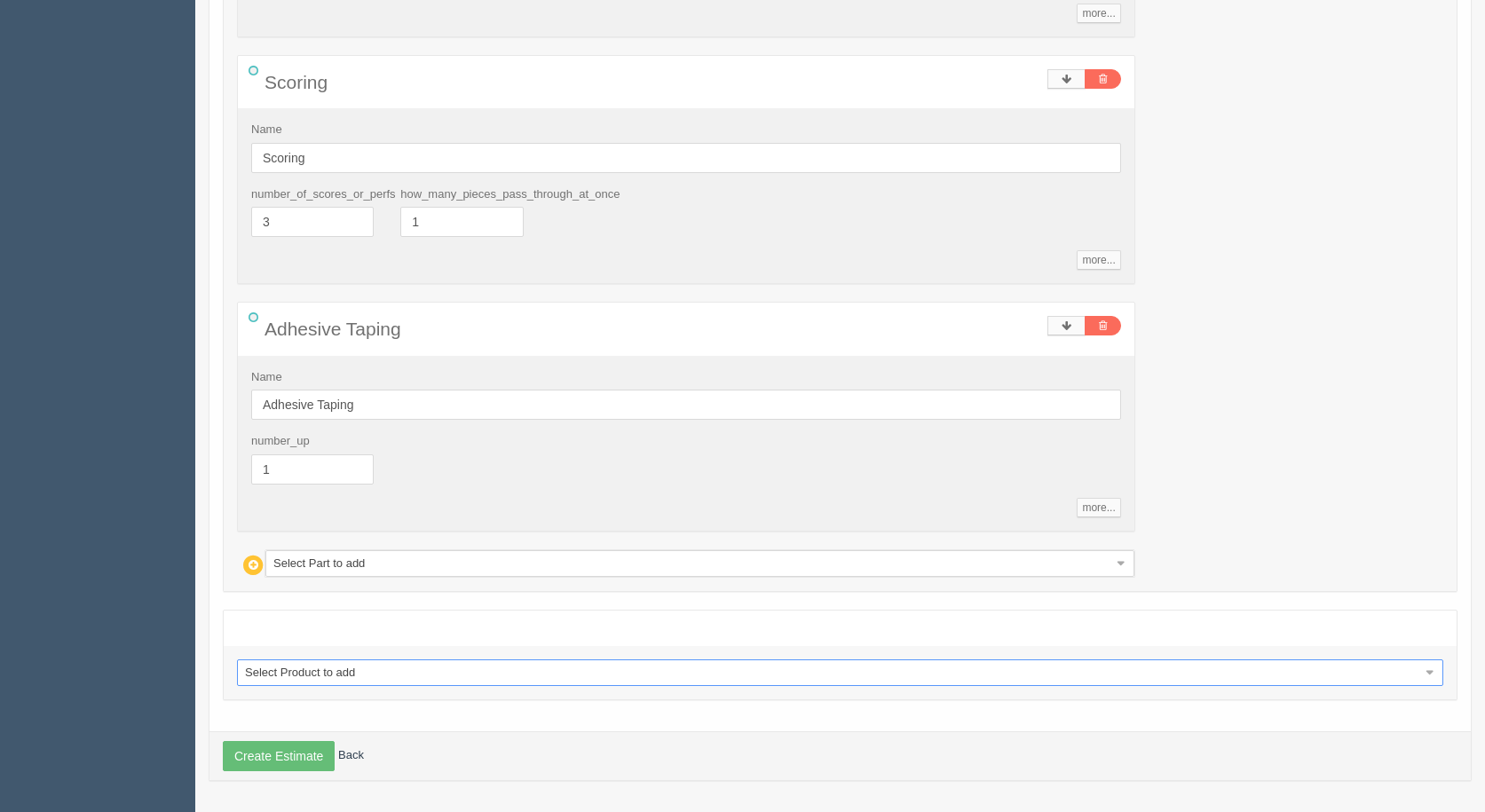
select select
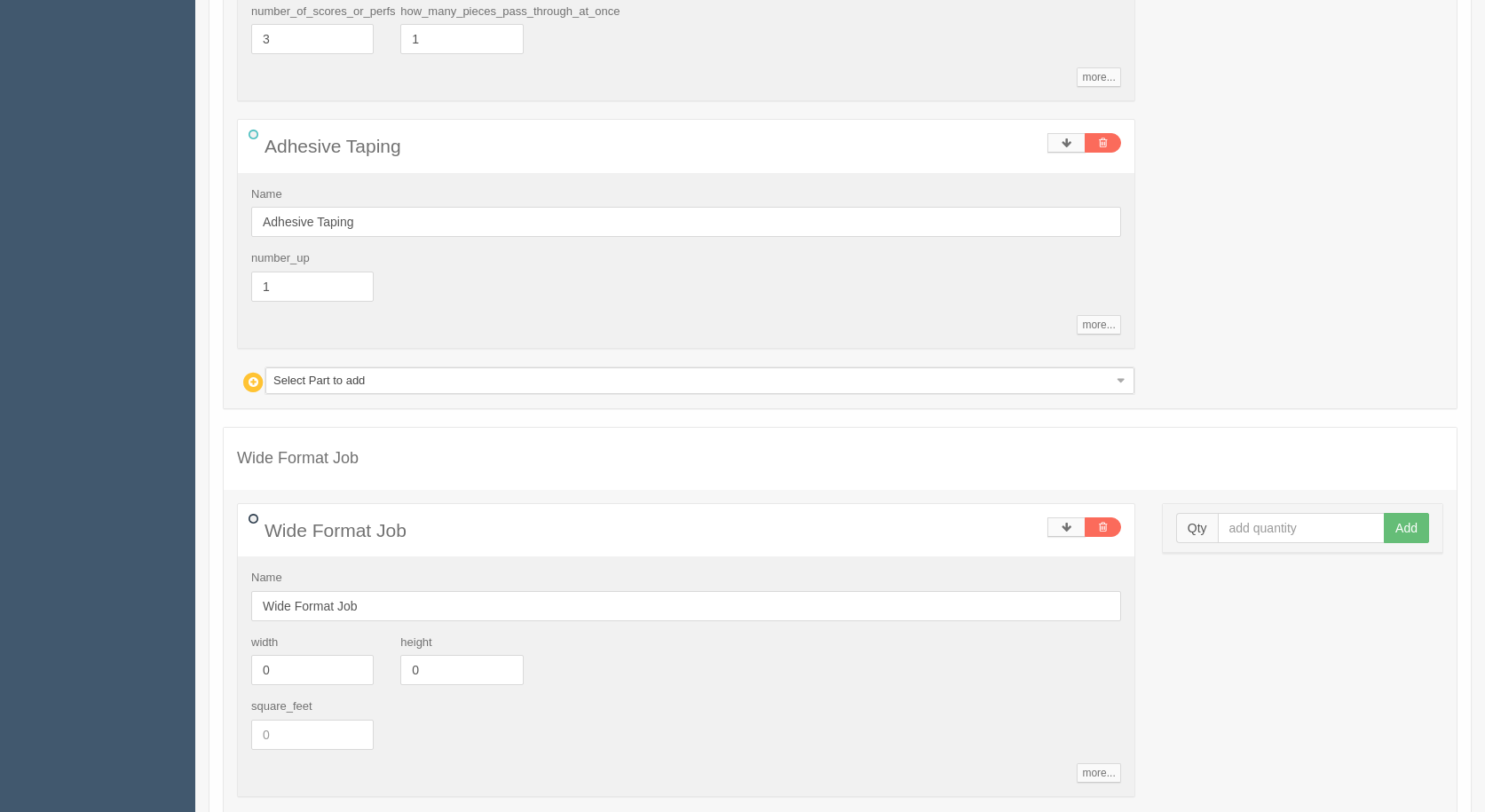
scroll to position [3440, 0]
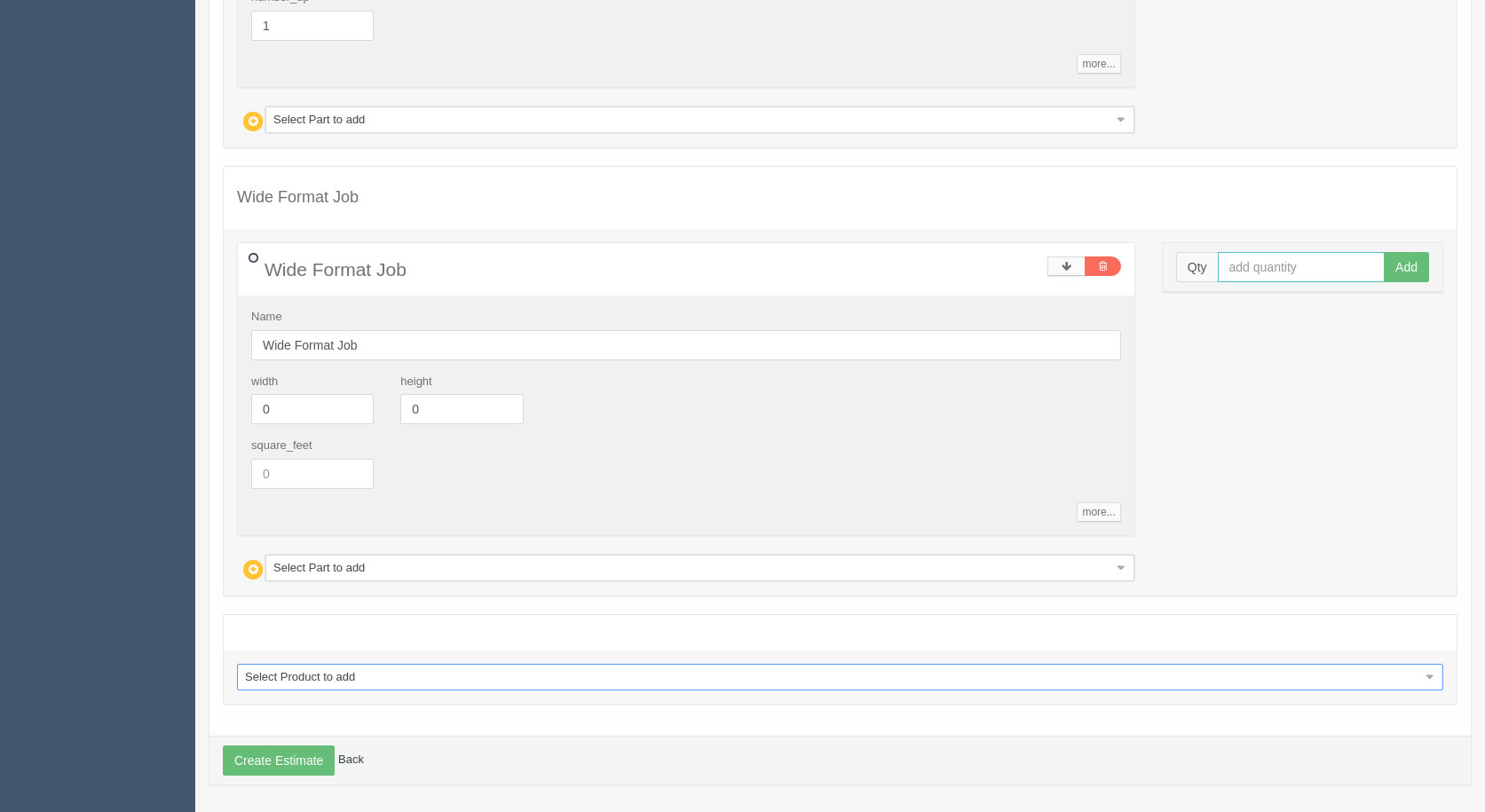
click at [1281, 269] on input "text" at bounding box center [1301, 266] width 168 height 30
type input "5"
click at [1384, 252] on button "Add" at bounding box center [1406, 266] width 45 height 30
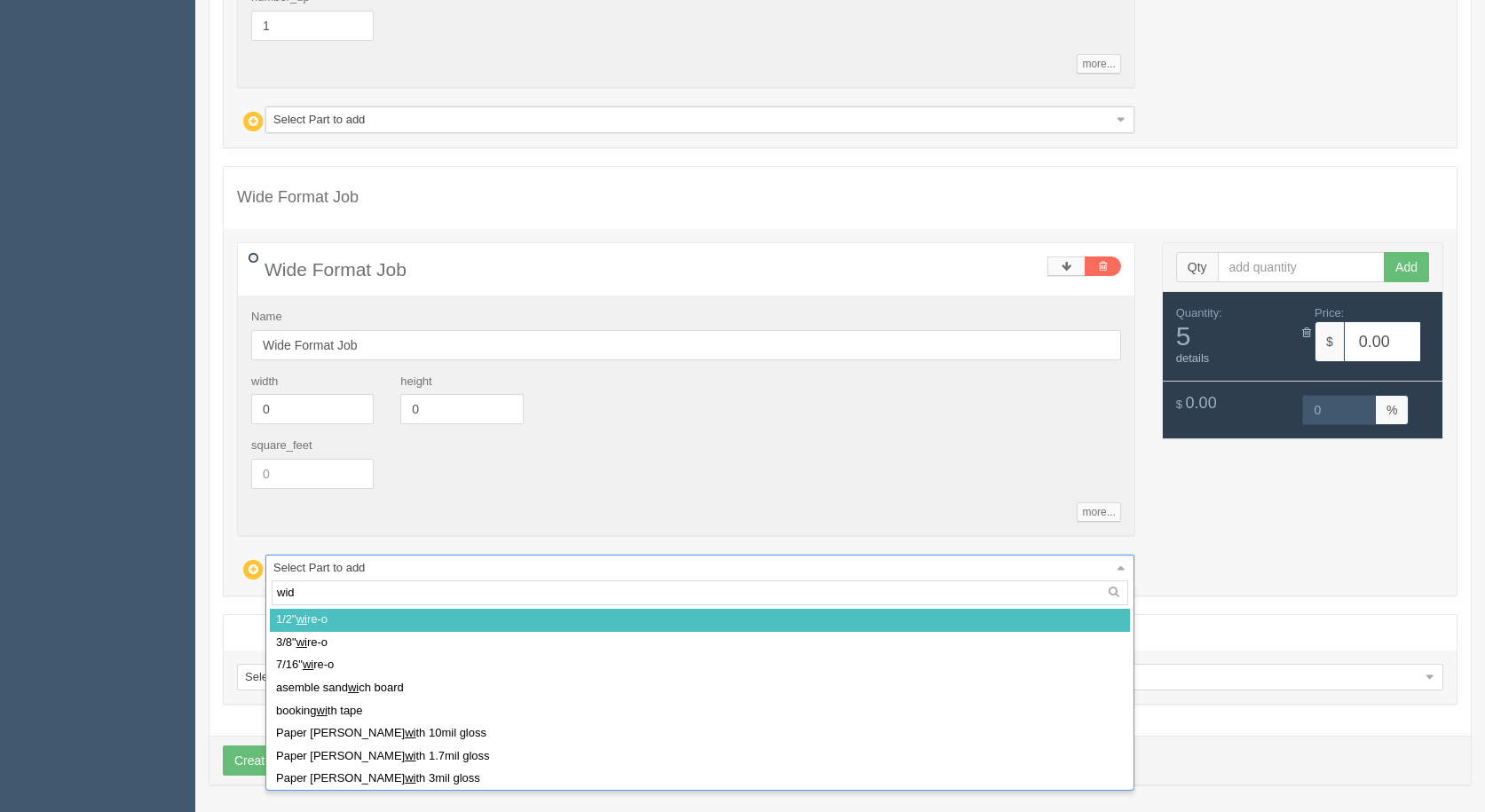
type input "wide"
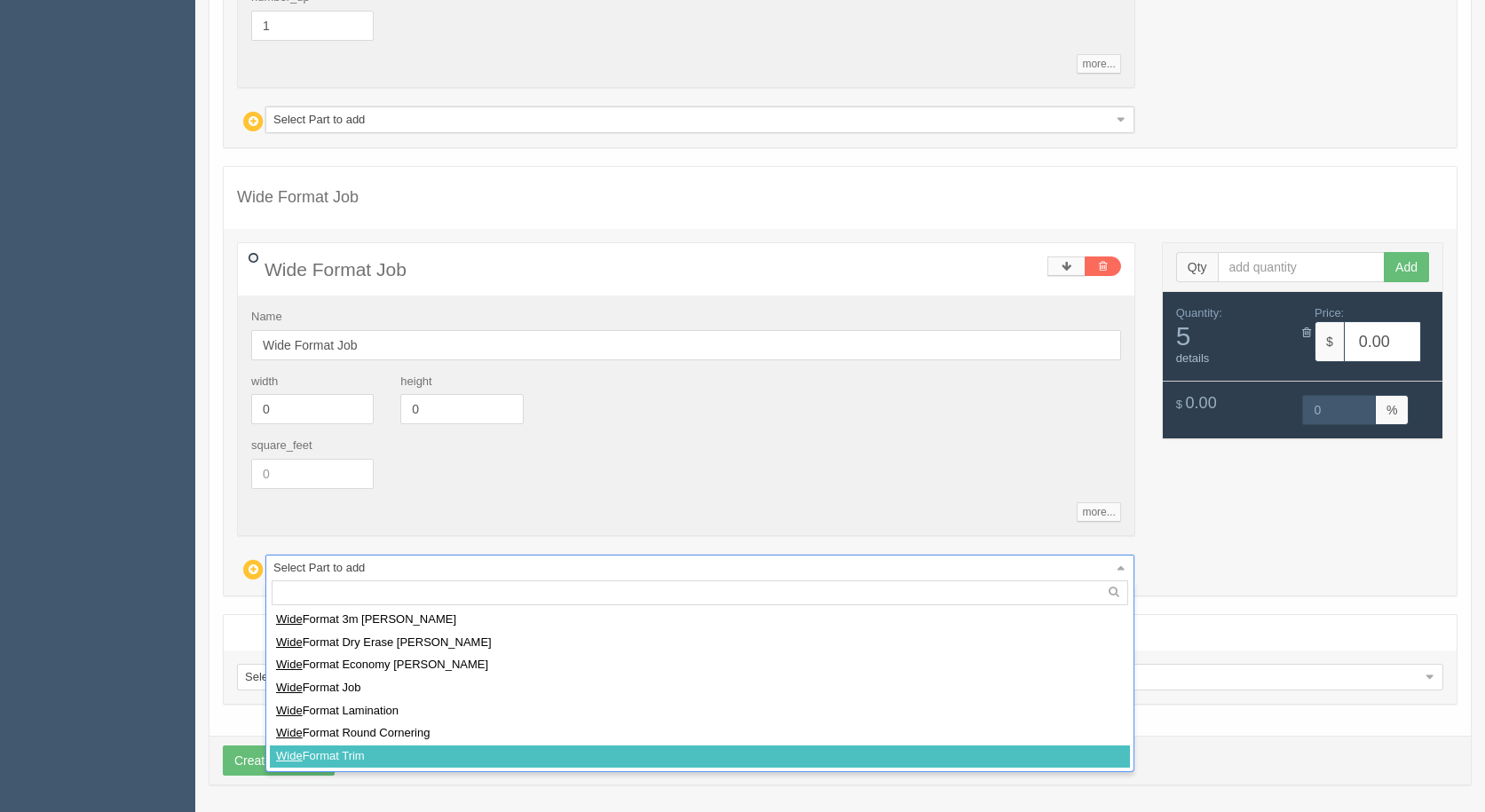
select select
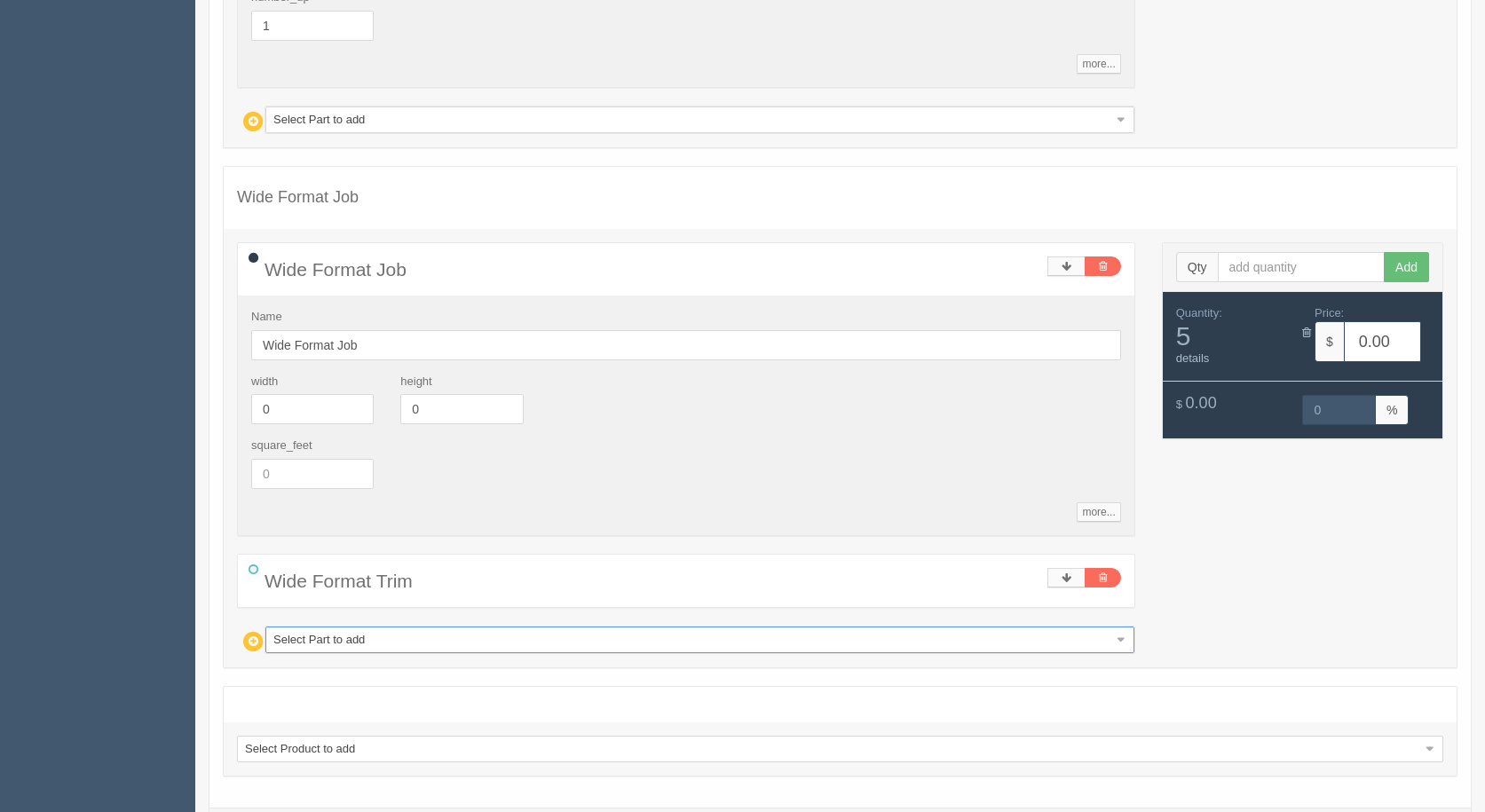
type input "g"
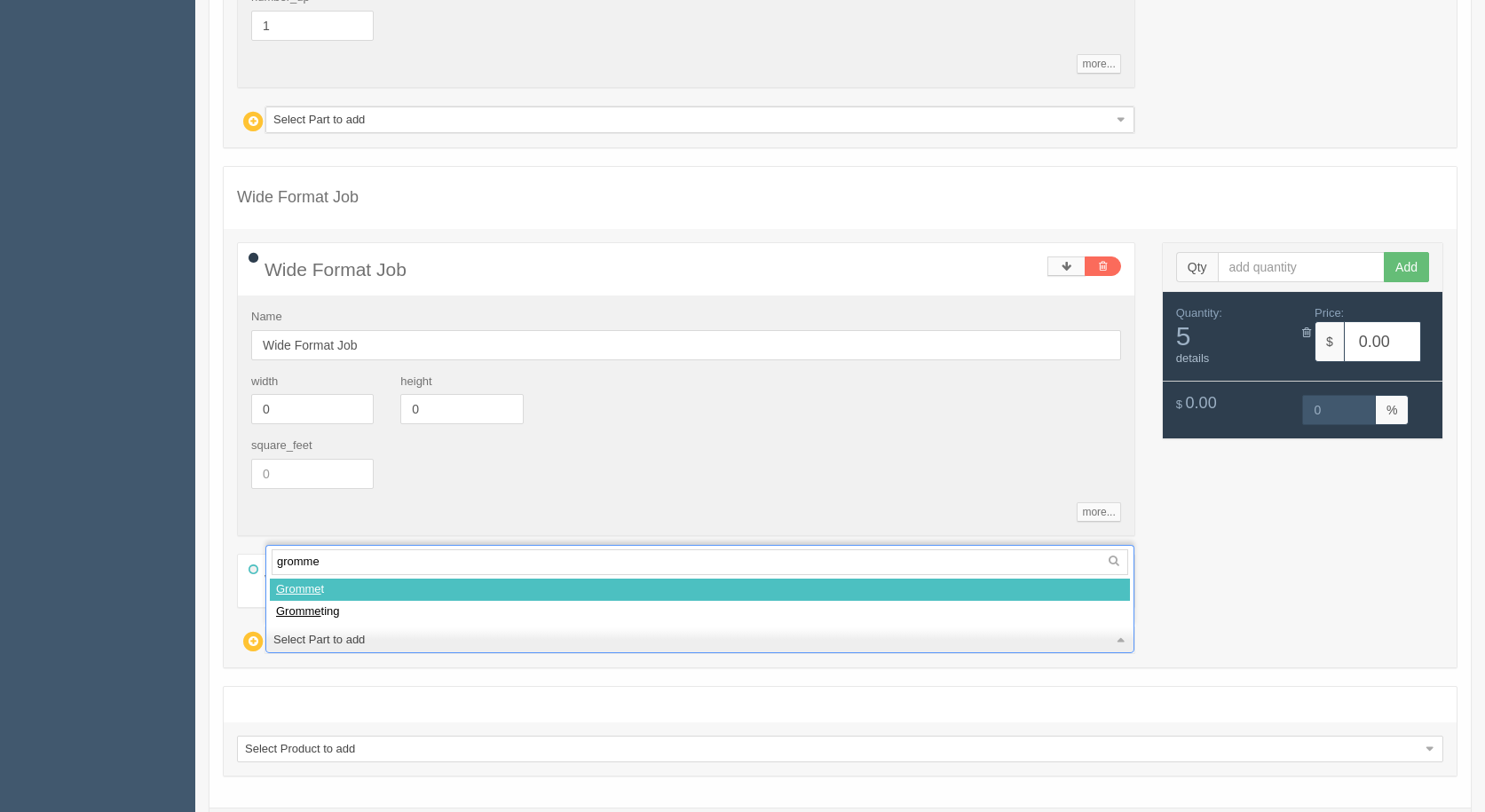
type input "grommet"
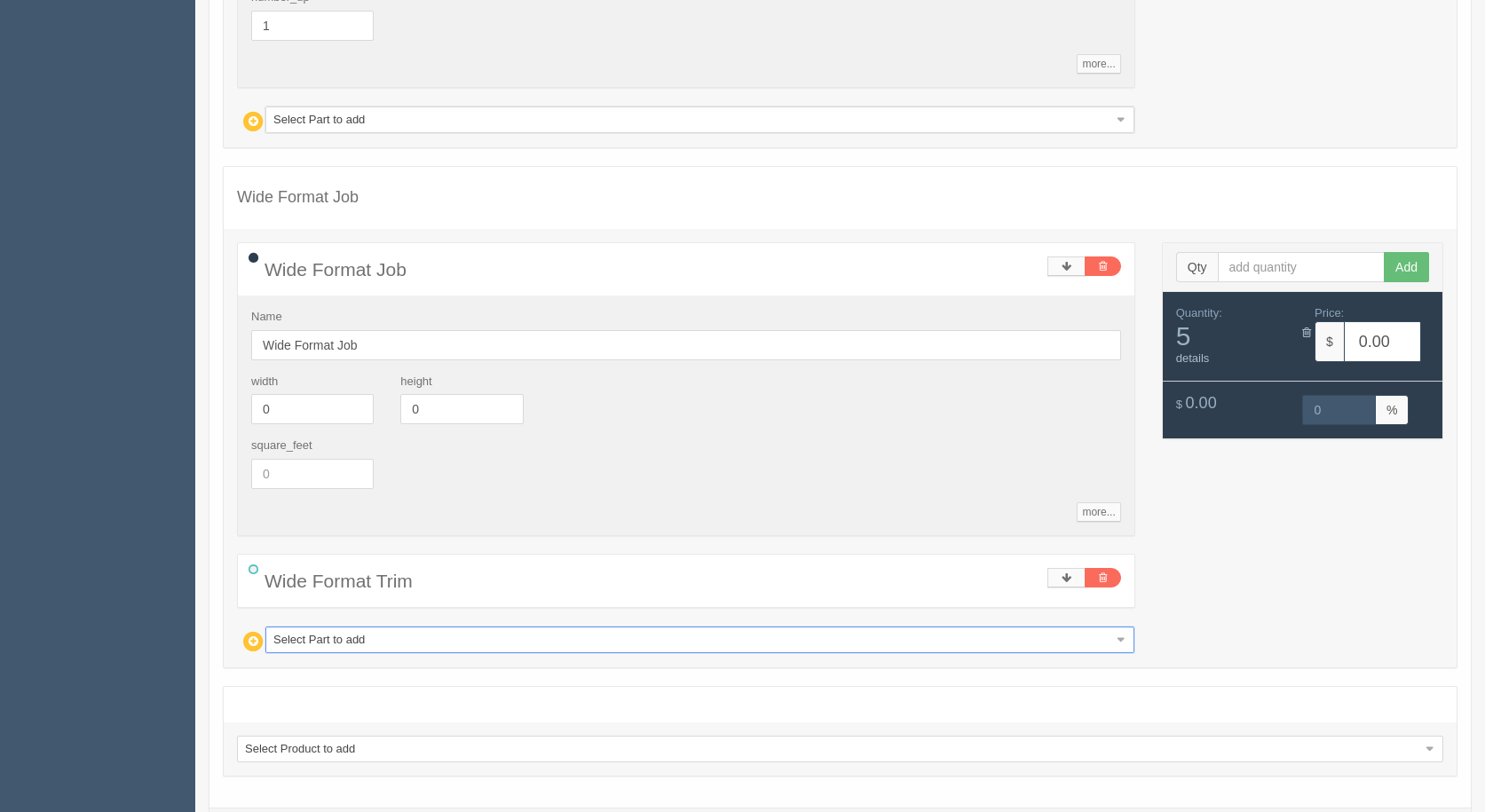
drag, startPoint x: 285, startPoint y: 432, endPoint x: 190, endPoint y: 404, distance: 99.0
click at [292, 405] on input "0" at bounding box center [312, 409] width 123 height 30
drag, startPoint x: 290, startPoint y: 405, endPoint x: 148, endPoint y: 373, distance: 145.6
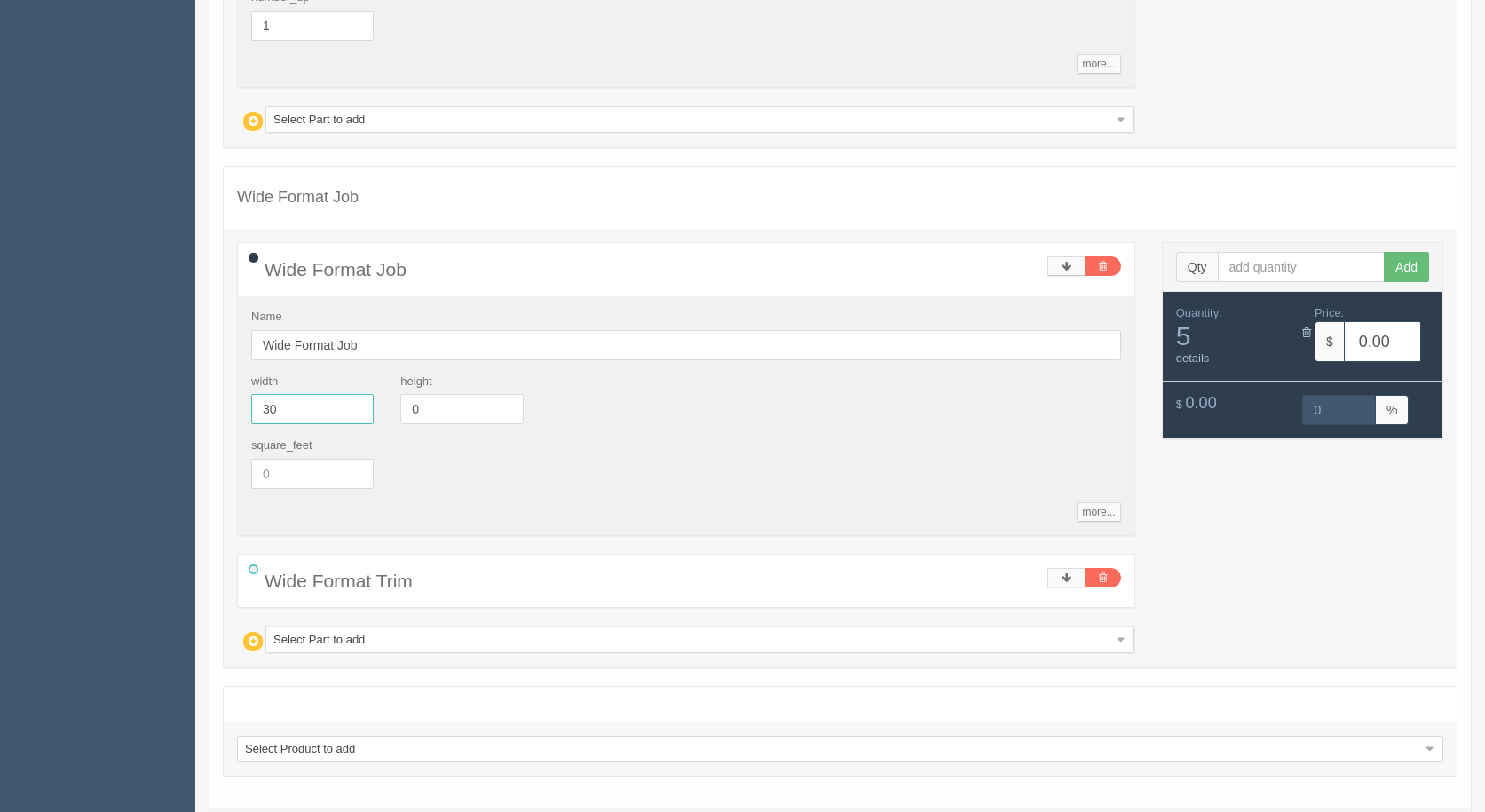
type input "30"
type input "48"
type input "24.92"
type input "15.00"
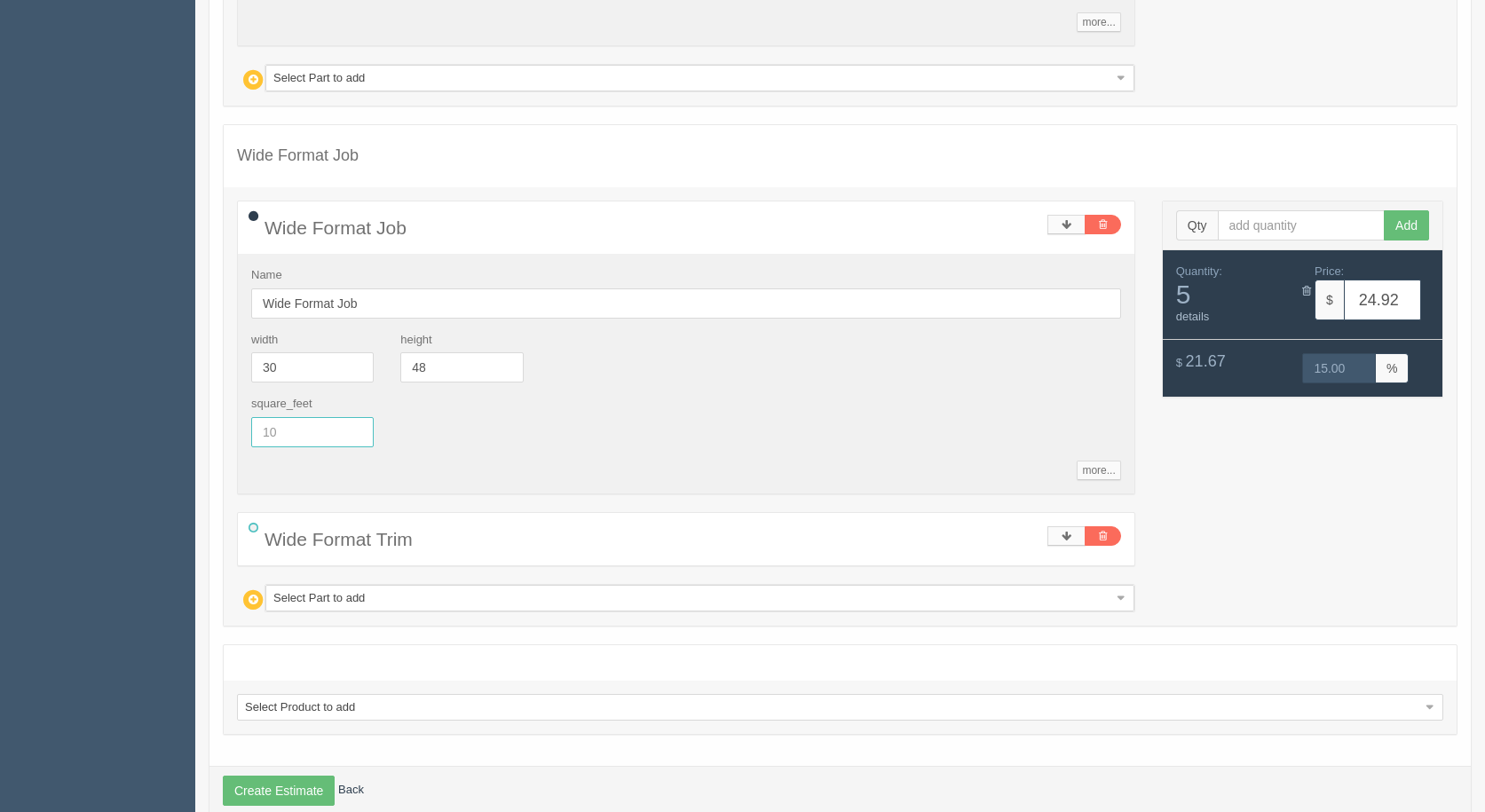
scroll to position [3516, 0]
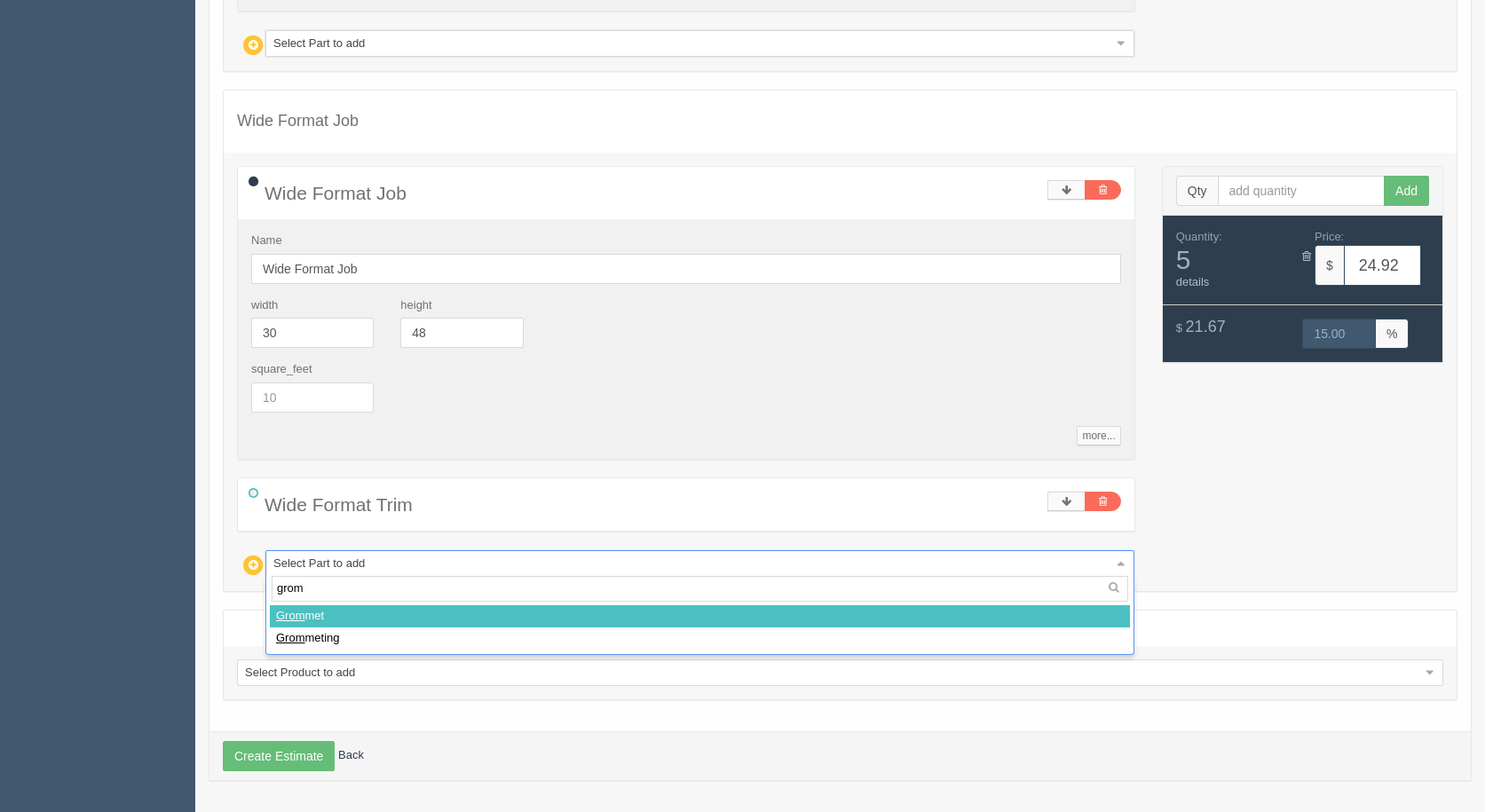
type input "gromm"
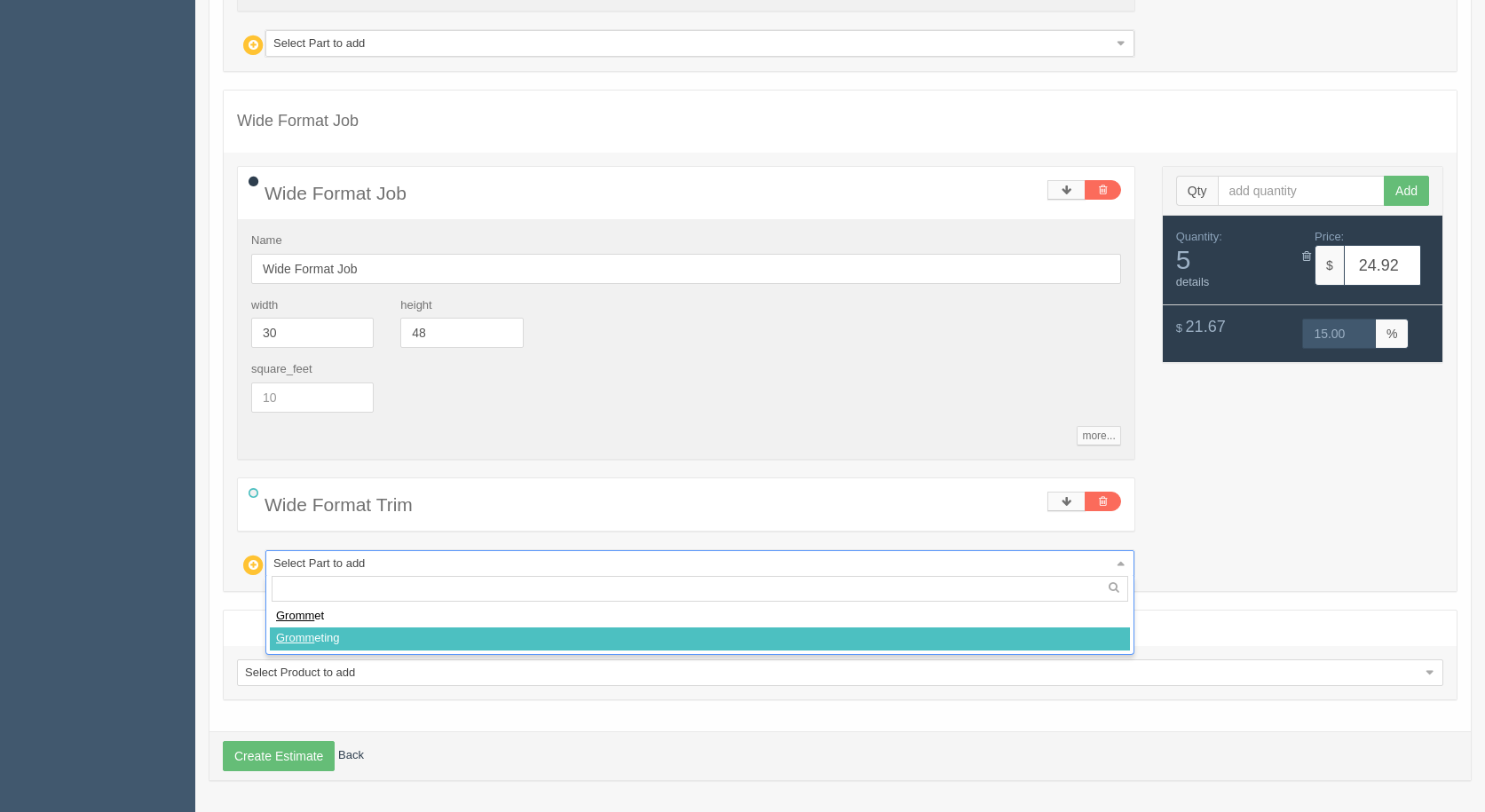
select select
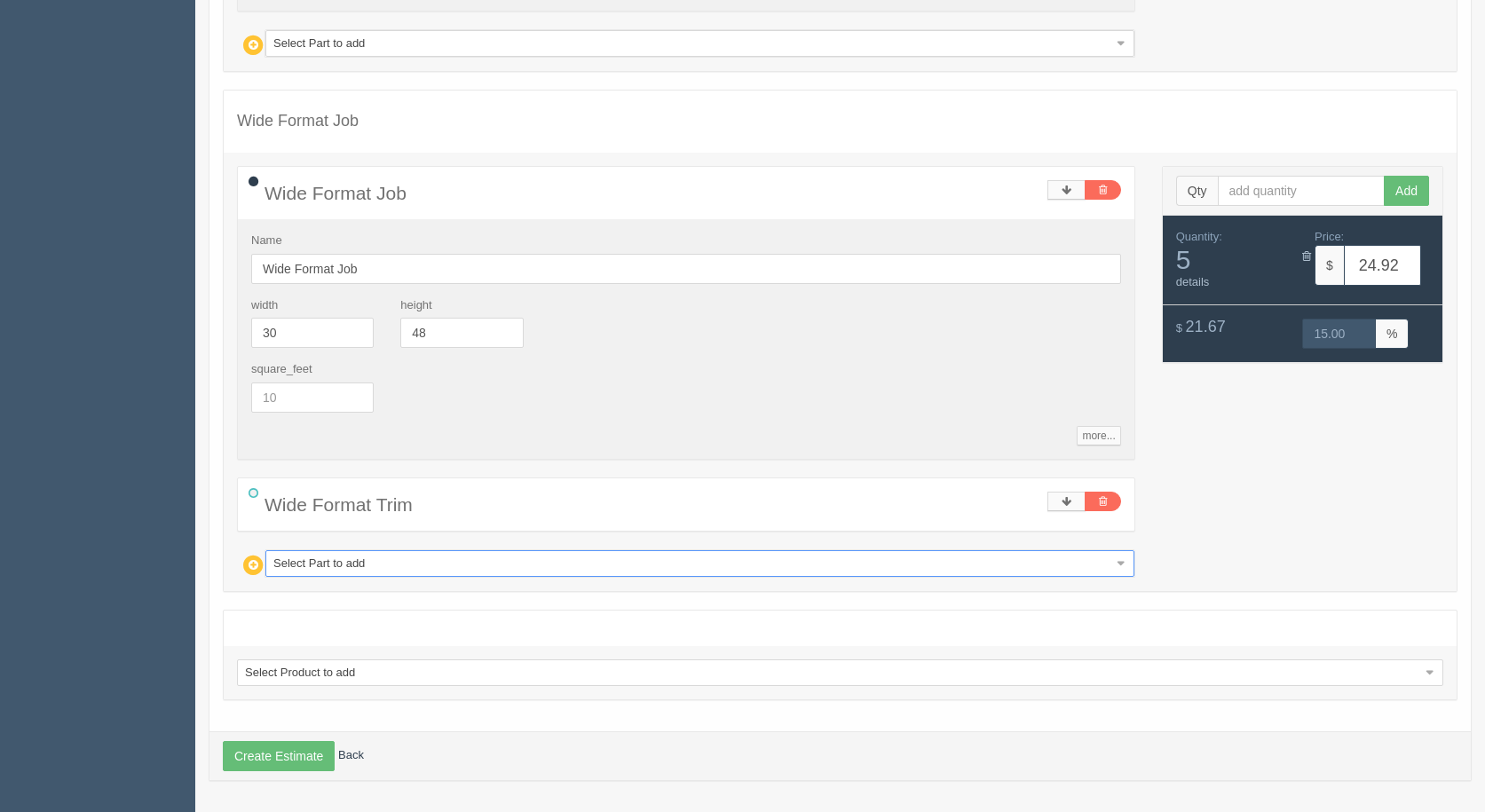
type input "60.42"
type input "15.00"
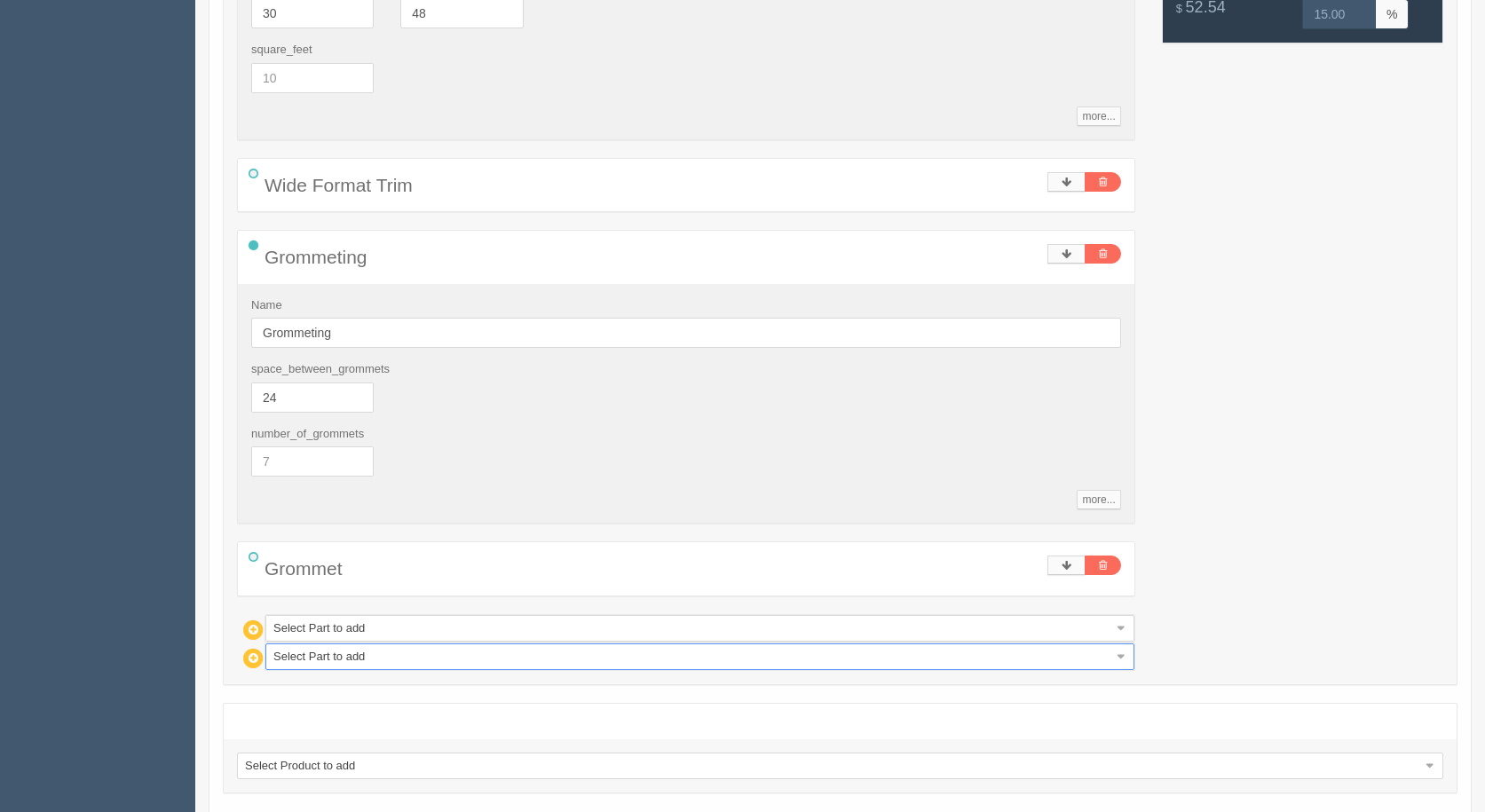
scroll to position [3871, 0]
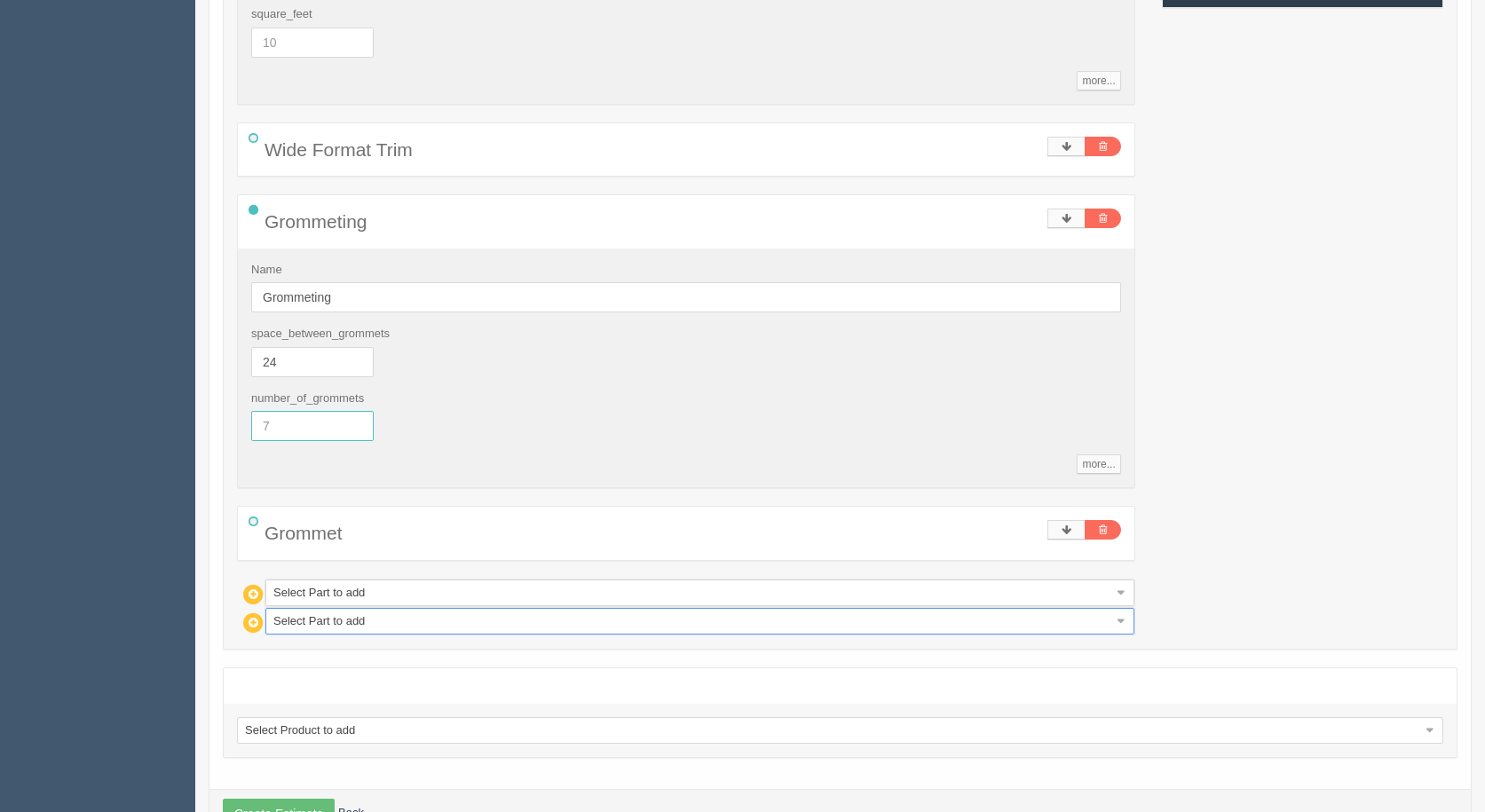
drag, startPoint x: 291, startPoint y: 420, endPoint x: 179, endPoint y: 423, distance: 112.0
type input "8"
type input "65.49"
type input "15.00"
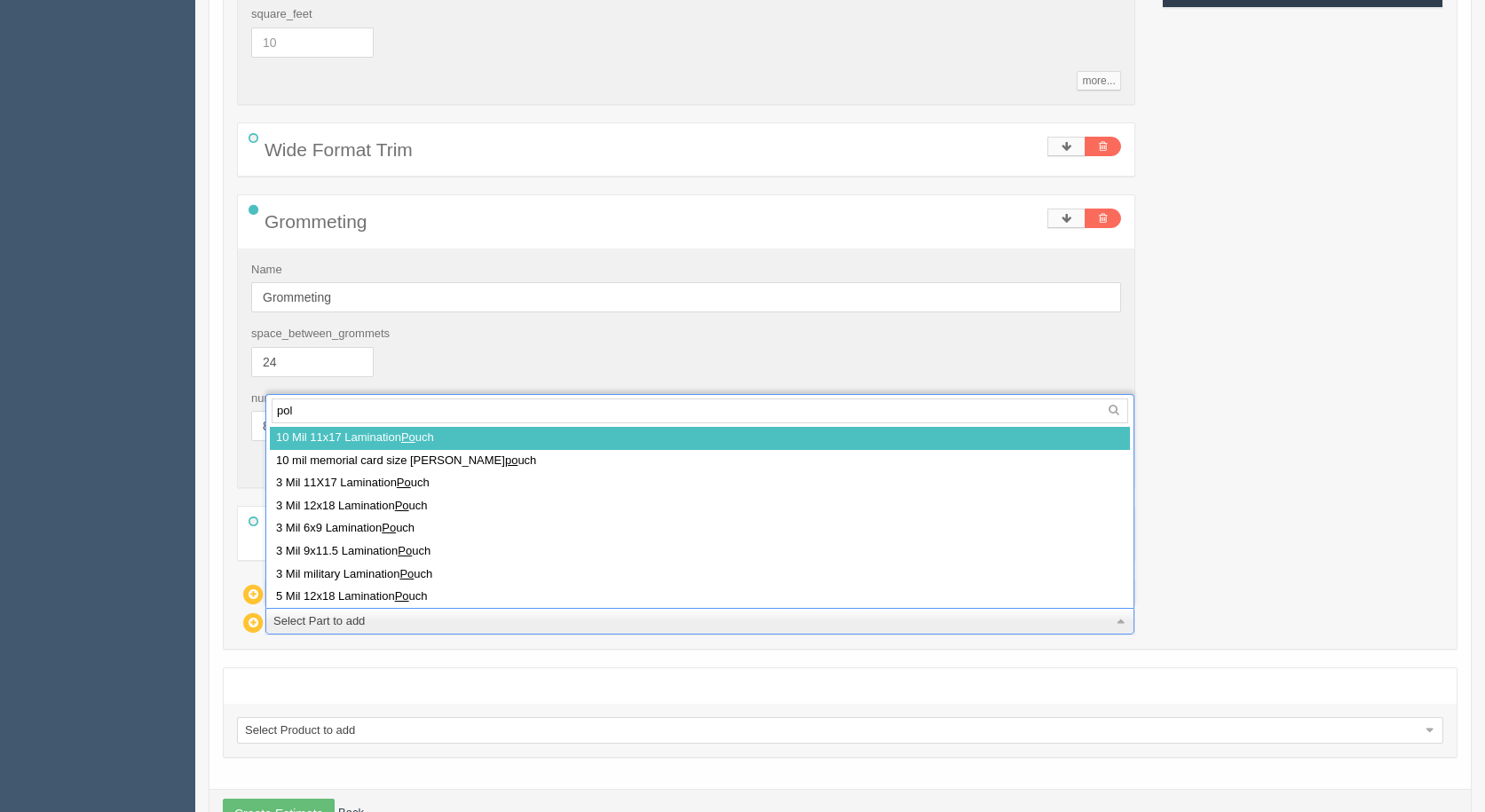
type input "poly"
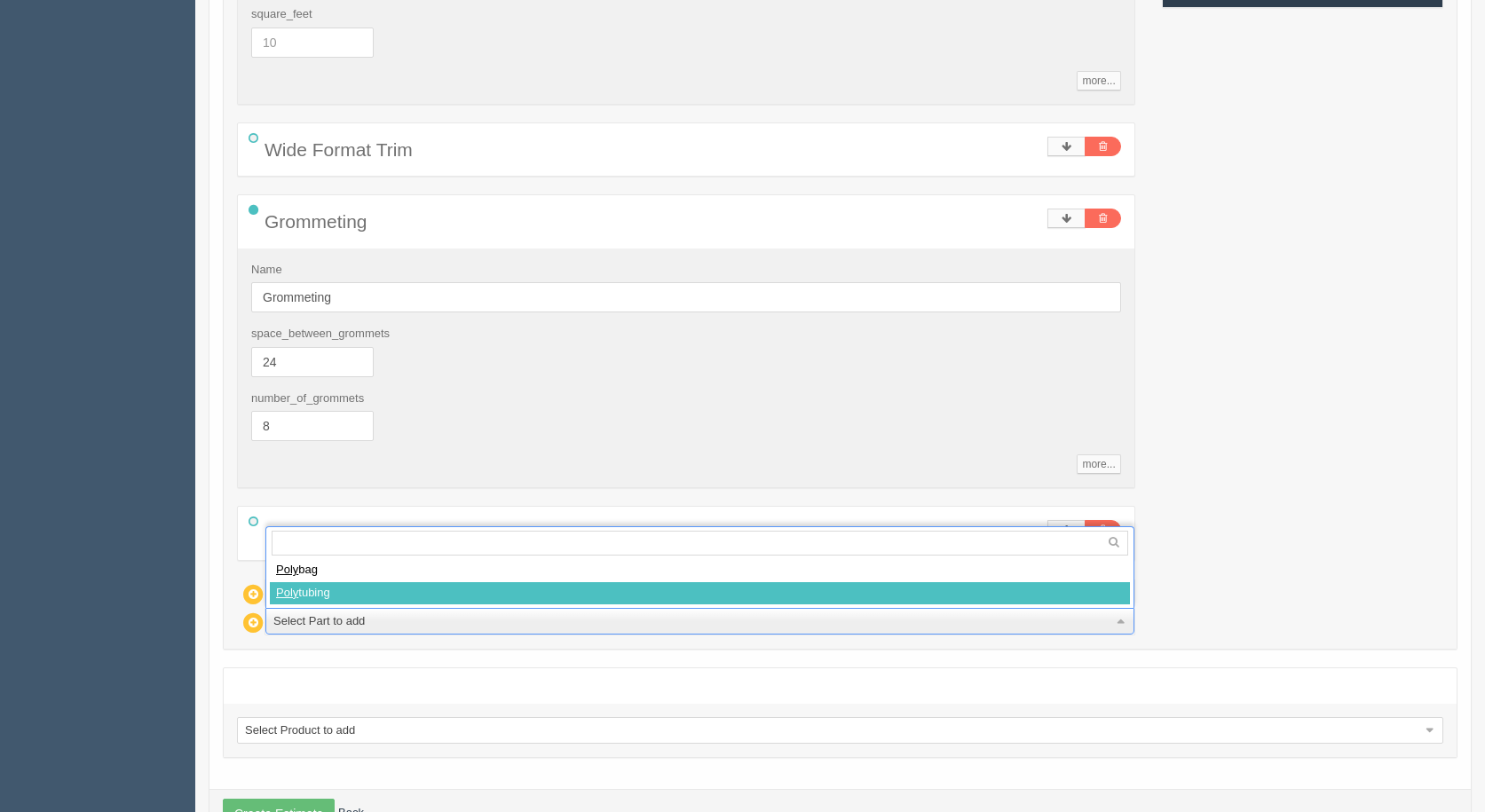
select select
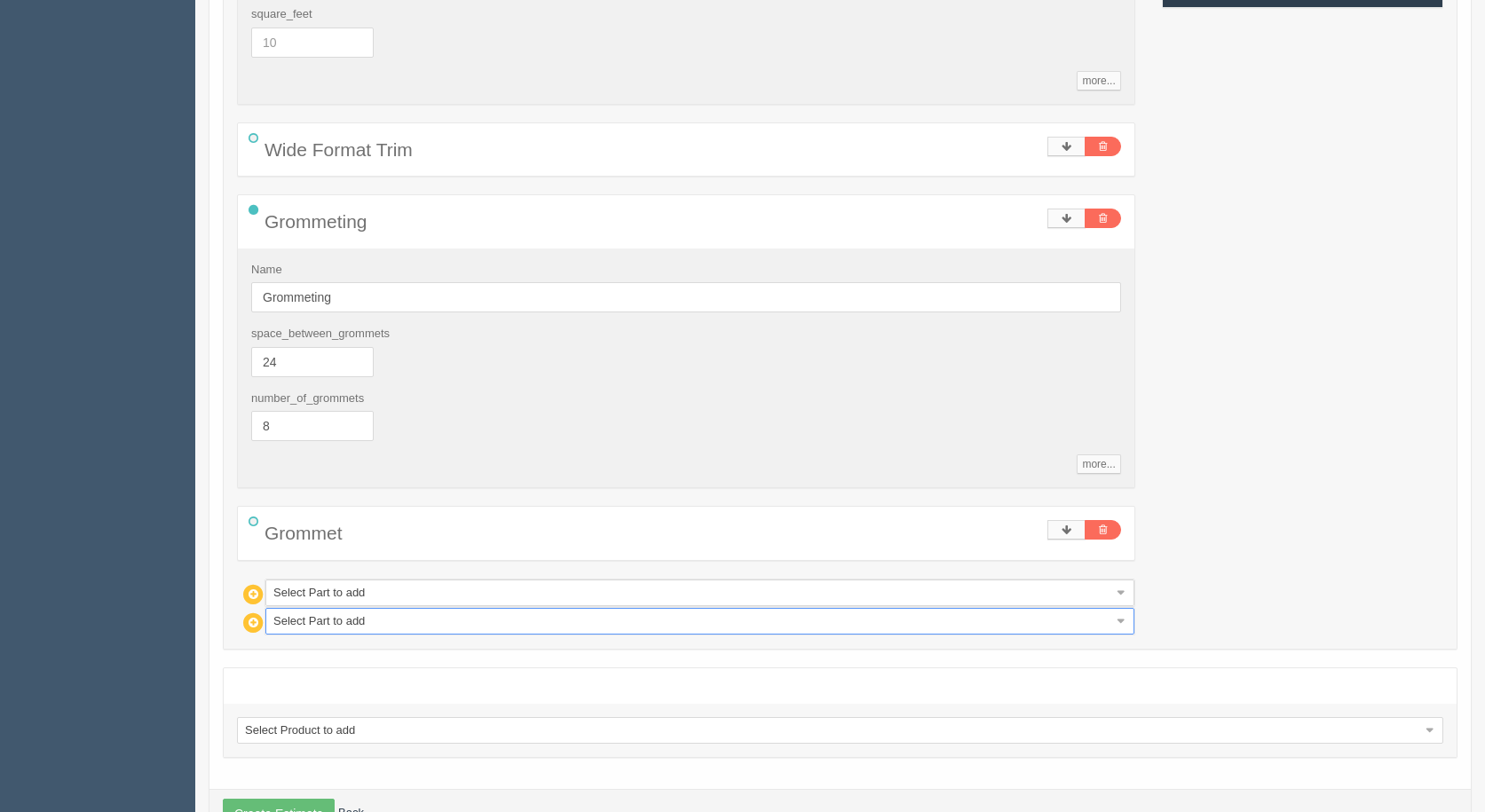
type input "73.14"
type input "15.00"
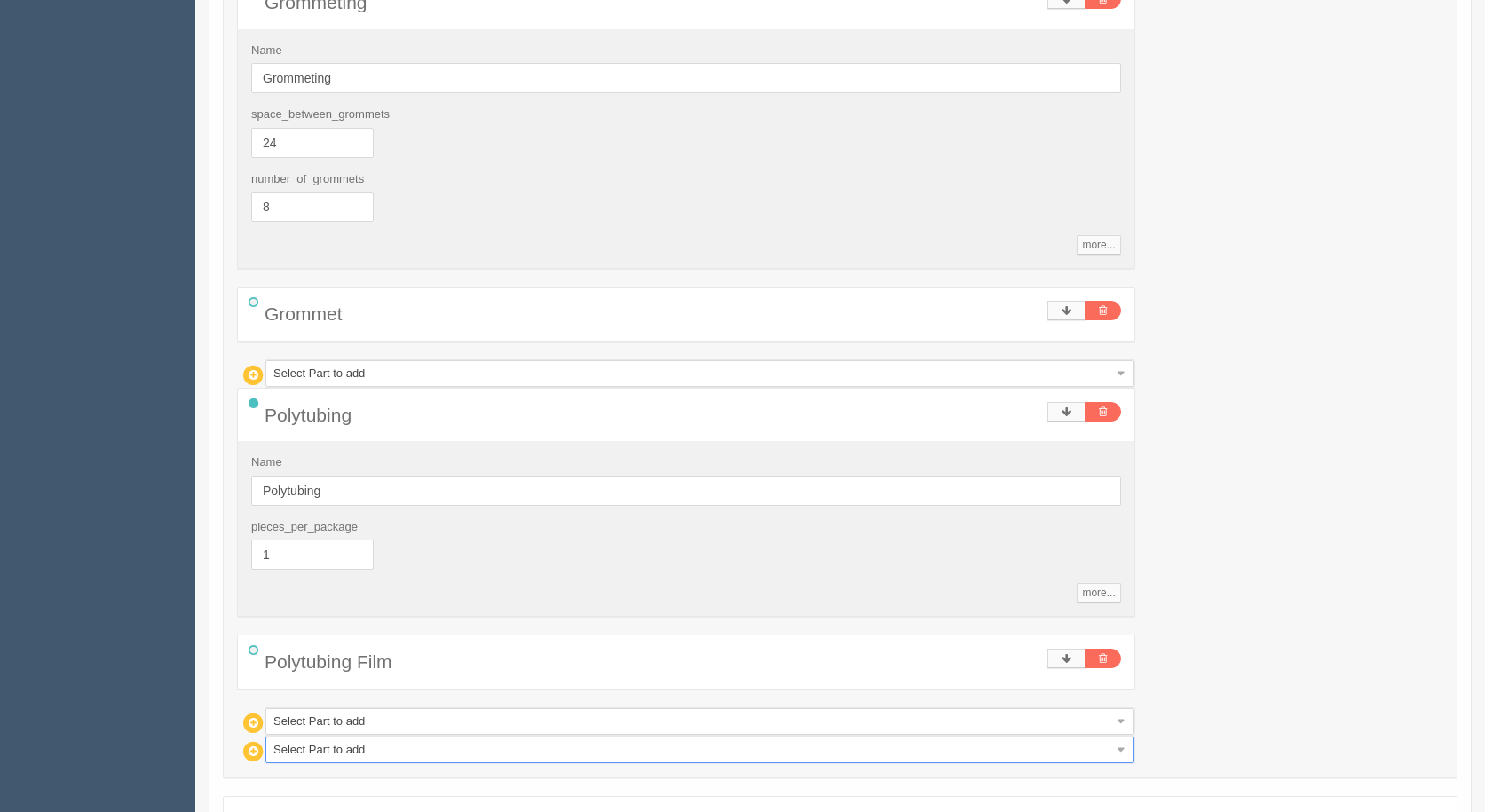
scroll to position [4276, 0]
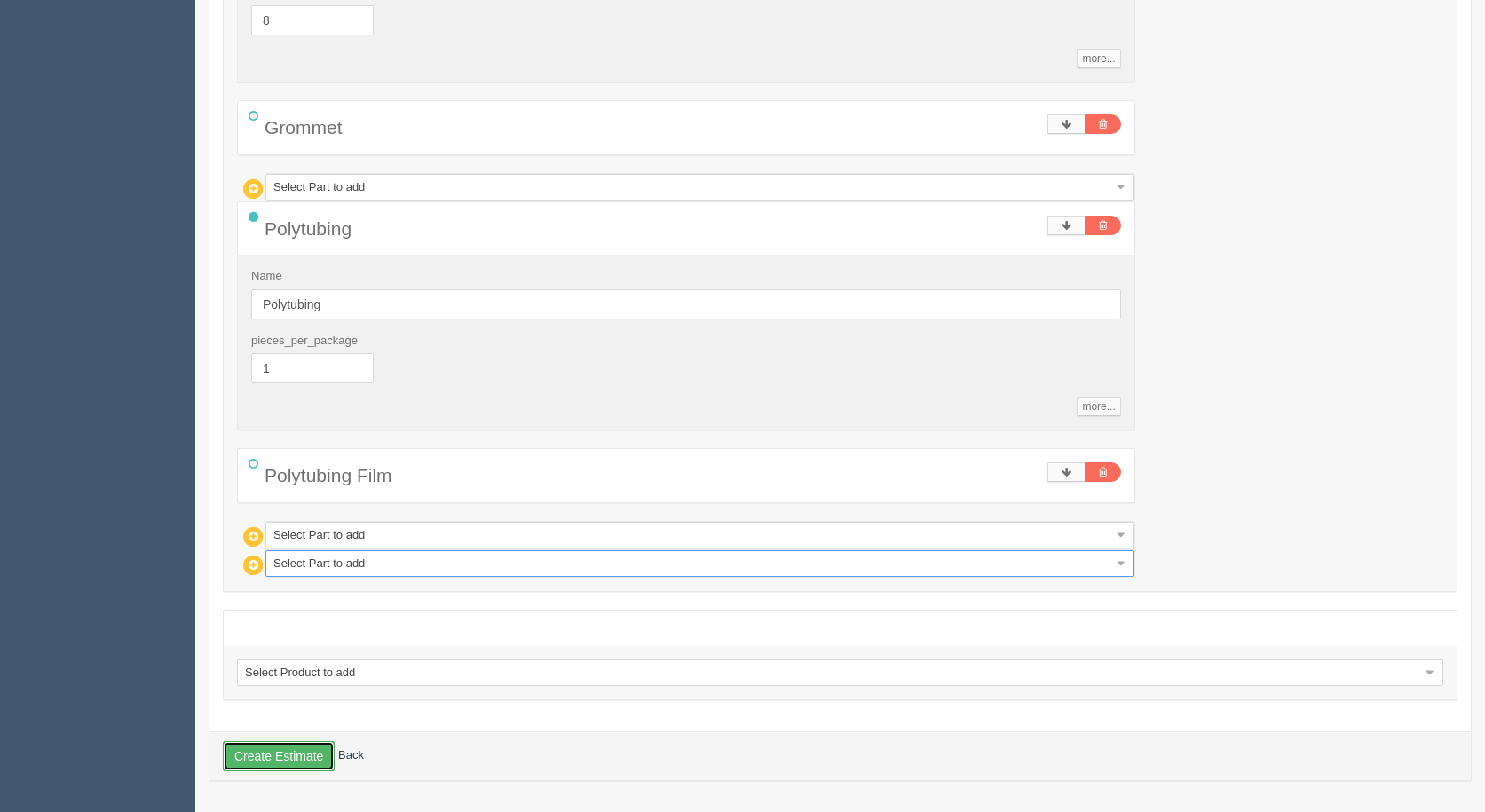
click at [268, 762] on button "Create Estimate" at bounding box center [279, 756] width 112 height 30
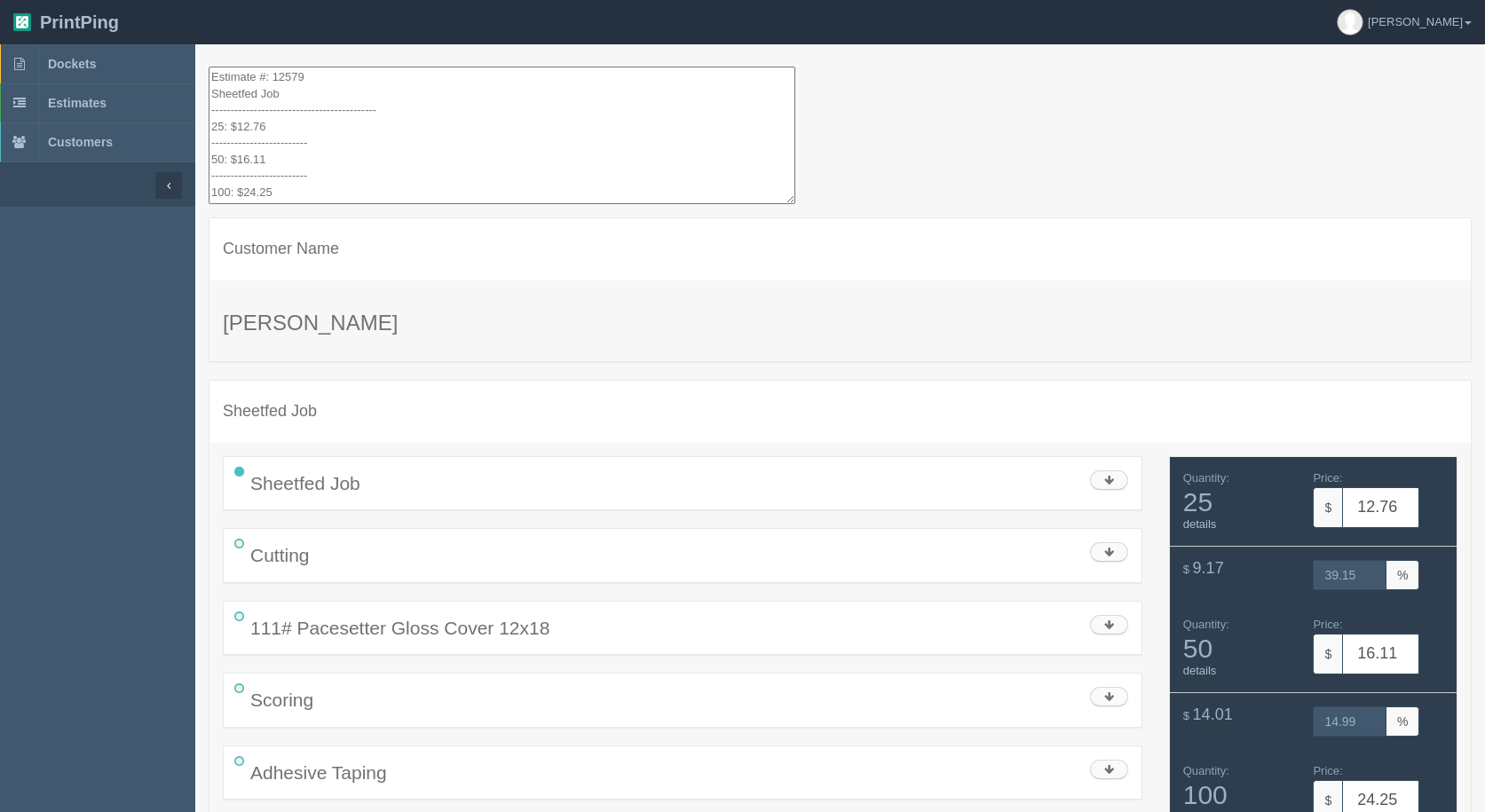
drag, startPoint x: 331, startPoint y: 184, endPoint x: 107, endPoint y: -78, distance: 344.7
